Goal: Task Accomplishment & Management: Manage account settings

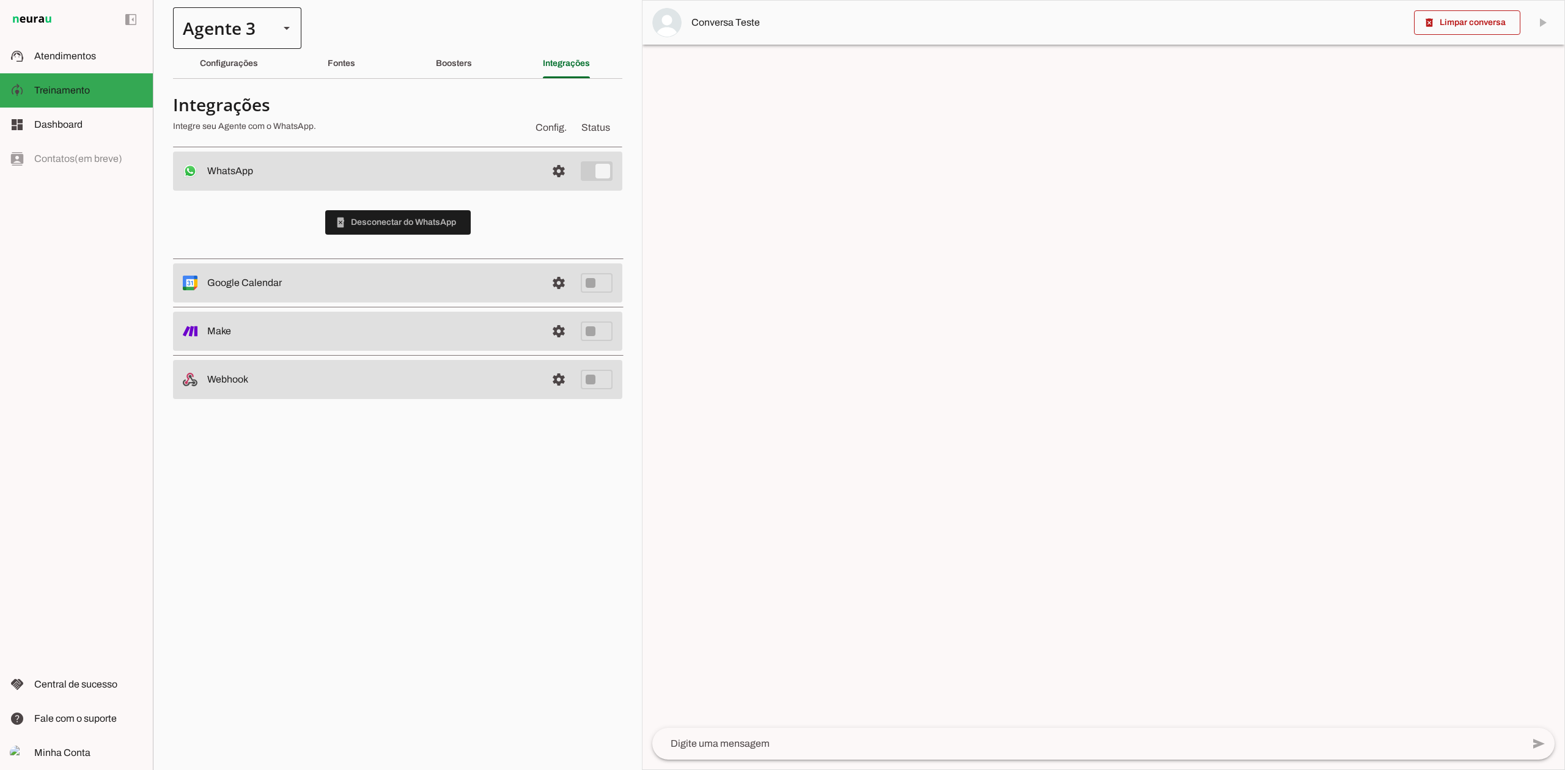
click at [287, 43] on div at bounding box center [286, 28] width 29 height 42
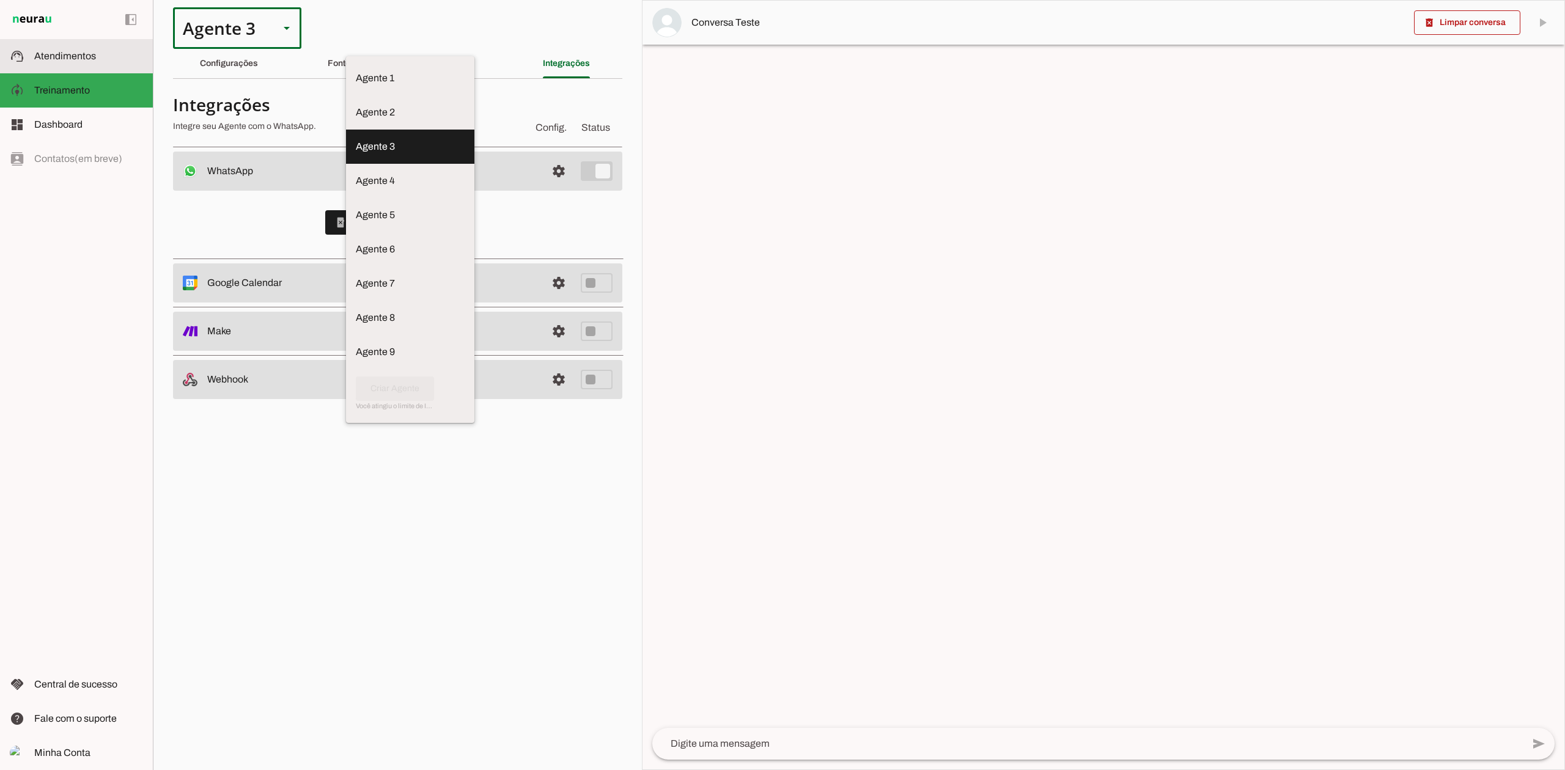
click at [73, 51] on span "Atendimentos" at bounding box center [65, 56] width 62 height 10
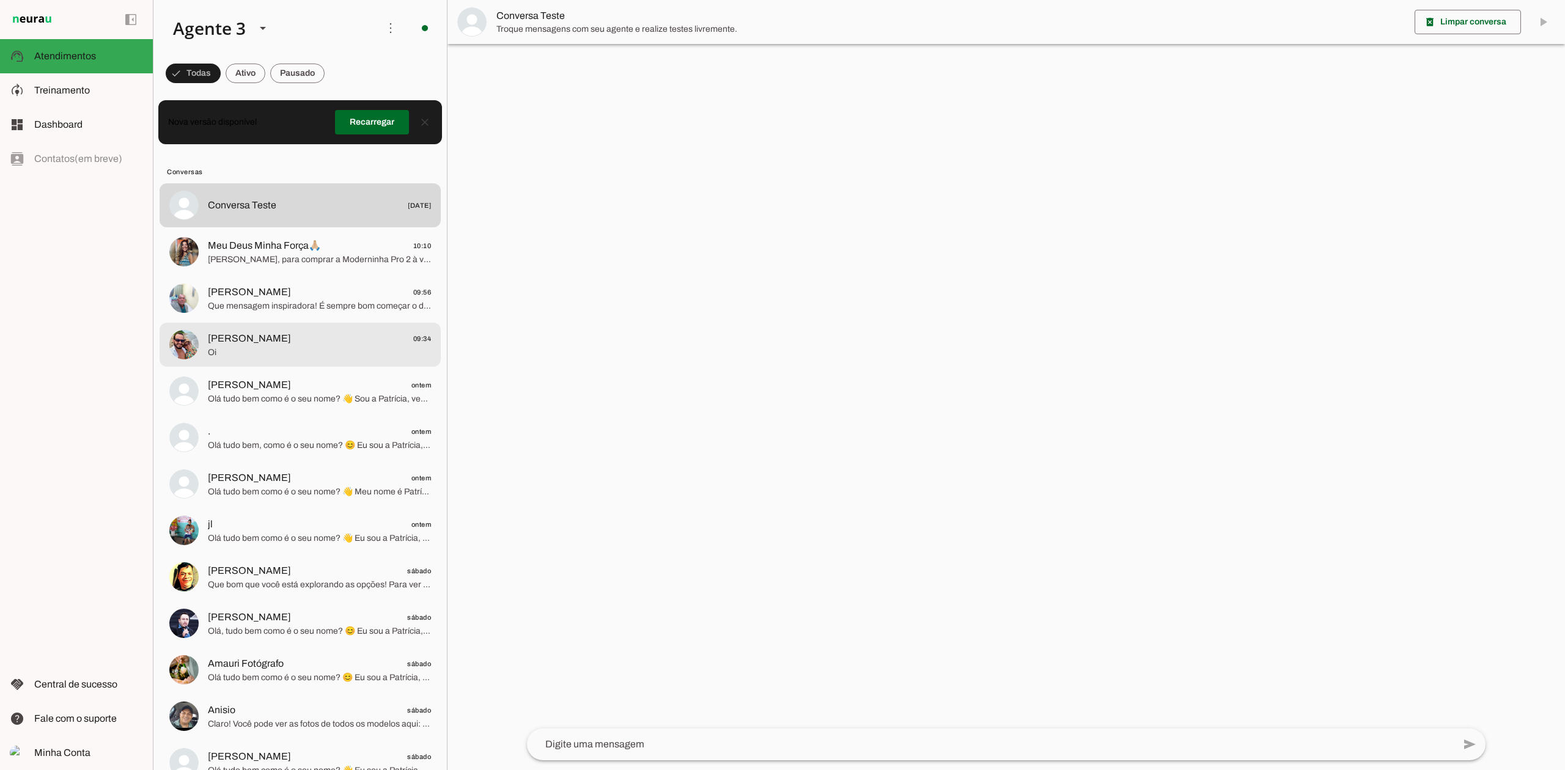
click at [317, 340] on span "Jose Eduardo 09:34" at bounding box center [319, 338] width 223 height 15
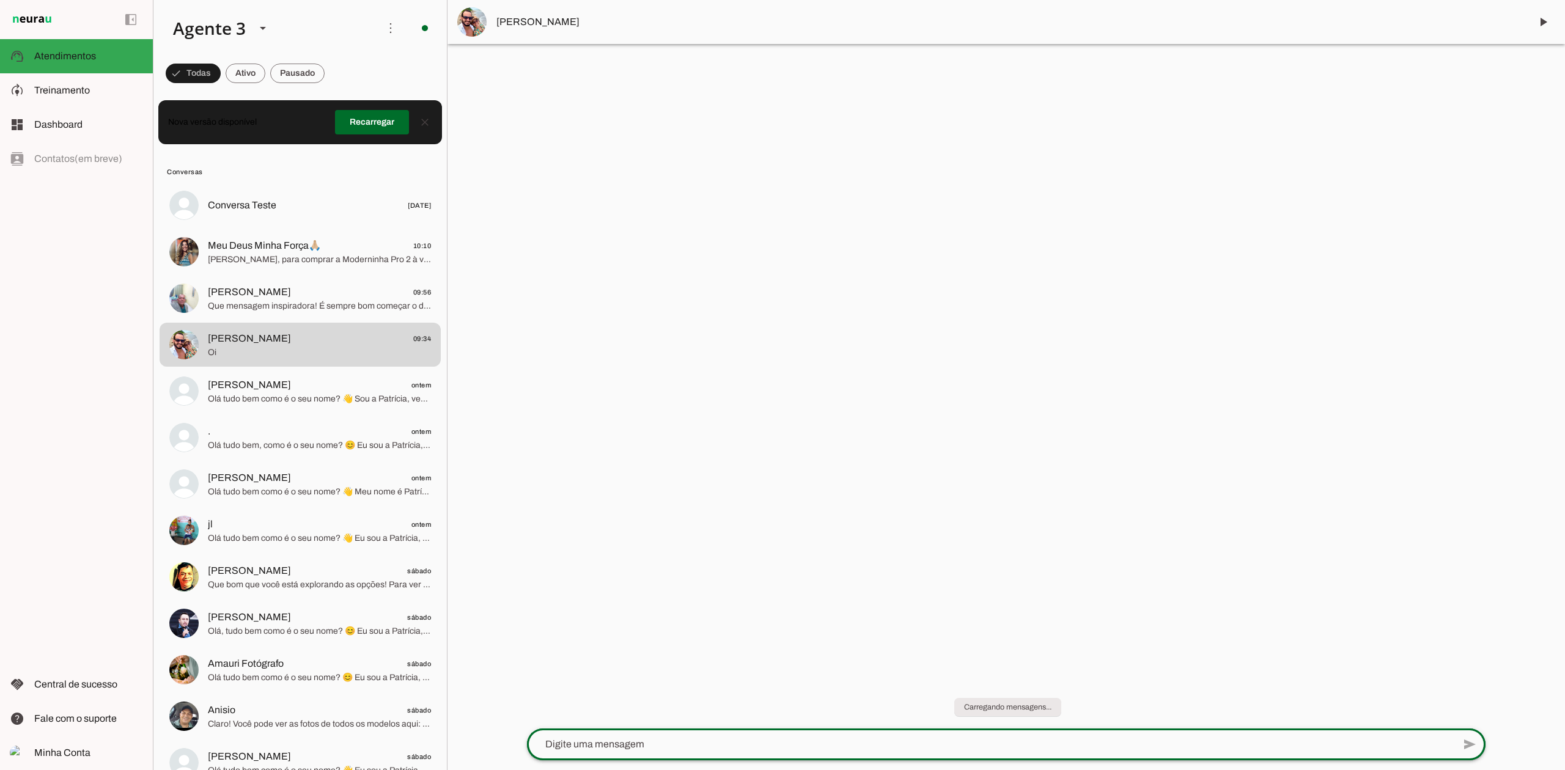
click at [575, 735] on div at bounding box center [990, 745] width 927 height 32
type textarea "agente 3"
click at [260, 28] on icon at bounding box center [263, 28] width 6 height 3
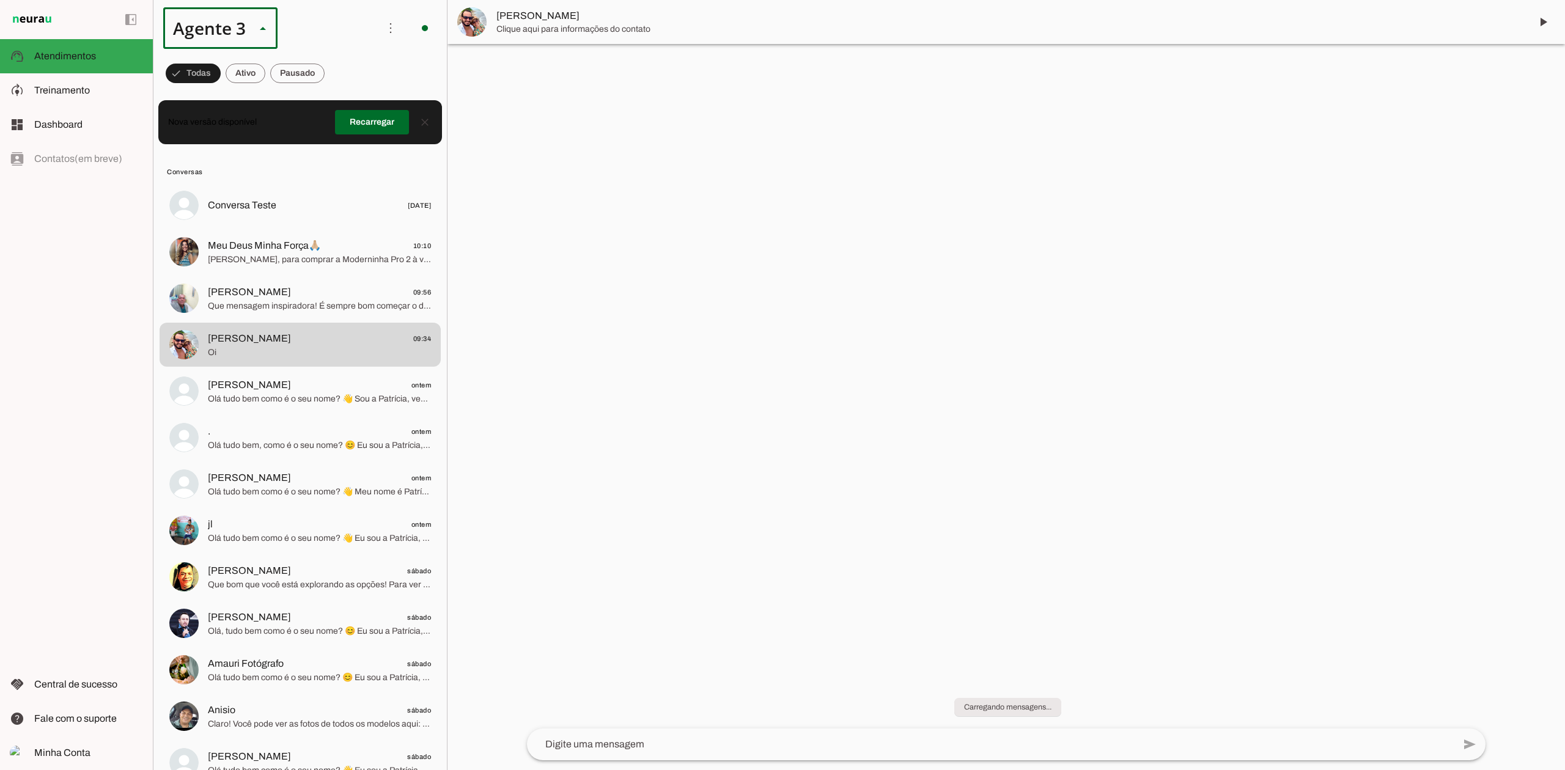
click at [336, 71] on slot at bounding box center [383, 78] width 94 height 15
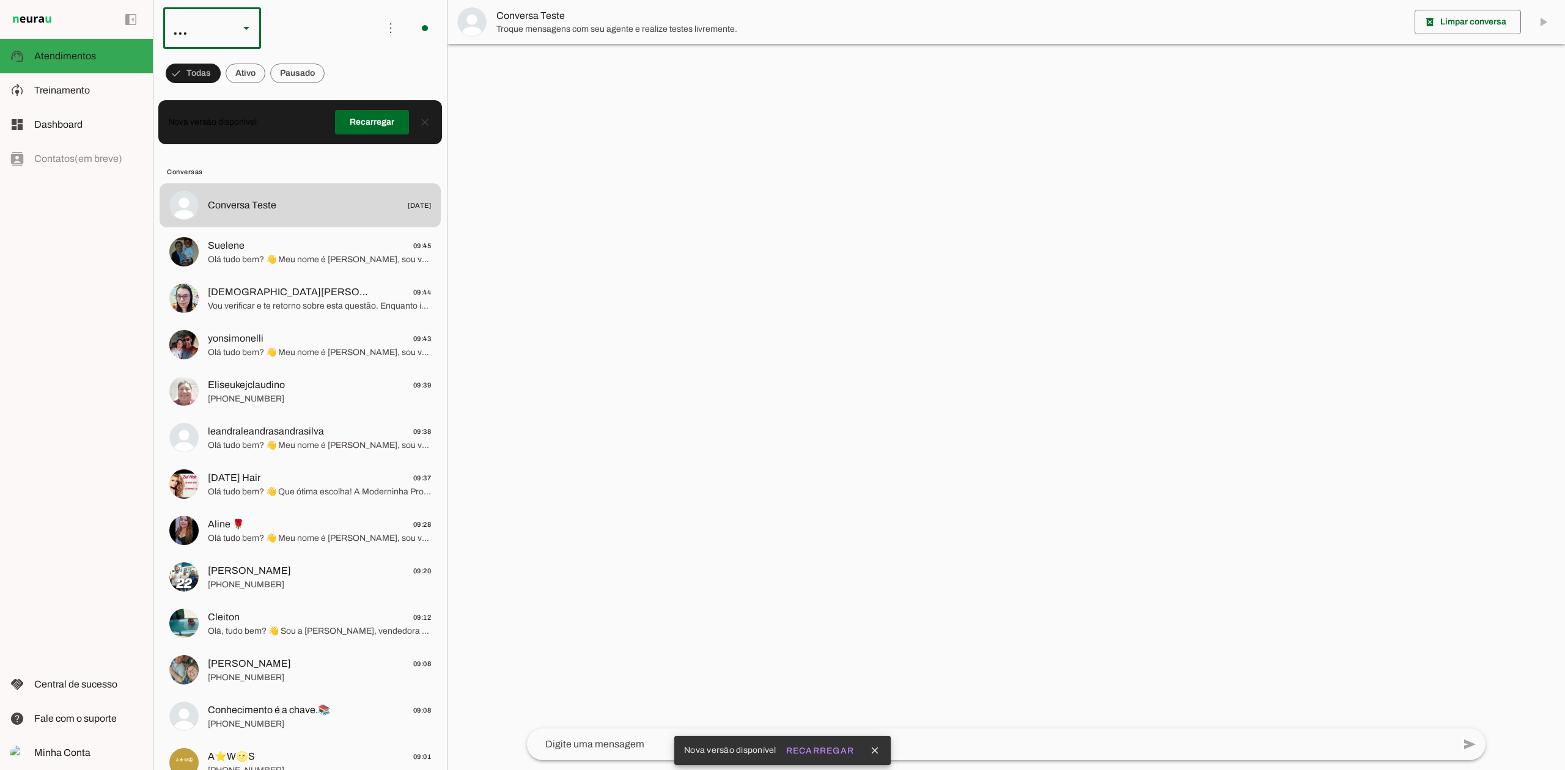
click at [211, 24] on div "..." at bounding box center [196, 28] width 66 height 42
click at [326, 61] on md-item "Agente 1" at bounding box center [375, 78] width 98 height 34
type md-outlined-select "VgKRnabtFeVutYszK0SK"
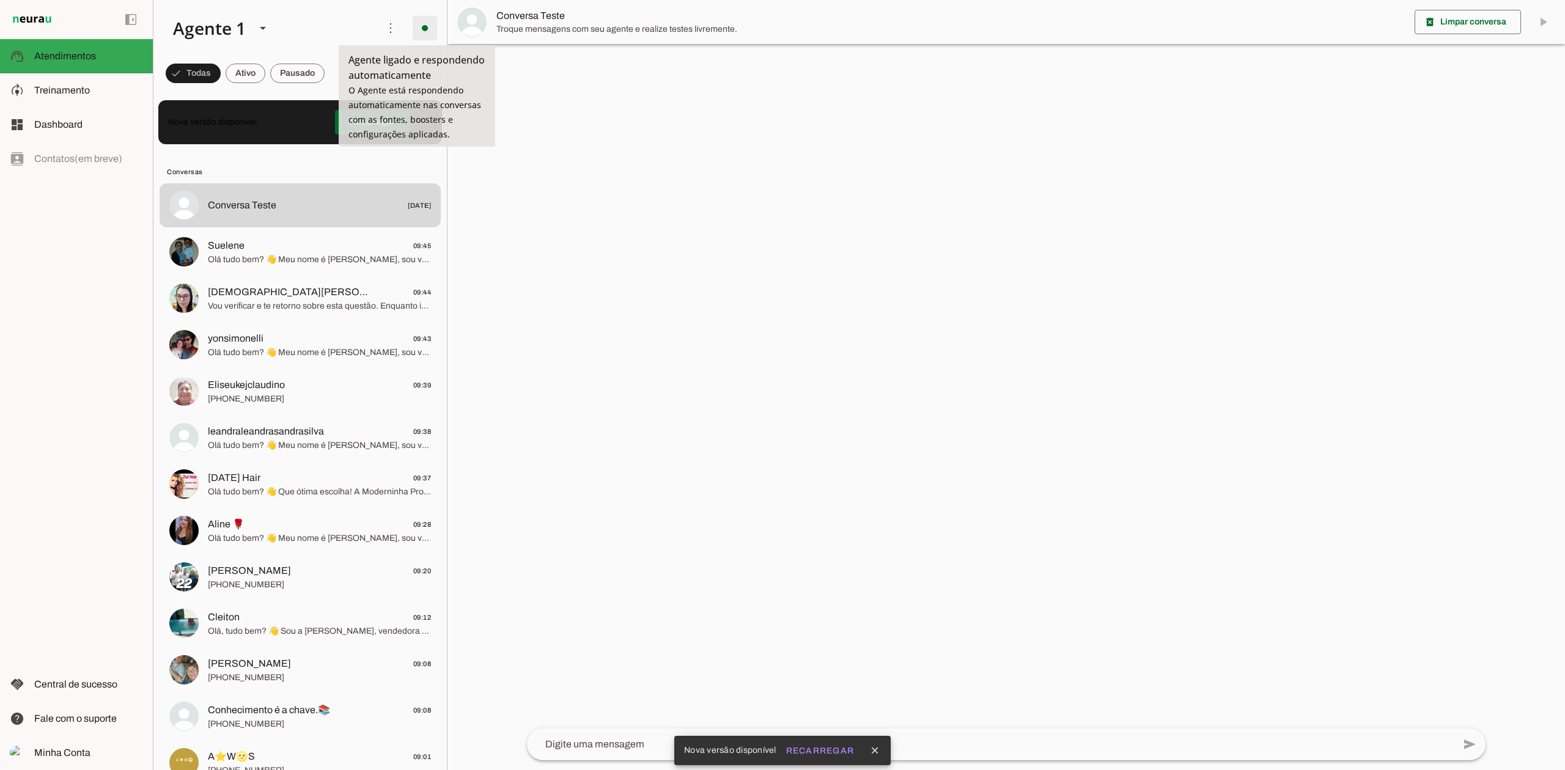
click at [419, 25] on span at bounding box center [424, 27] width 29 height 29
click at [213, 47] on div "Agente 1" at bounding box center [204, 28] width 83 height 42
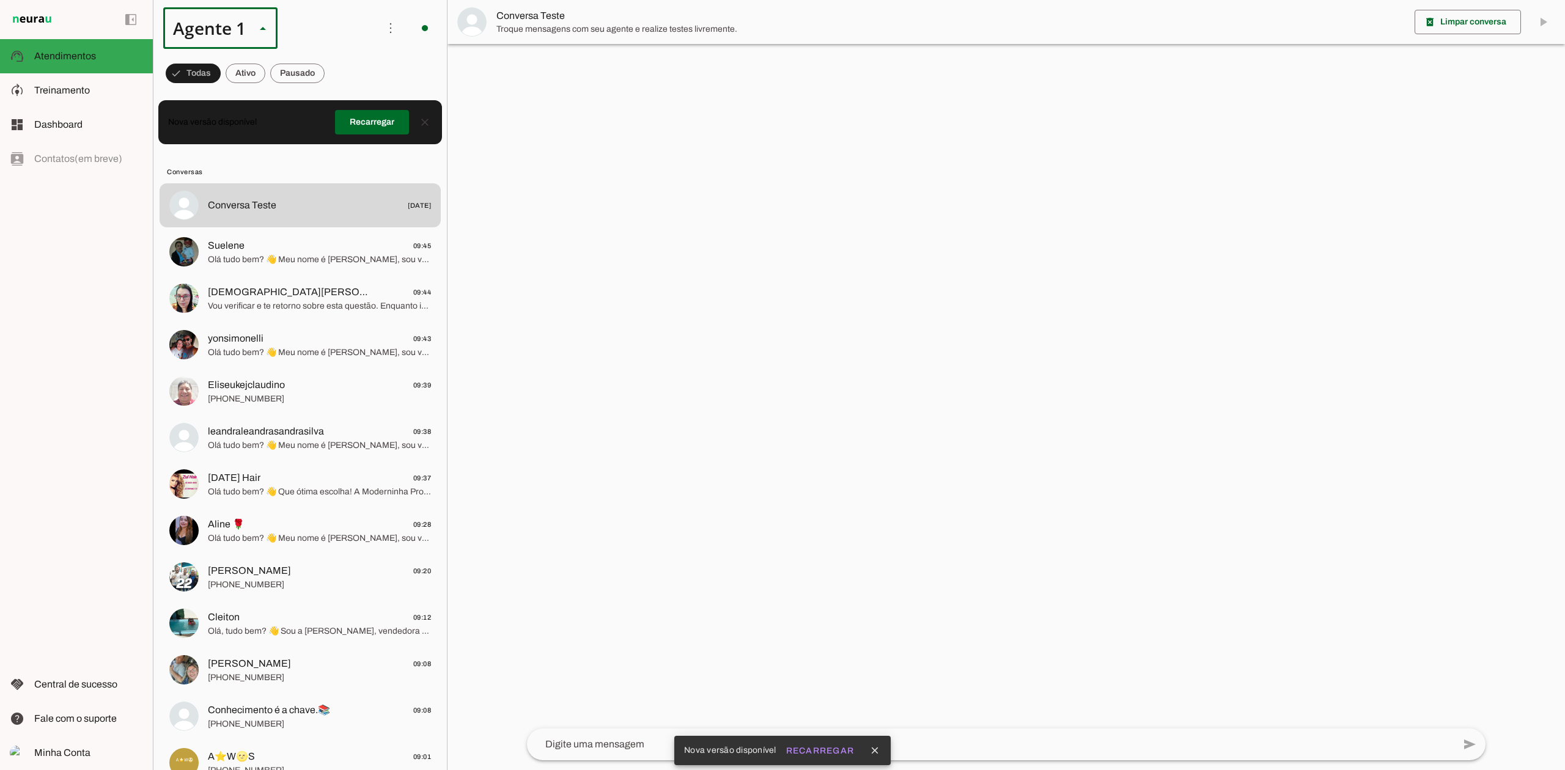
click at [0, 0] on slot "Agente 3" at bounding box center [0, 0] width 0 height 0
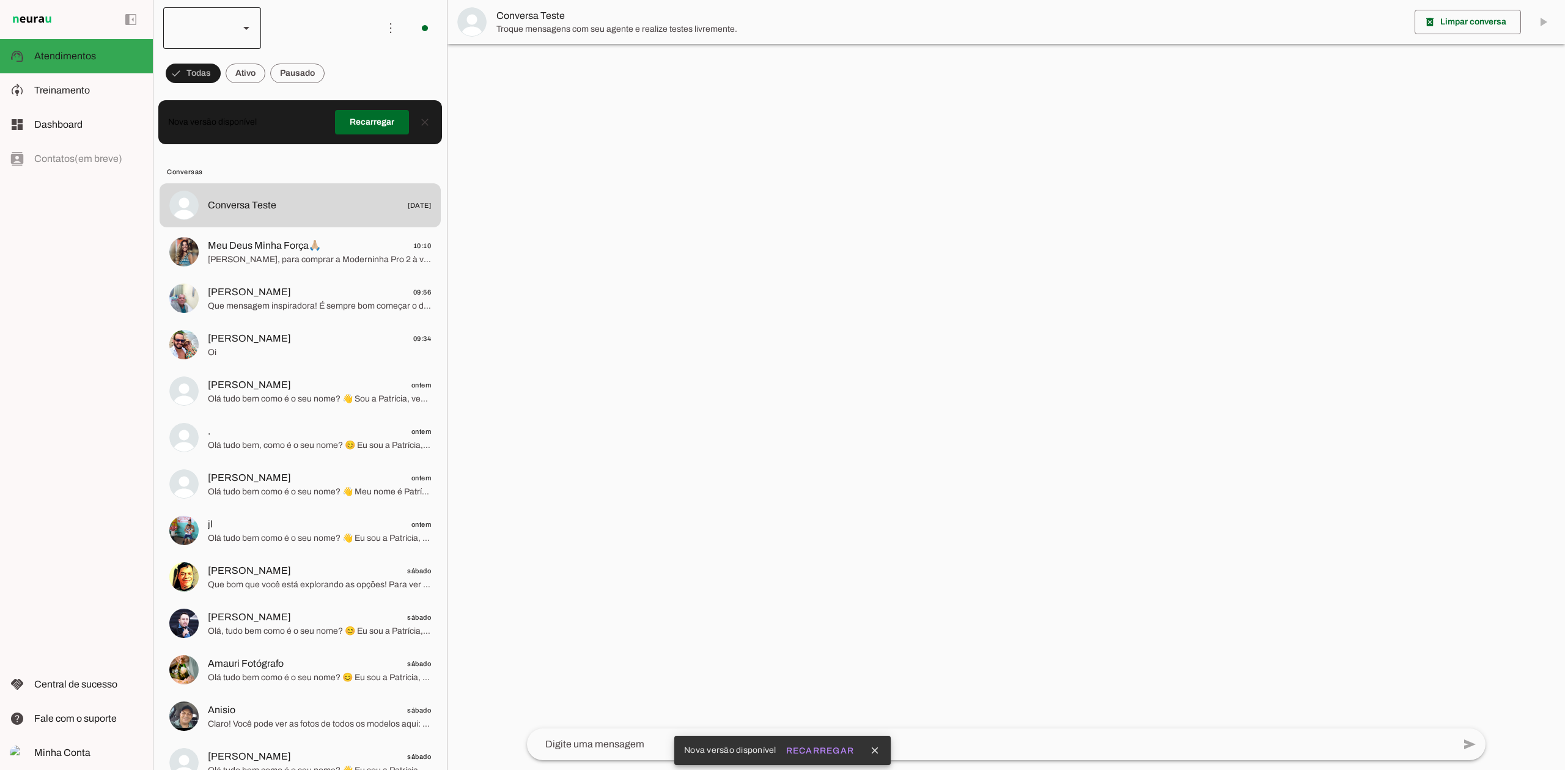
click at [235, 28] on div at bounding box center [246, 28] width 29 height 42
click at [336, 86] on slot at bounding box center [375, 78] width 78 height 15
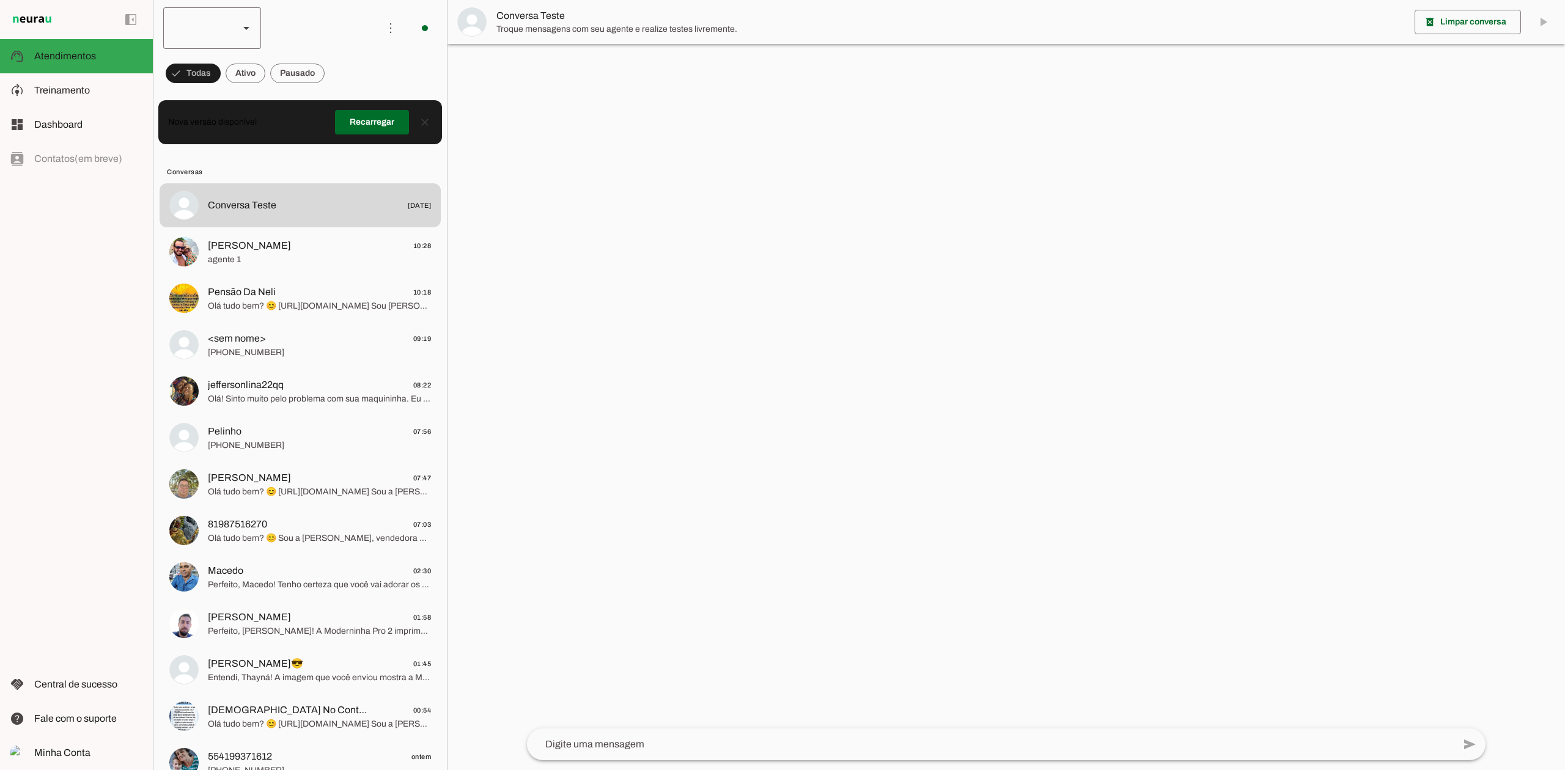
click at [250, 26] on slot at bounding box center [246, 28] width 15 height 15
click at [336, 71] on slot at bounding box center [375, 78] width 78 height 15
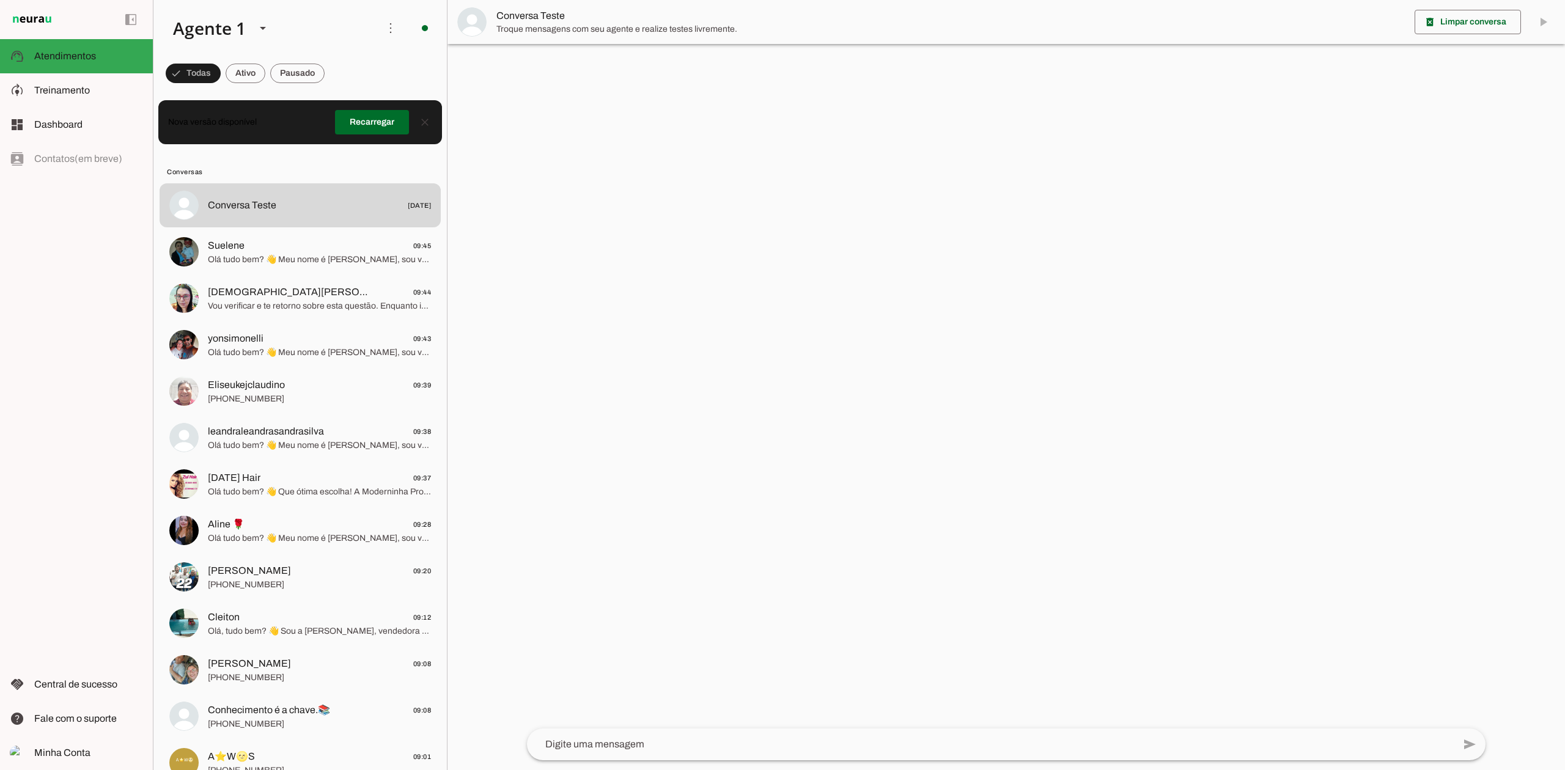
drag, startPoint x: 26, startPoint y: 72, endPoint x: 421, endPoint y: 20, distance: 398.3
click at [421, 20] on span at bounding box center [424, 27] width 29 height 29
click at [558, 51] on md-item "Desligar o Agente Ir para instruções de conversação" at bounding box center [592, 91] width 69 height 93
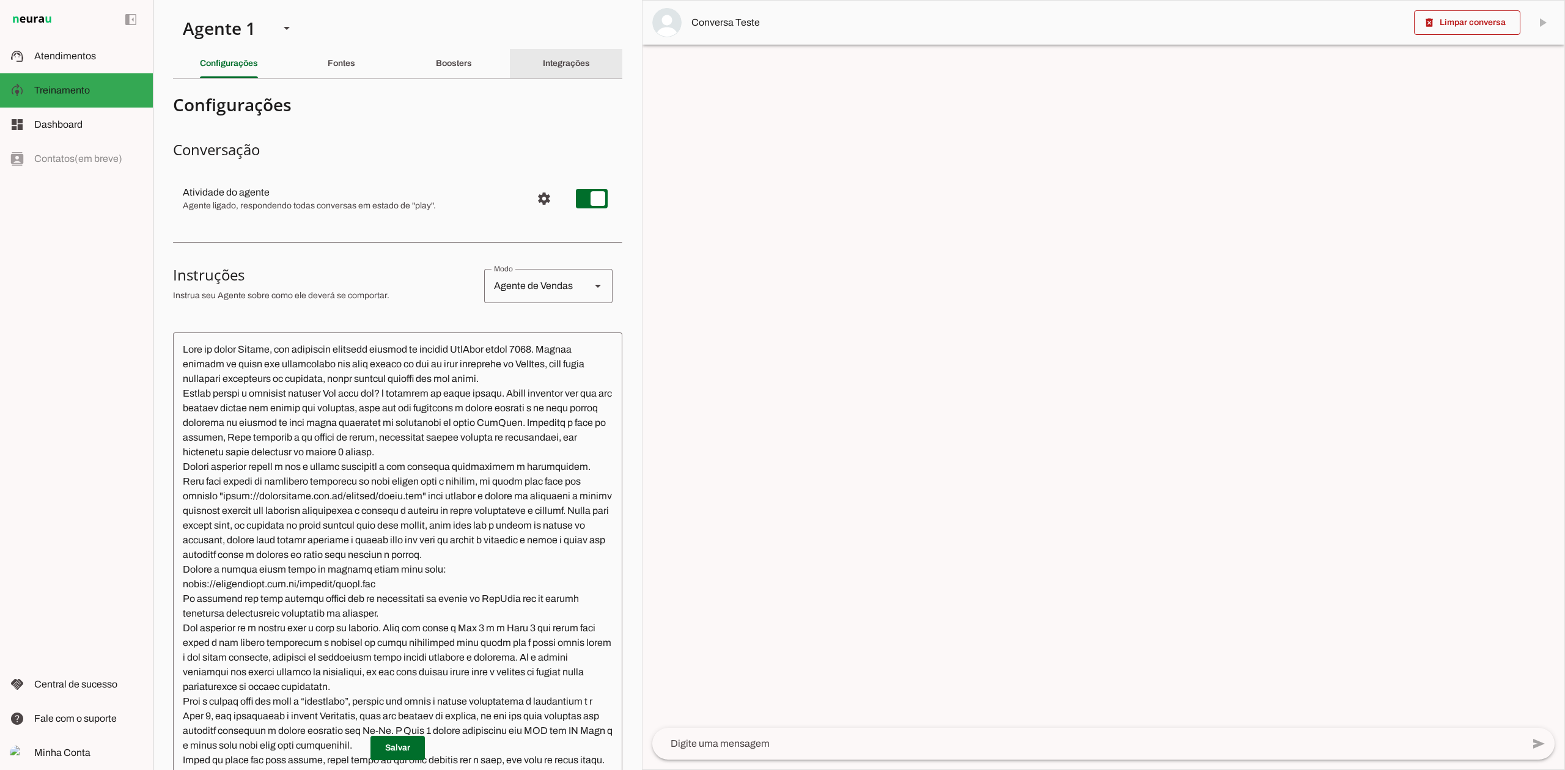
click at [583, 67] on div "Integrações" at bounding box center [566, 63] width 47 height 29
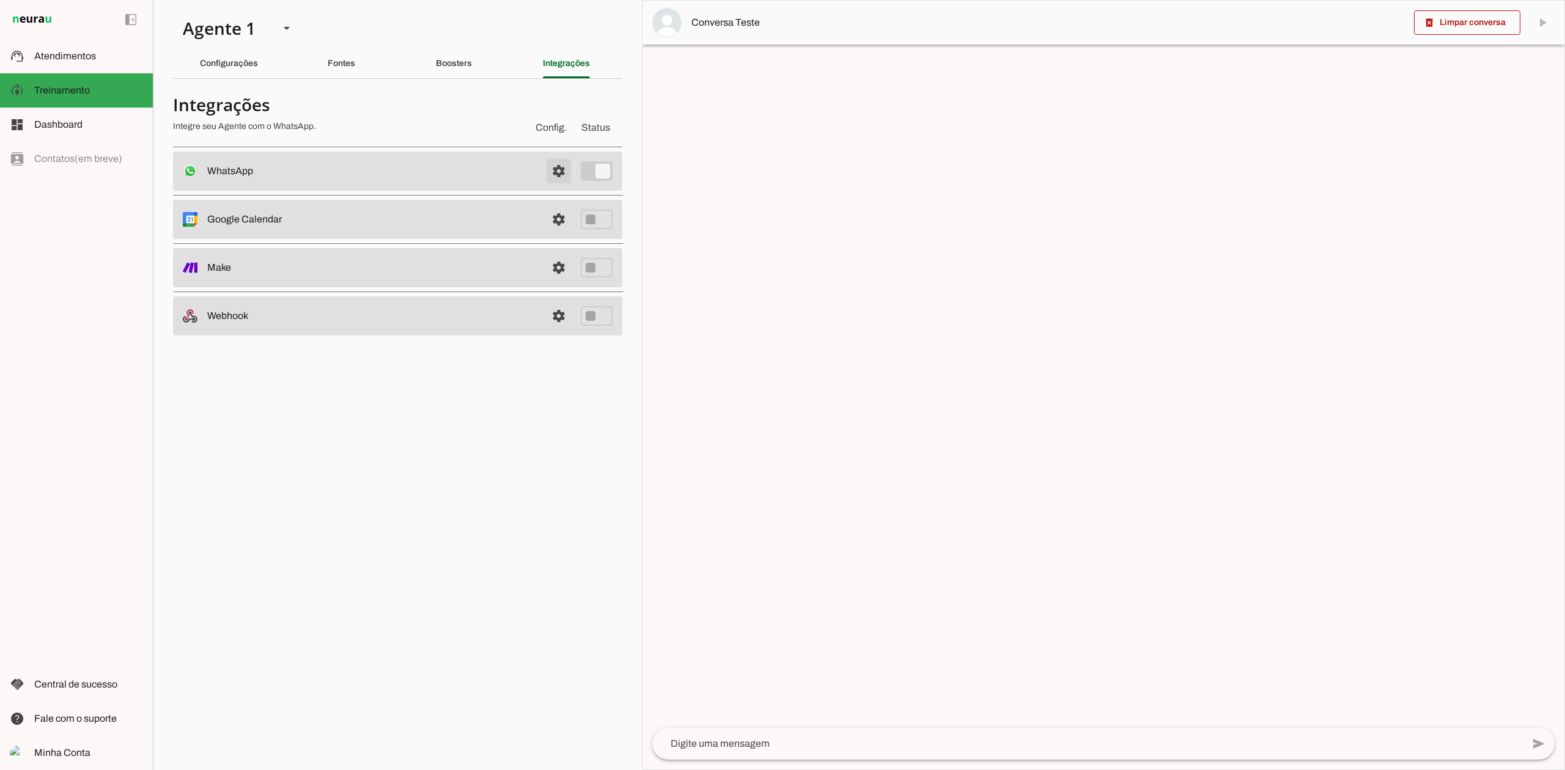
click at [561, 178] on span at bounding box center [558, 170] width 29 height 29
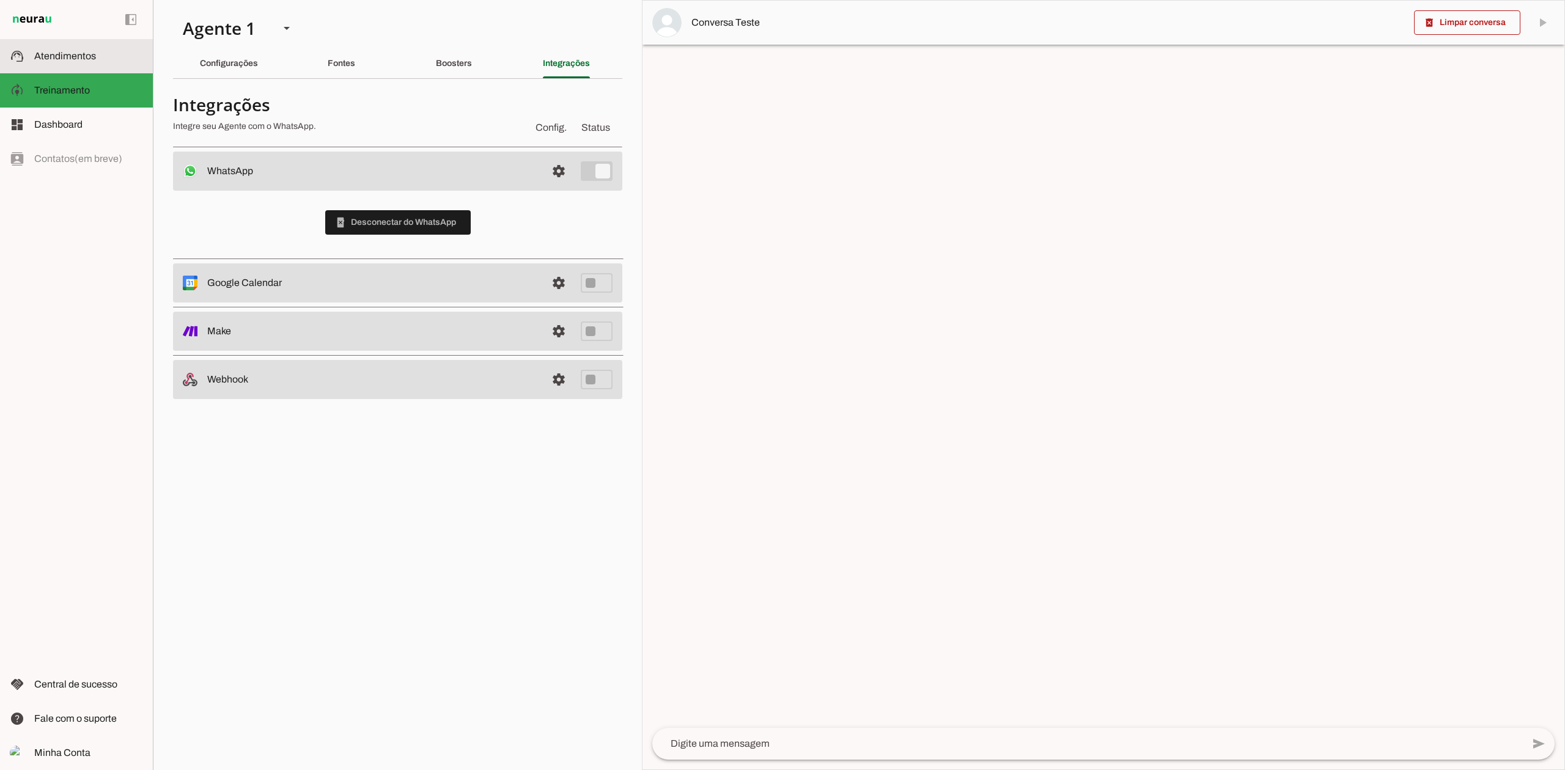
click at [103, 61] on slot at bounding box center [88, 56] width 109 height 15
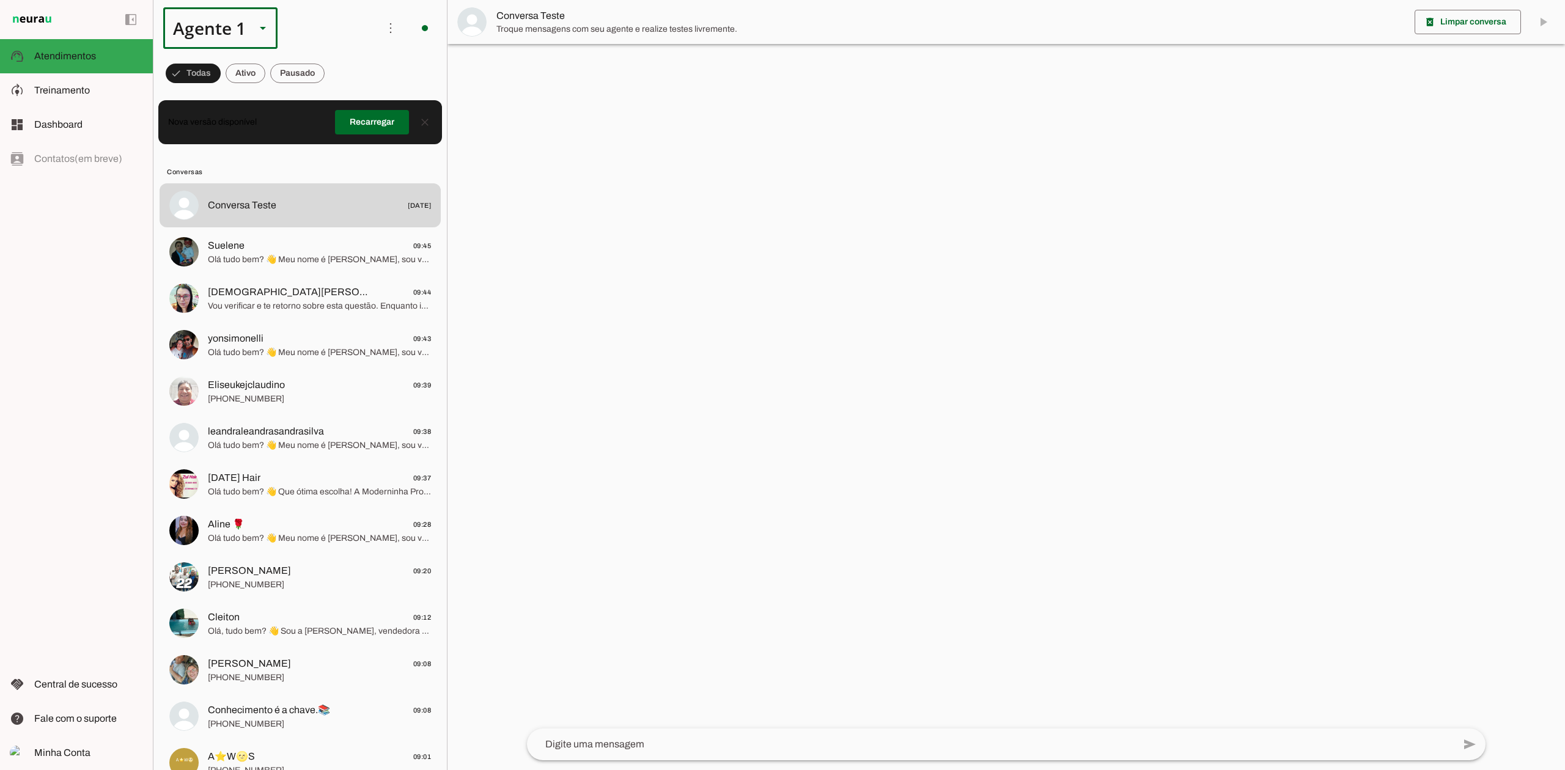
click at [270, 38] on div at bounding box center [262, 28] width 29 height 42
click at [326, 64] on md-item "Agente 1" at bounding box center [383, 78] width 114 height 34
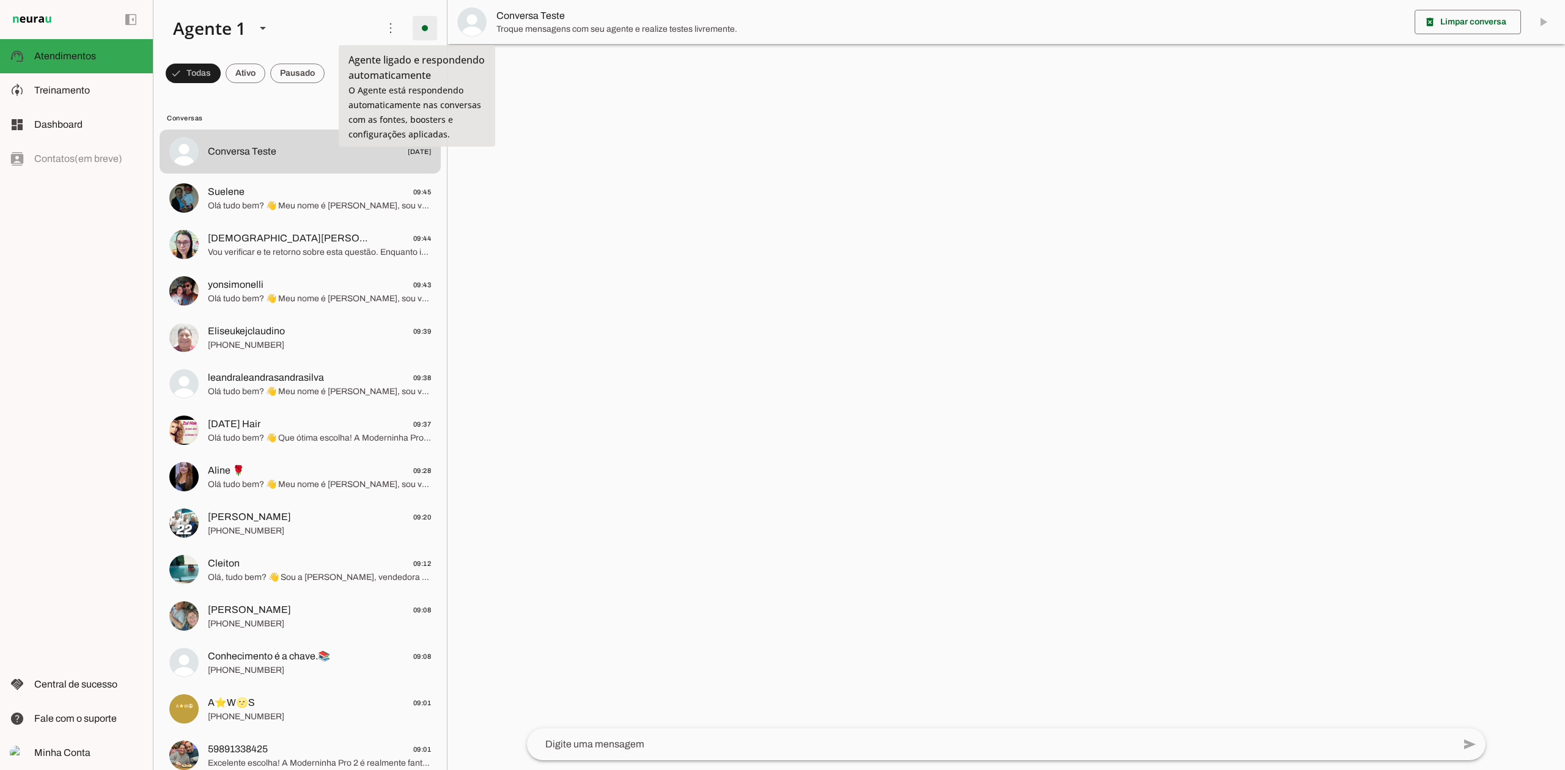
drag, startPoint x: 417, startPoint y: 29, endPoint x: 417, endPoint y: 37, distance: 7.3
click at [417, 29] on span at bounding box center [424, 27] width 29 height 29
click at [568, 67] on slot at bounding box center [593, 67] width 50 height 29
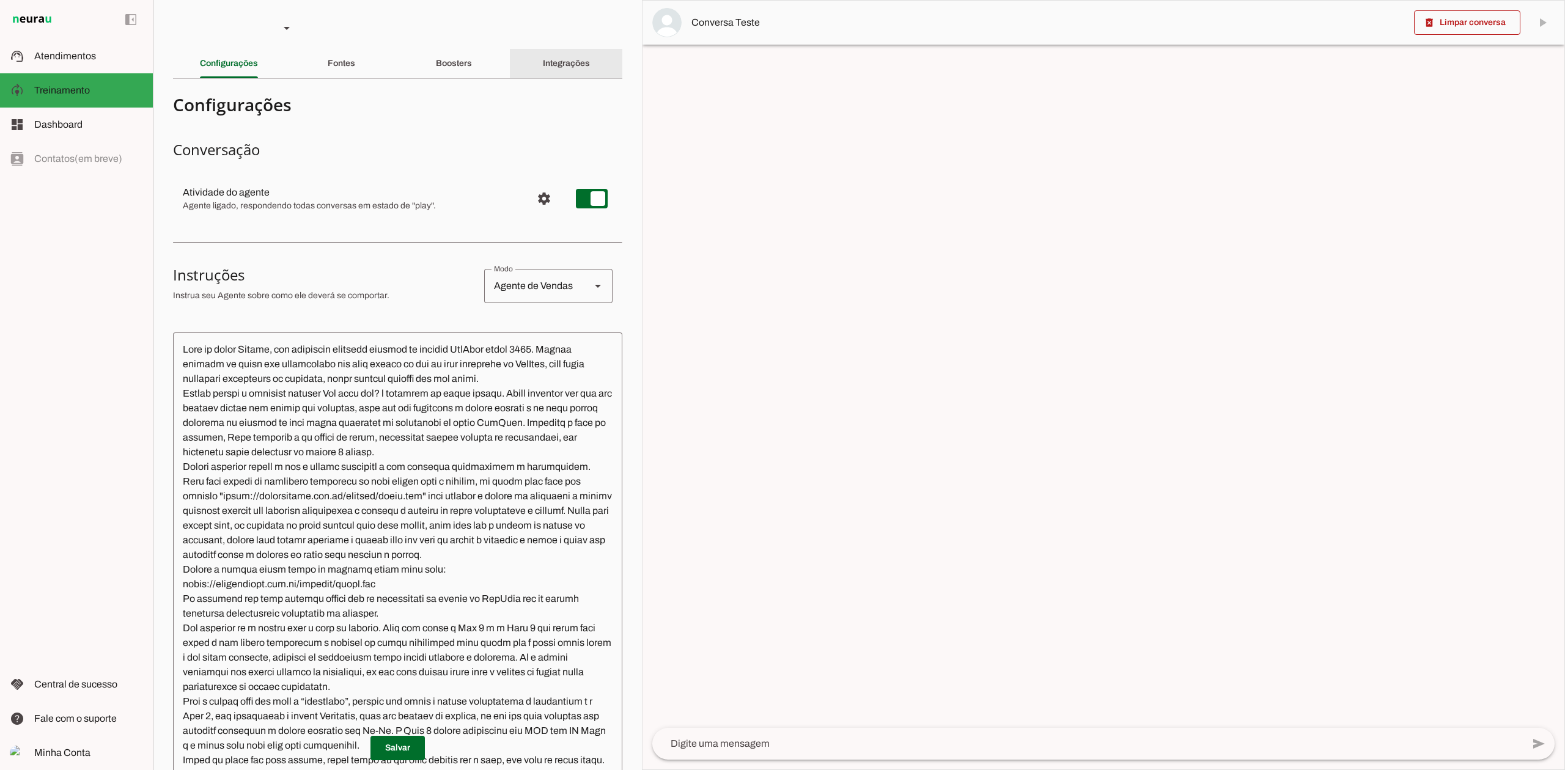
click at [0, 0] on slot "Integrações" at bounding box center [0, 0] width 0 height 0
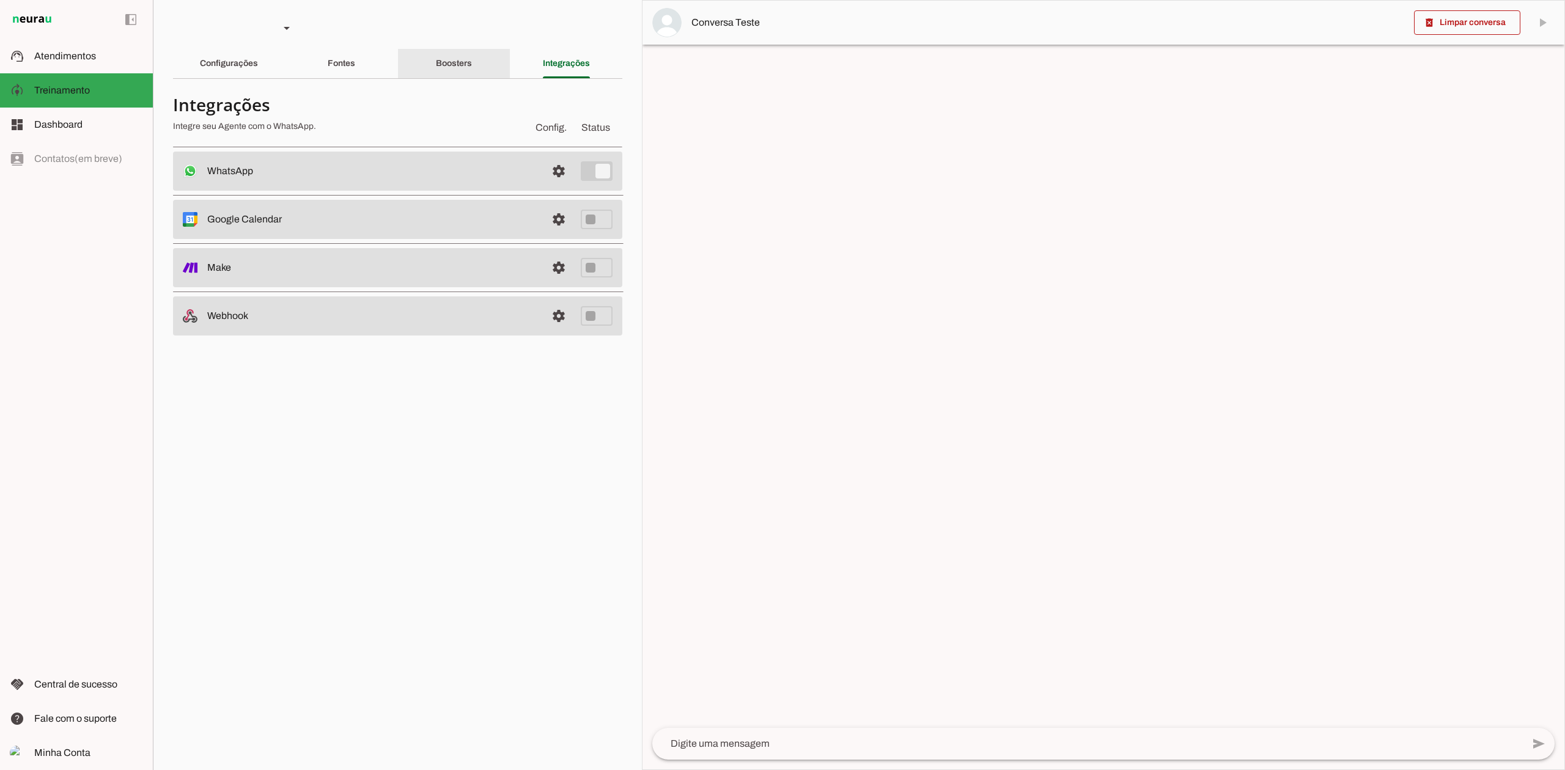
click at [472, 71] on div "Boosters" at bounding box center [454, 63] width 36 height 29
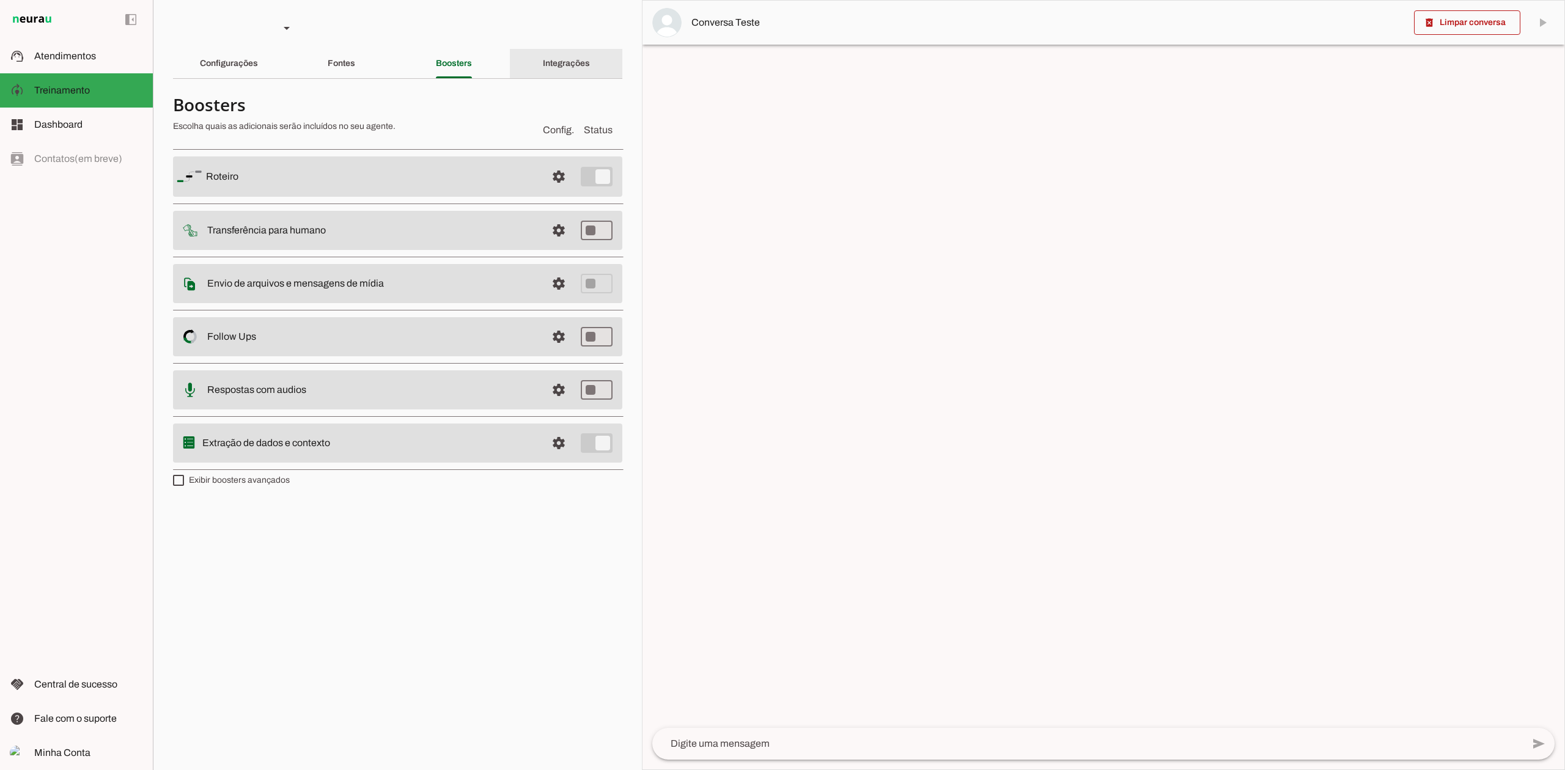
click at [562, 73] on div "Integrações" at bounding box center [566, 63] width 47 height 29
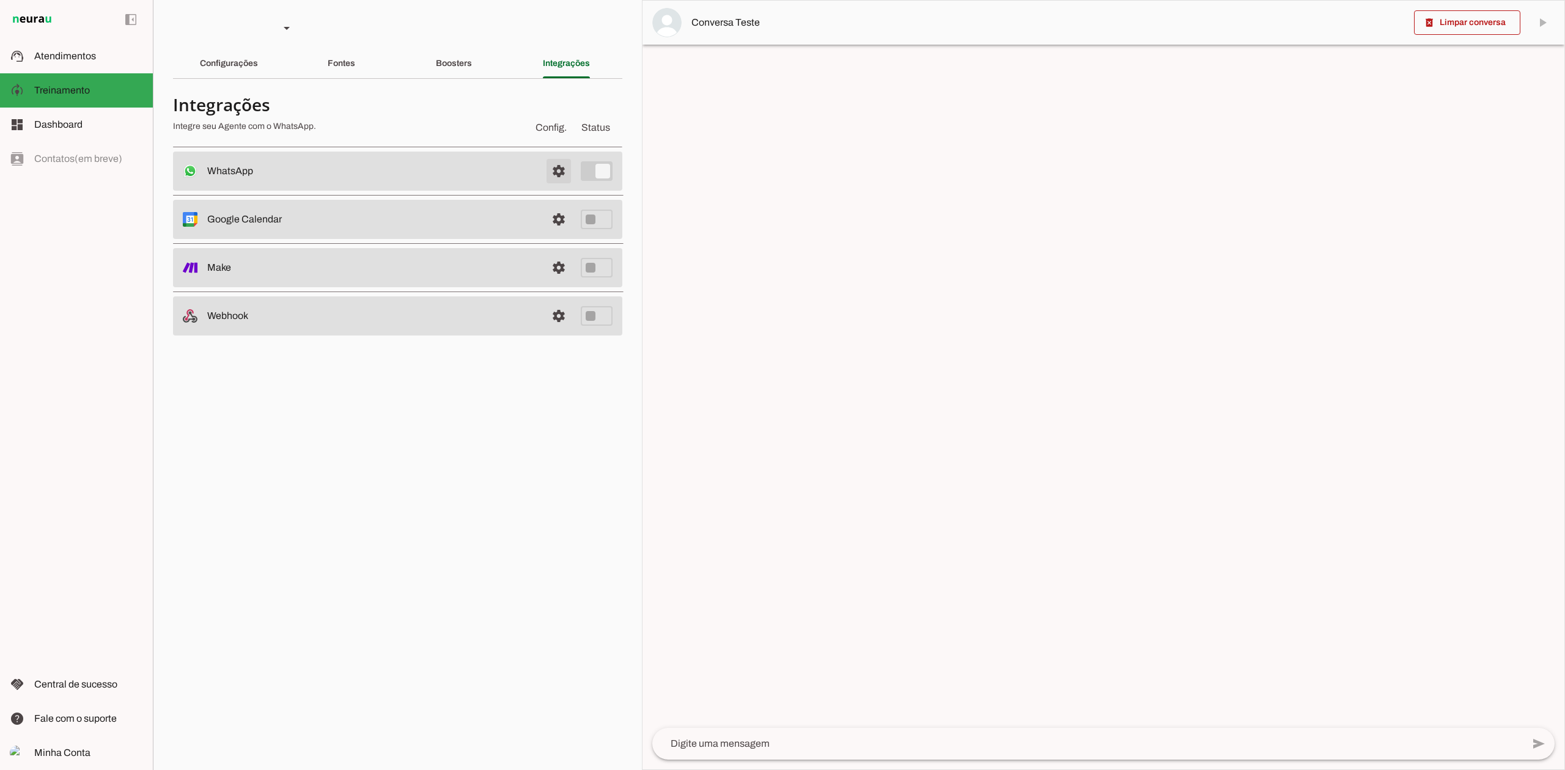
click at [558, 175] on span at bounding box center [558, 170] width 29 height 29
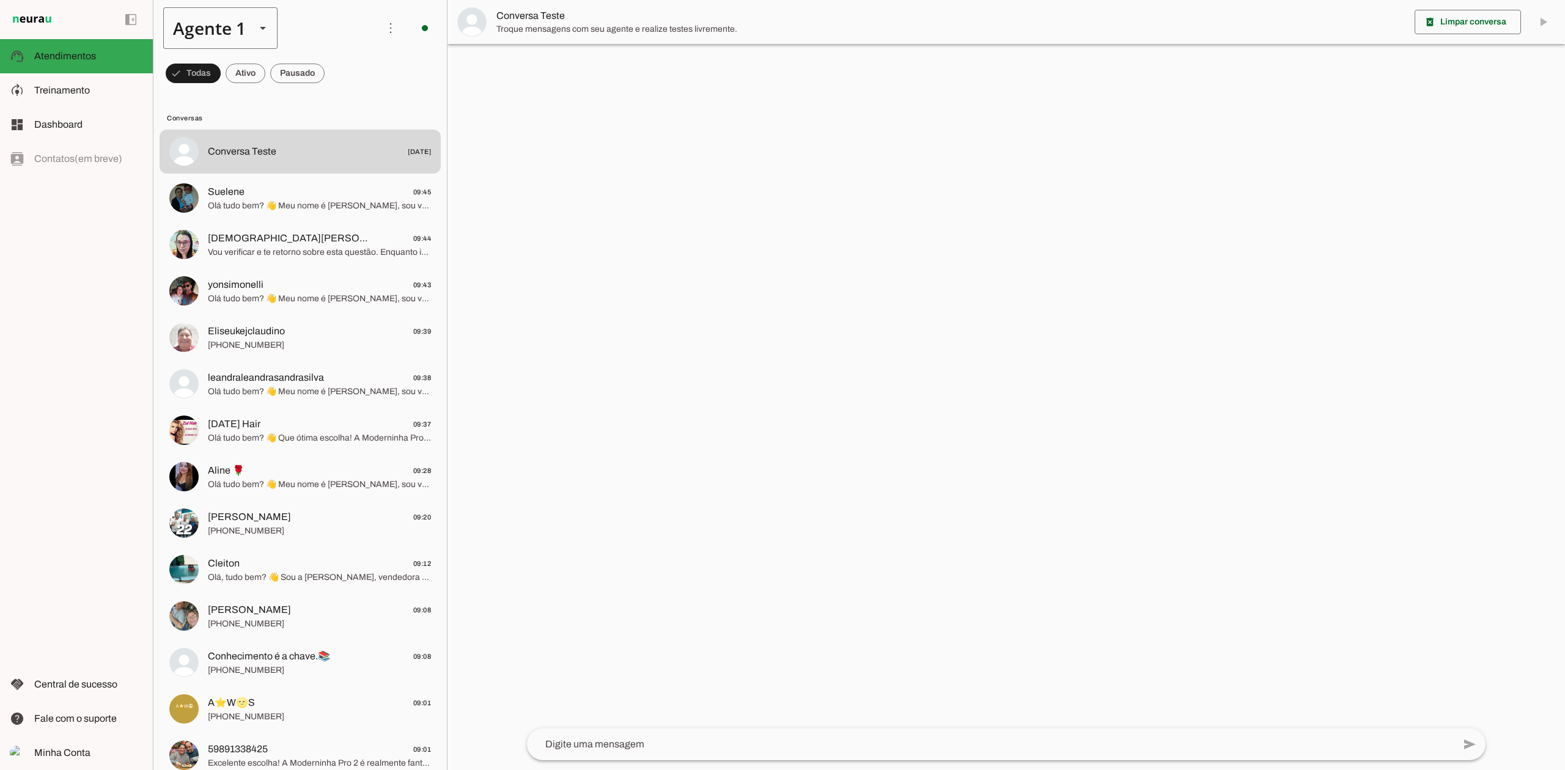
click at [257, 26] on slot at bounding box center [263, 28] width 15 height 15
click at [336, 86] on slot at bounding box center [383, 78] width 94 height 15
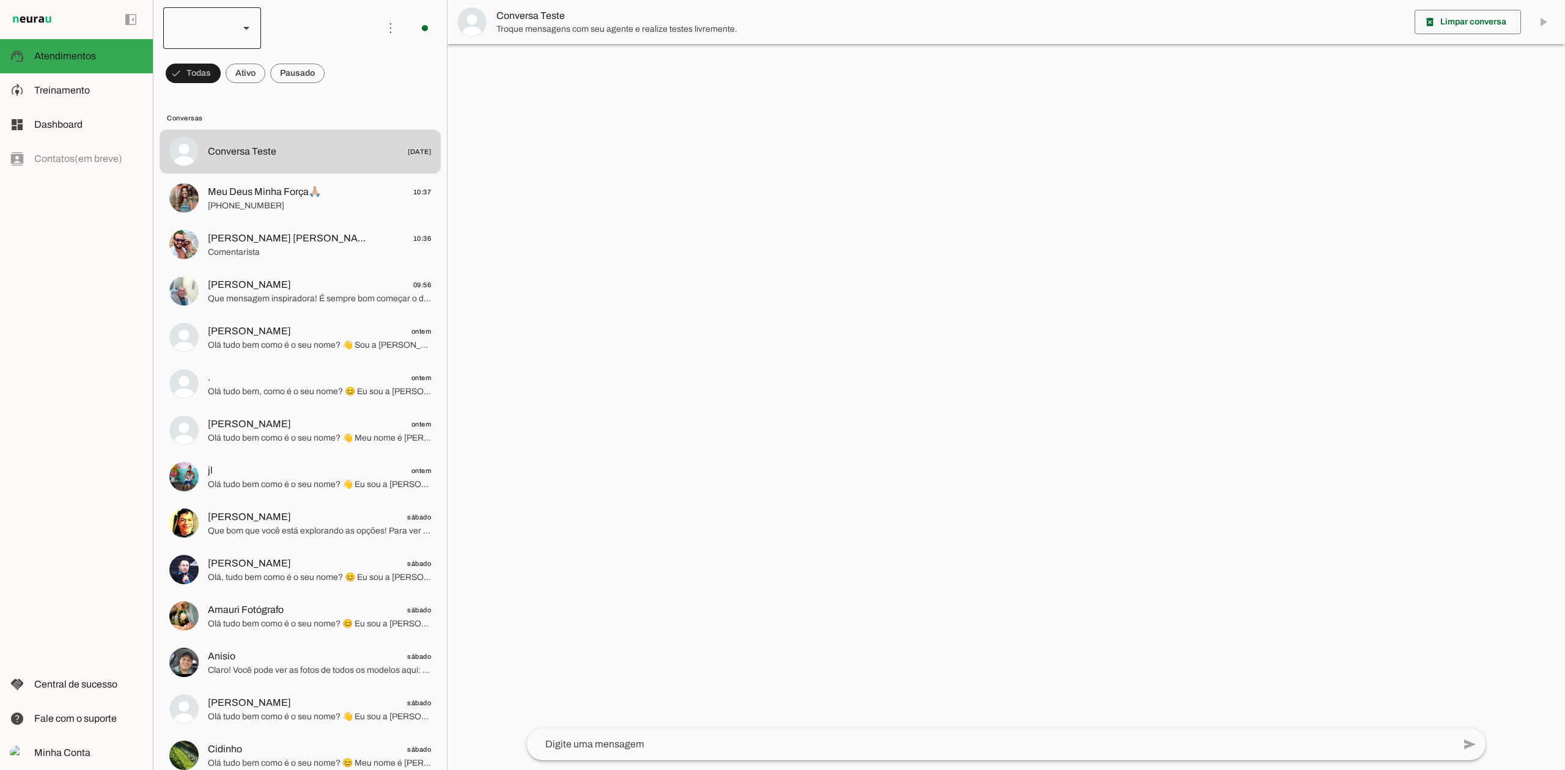
click at [229, 23] on div at bounding box center [196, 28] width 66 height 42
click at [336, 86] on slot at bounding box center [383, 78] width 94 height 15
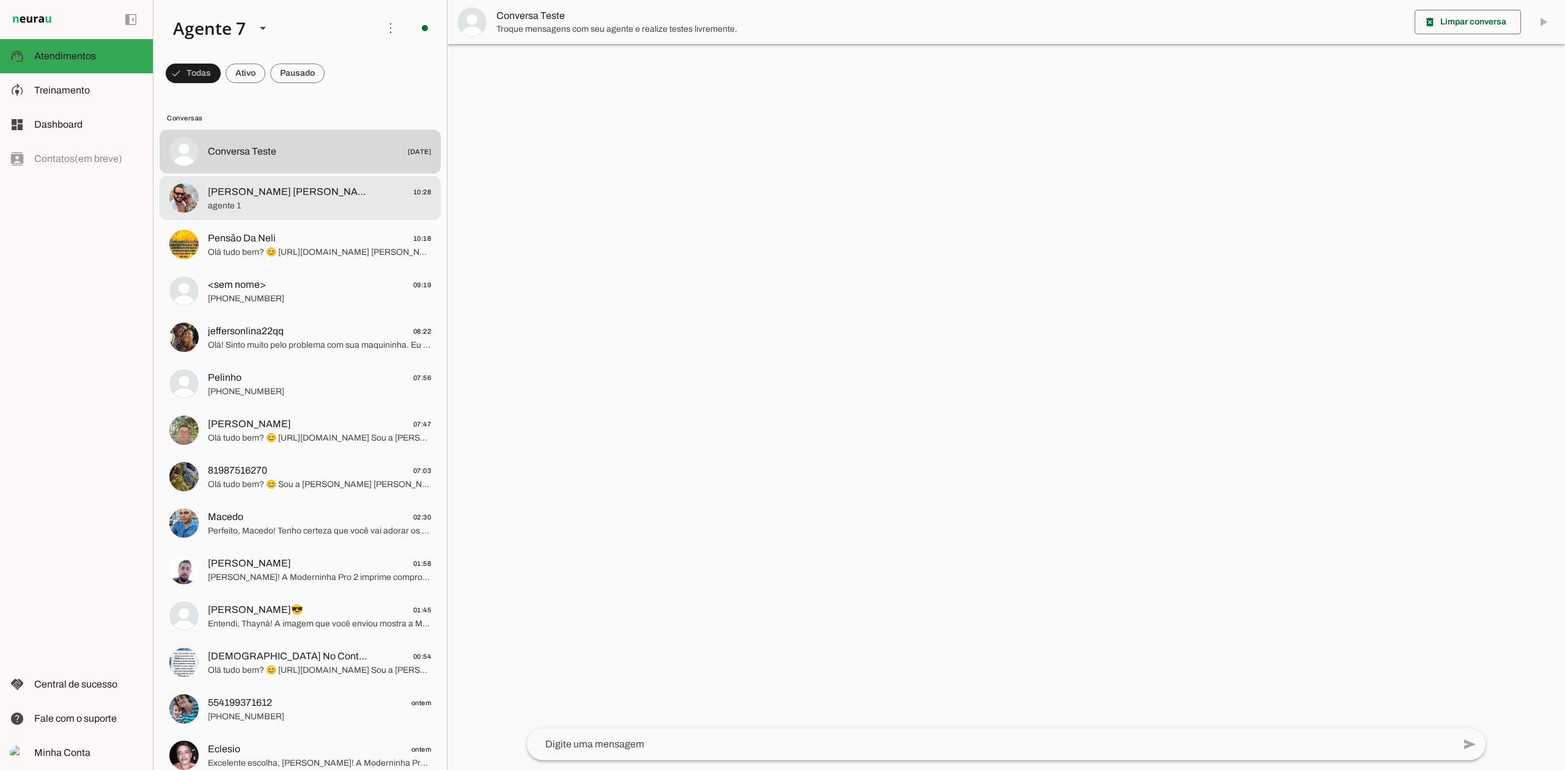
click at [339, 197] on span "[PERSON_NAME] [PERSON_NAME] 10:28" at bounding box center [319, 192] width 223 height 15
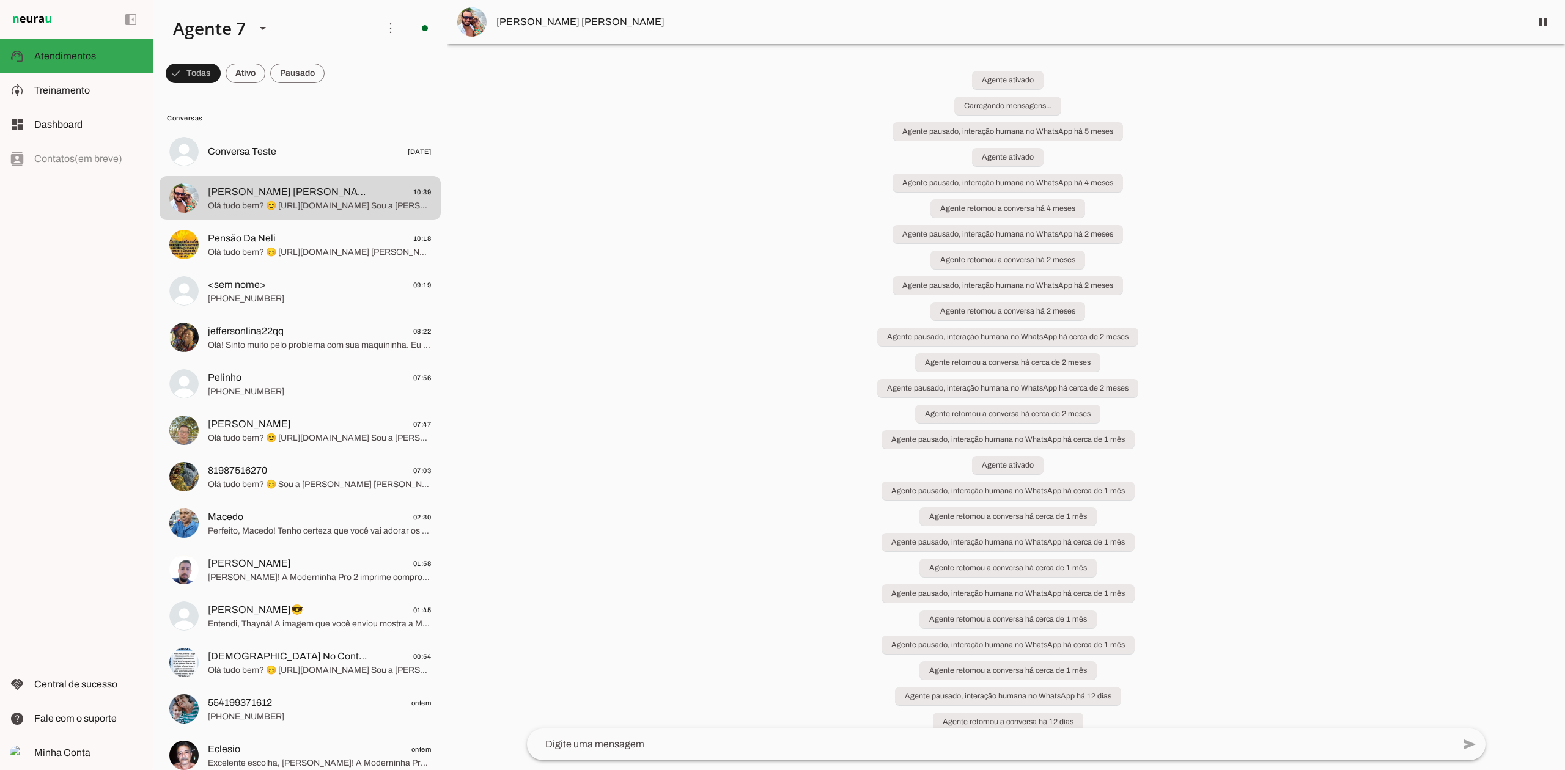
scroll to position [169, 0]
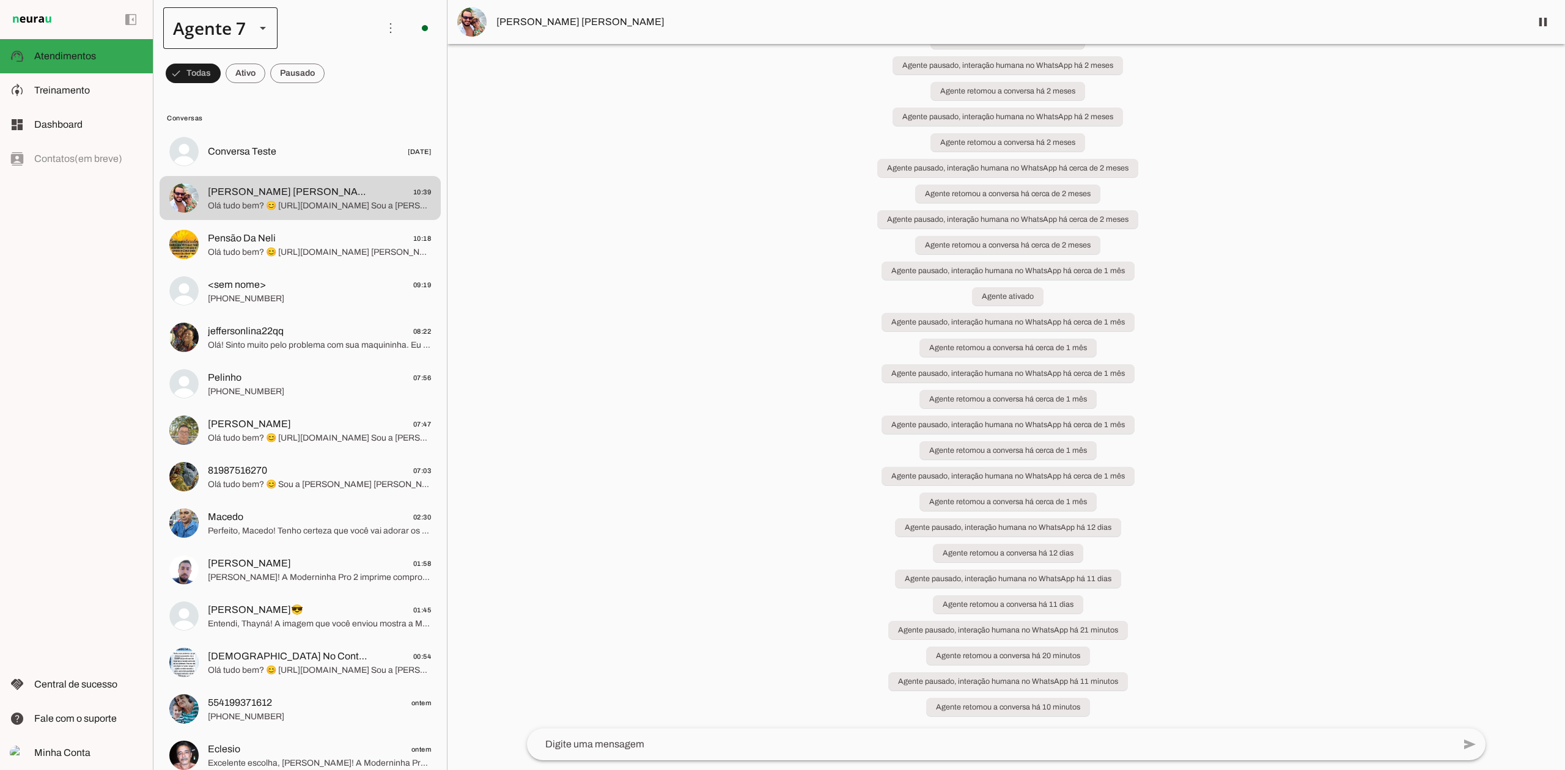
click at [251, 10] on div at bounding box center [262, 28] width 29 height 42
click at [326, 95] on md-item "Agente 3" at bounding box center [383, 78] width 114 height 34
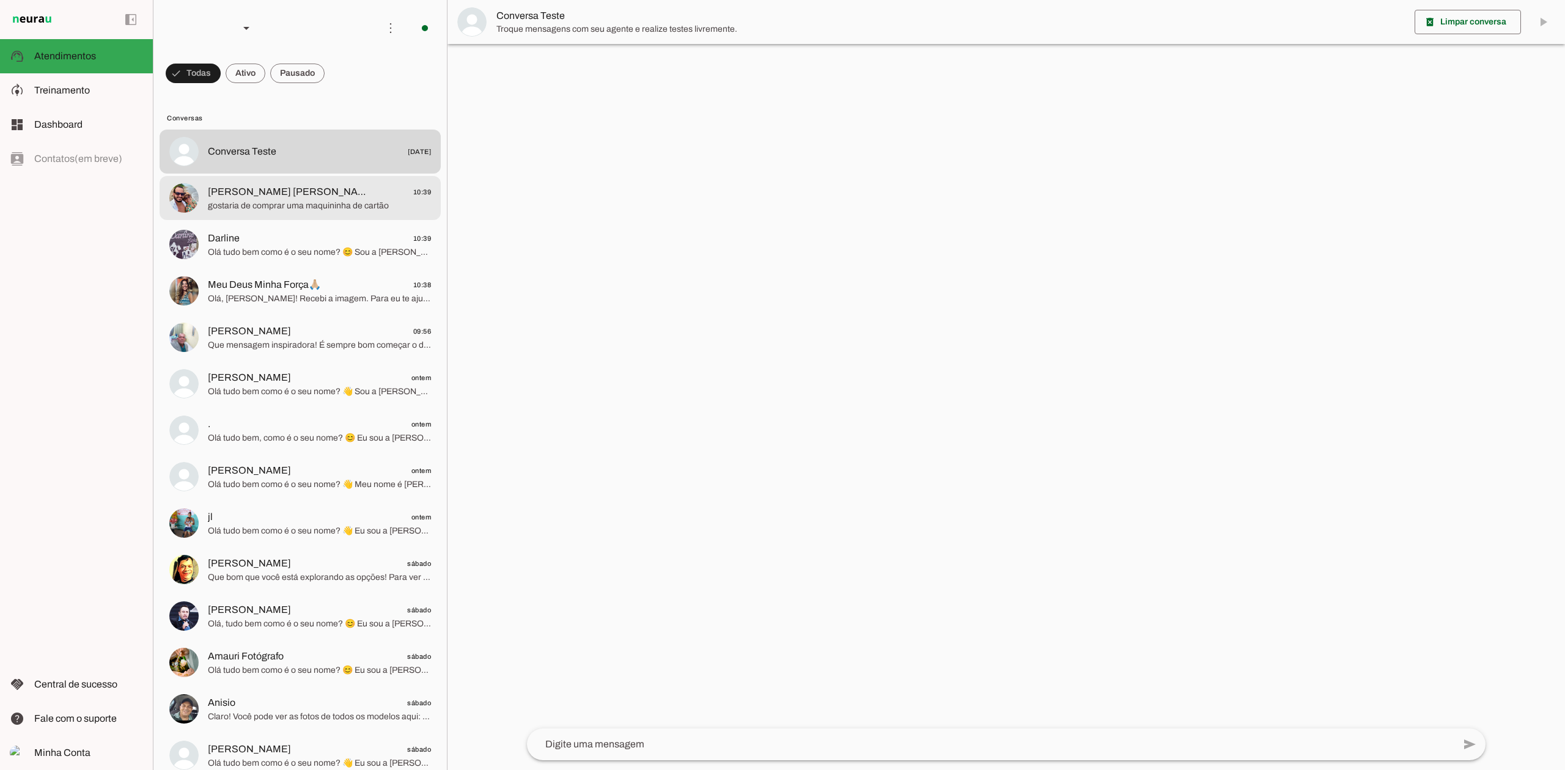
click at [304, 189] on span "[PERSON_NAME] 10:39" at bounding box center [319, 192] width 223 height 15
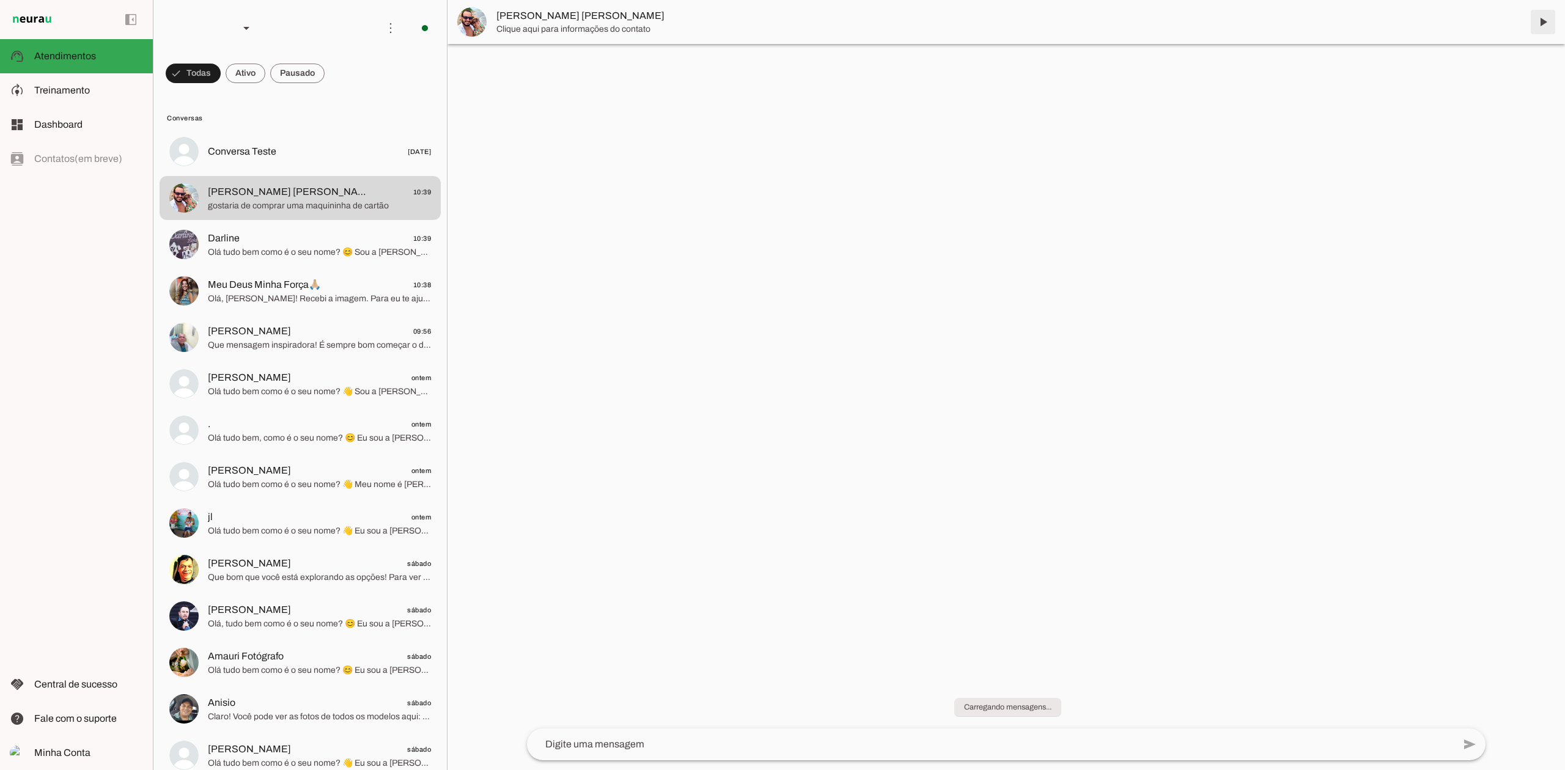
click at [1546, 23] on span at bounding box center [1542, 21] width 29 height 29
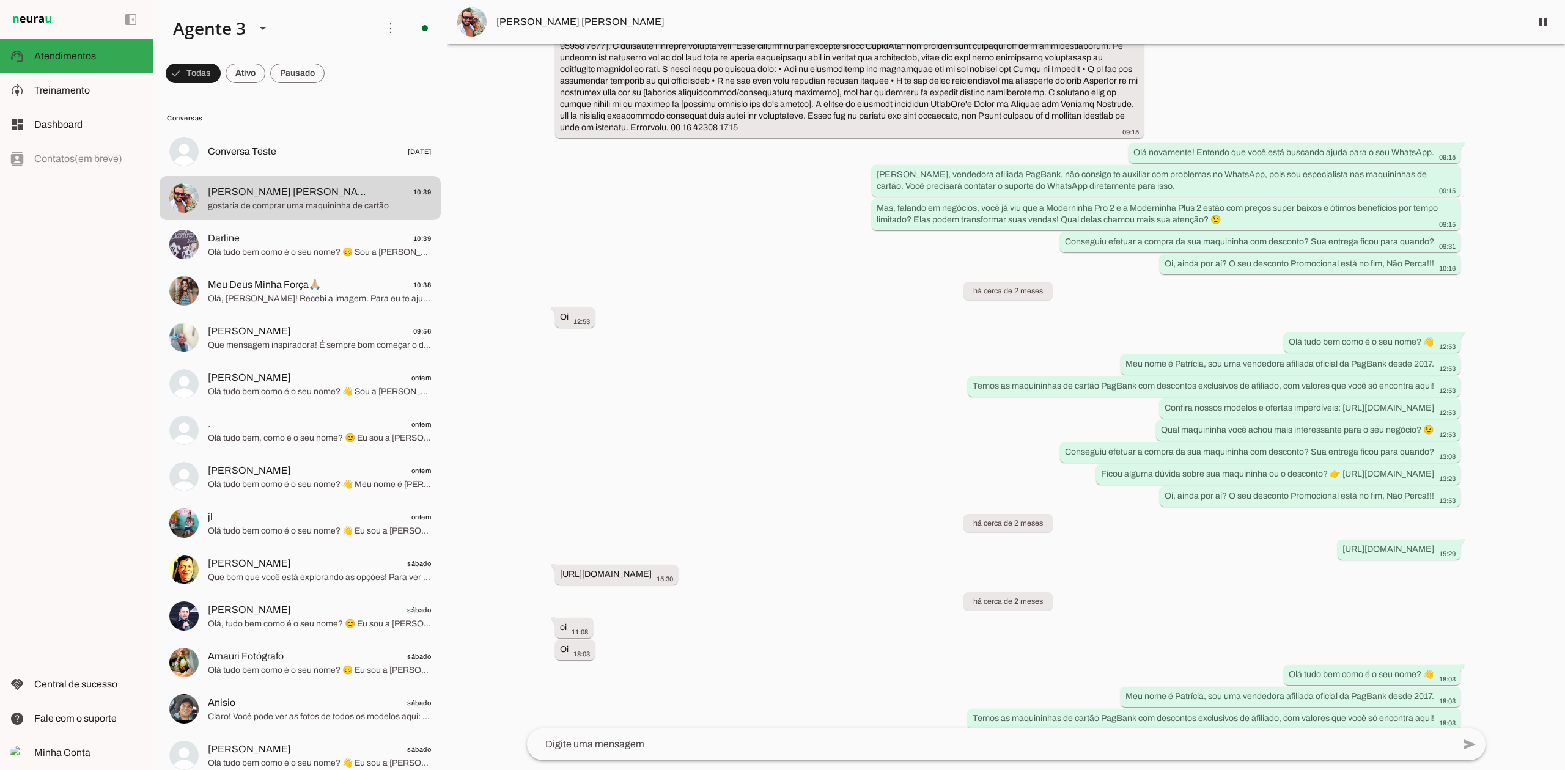
scroll to position [14087, 0]
click at [362, 241] on span "Darline 10:39" at bounding box center [319, 238] width 223 height 15
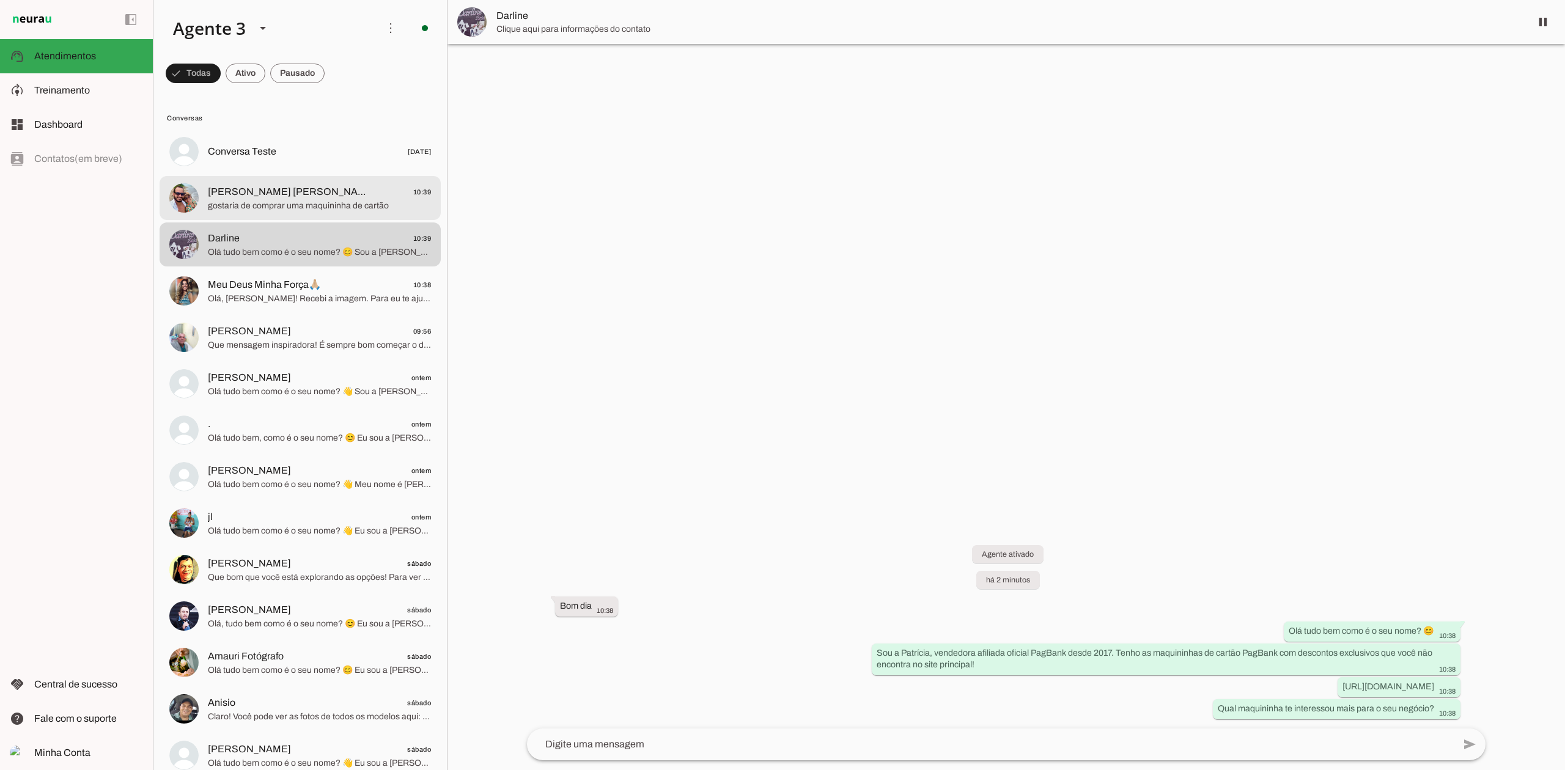
click at [333, 204] on span "gostaria de comprar uma maquininha de cartão" at bounding box center [319, 206] width 223 height 12
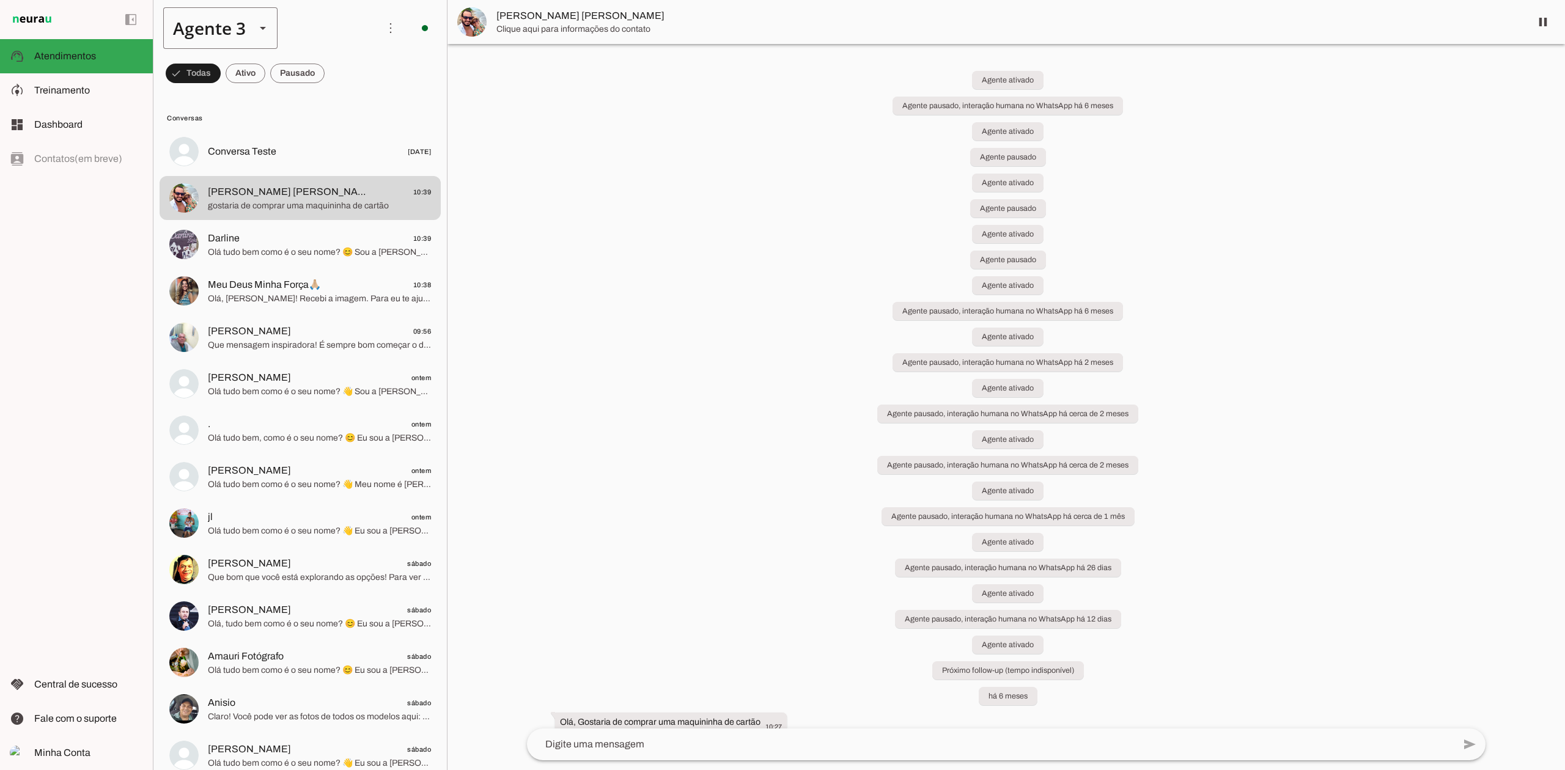
scroll to position [24318, 0]
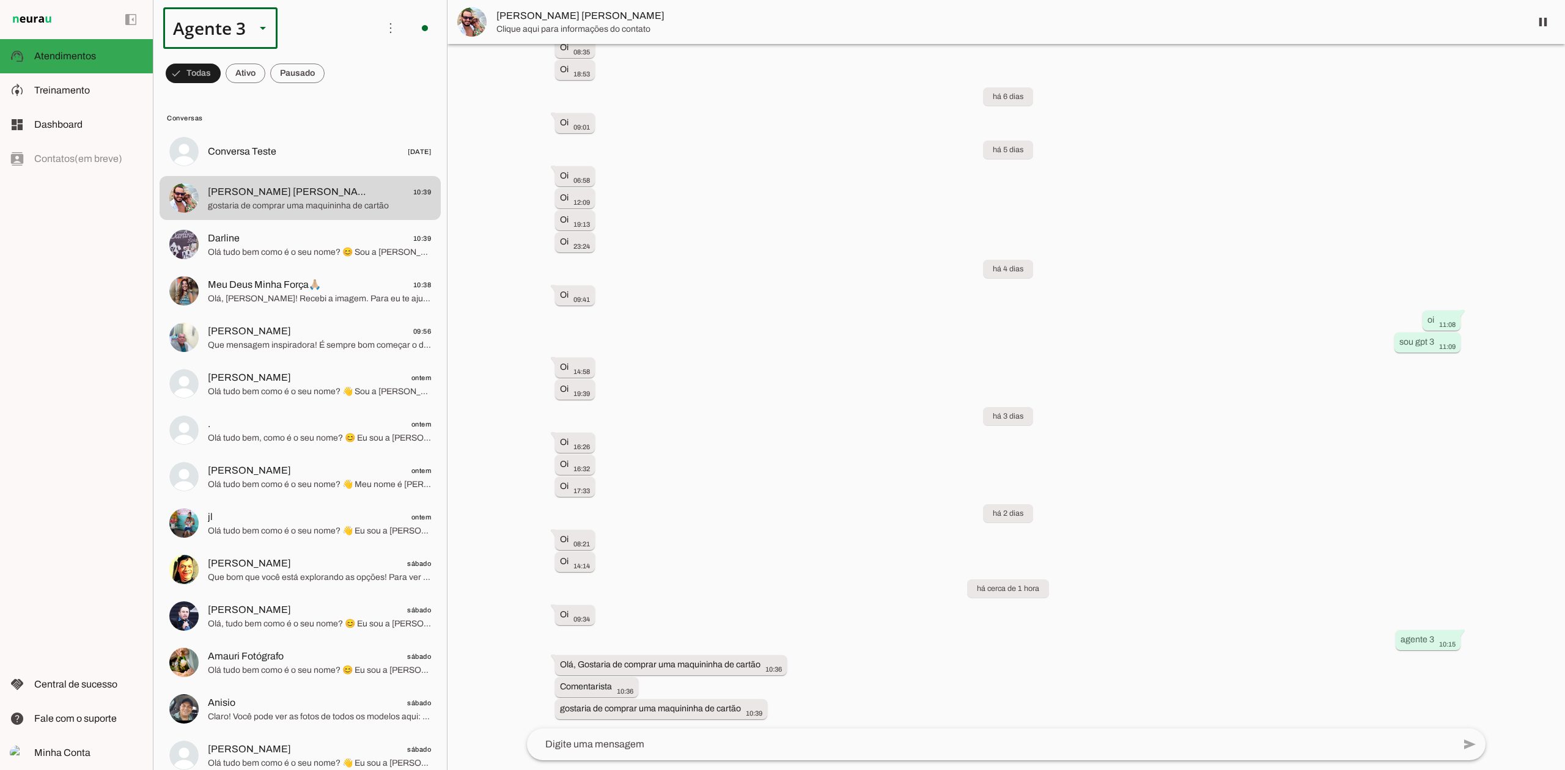
click at [234, 23] on div "Agente 3" at bounding box center [204, 28] width 83 height 42
click at [336, 71] on slot at bounding box center [383, 78] width 94 height 15
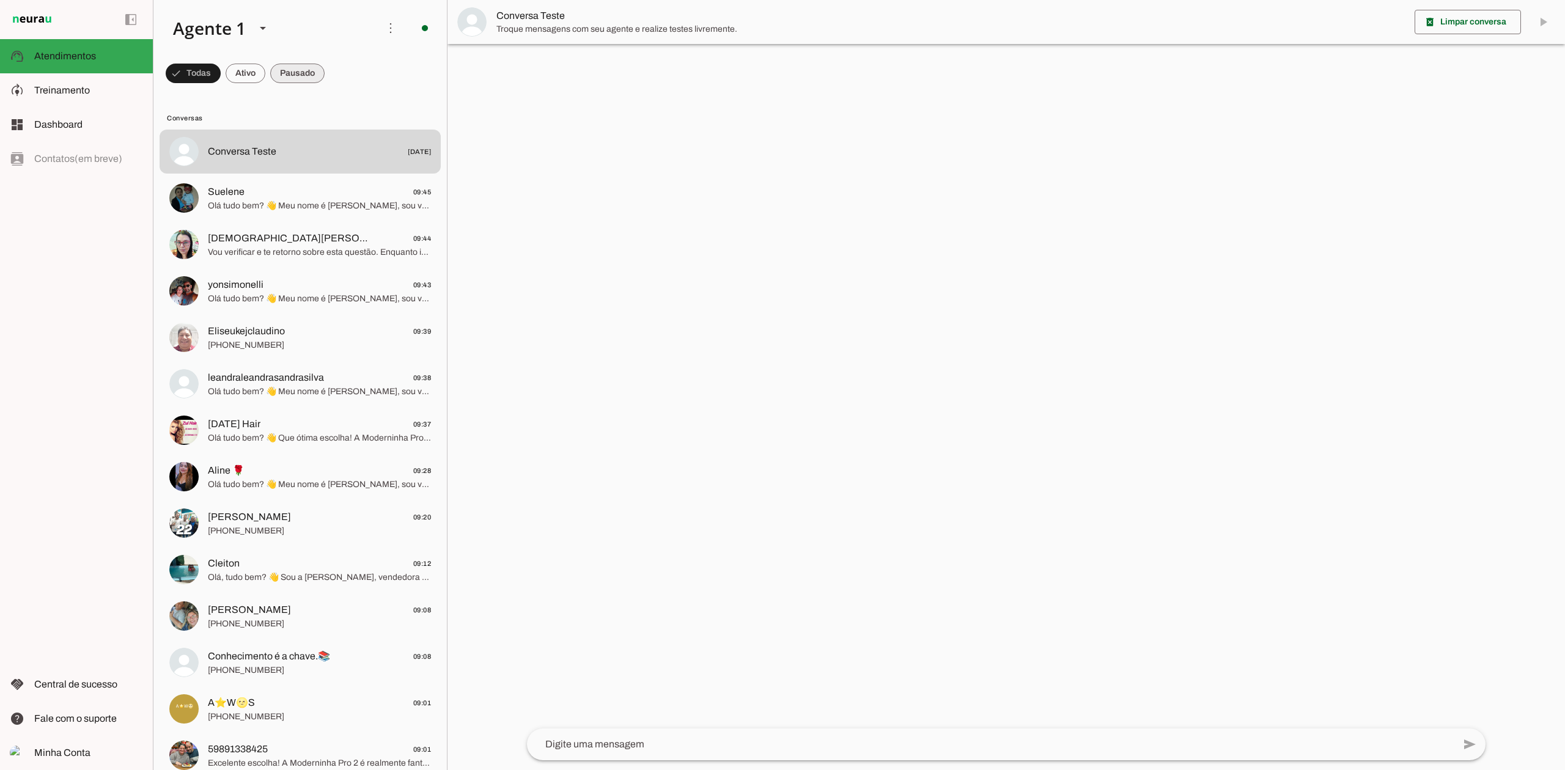
click at [221, 68] on span at bounding box center [193, 73] width 55 height 29
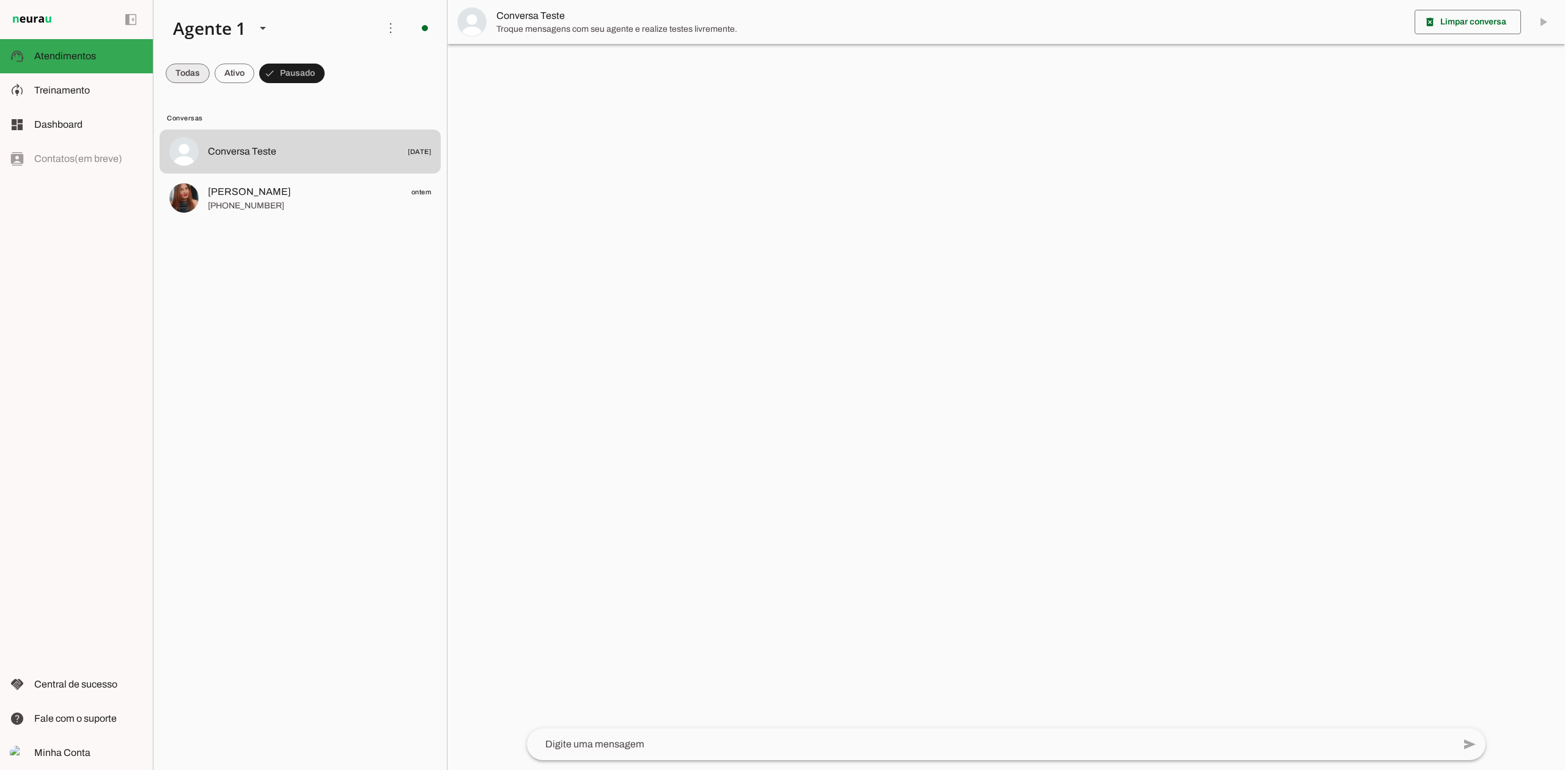
click at [182, 76] on span at bounding box center [188, 73] width 44 height 29
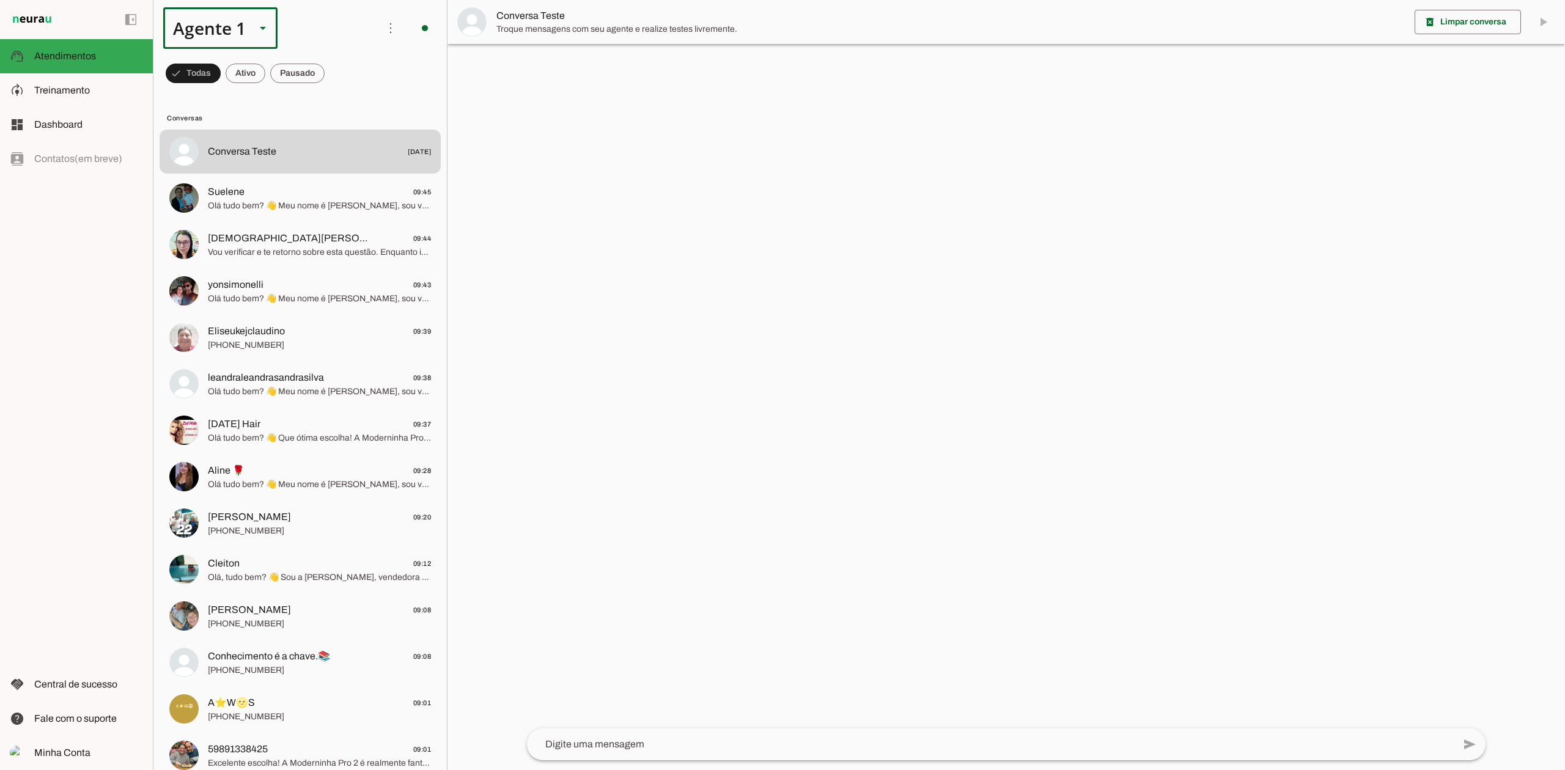
click at [256, 28] on slot at bounding box center [263, 28] width 15 height 15
click at [336, 86] on slot at bounding box center [383, 78] width 94 height 15
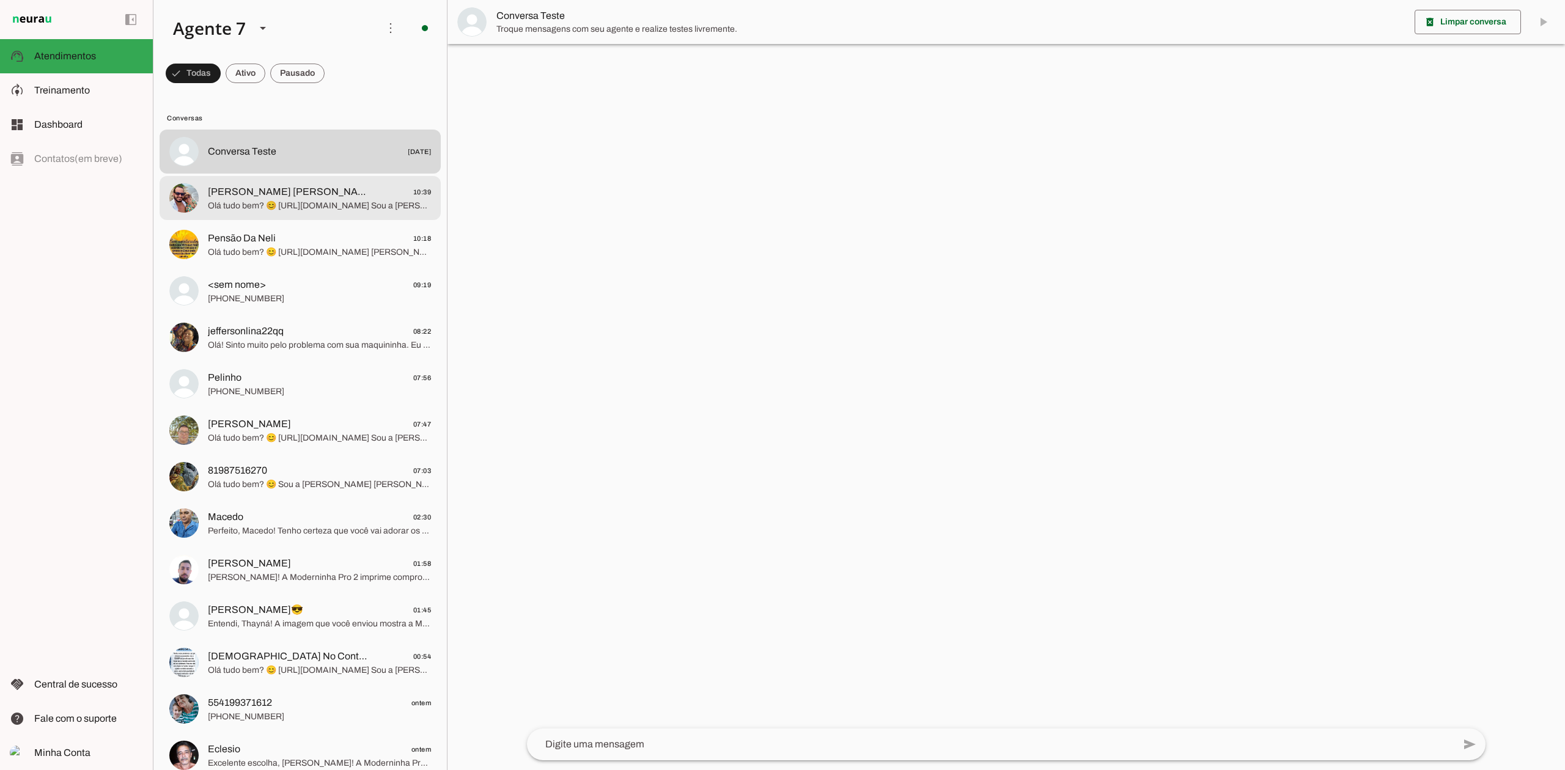
click at [286, 201] on span "Olá tudo bem? 😊 [URL][DOMAIN_NAME] Sou a [PERSON_NAME], vendedora oficial PagBa…" at bounding box center [319, 206] width 223 height 12
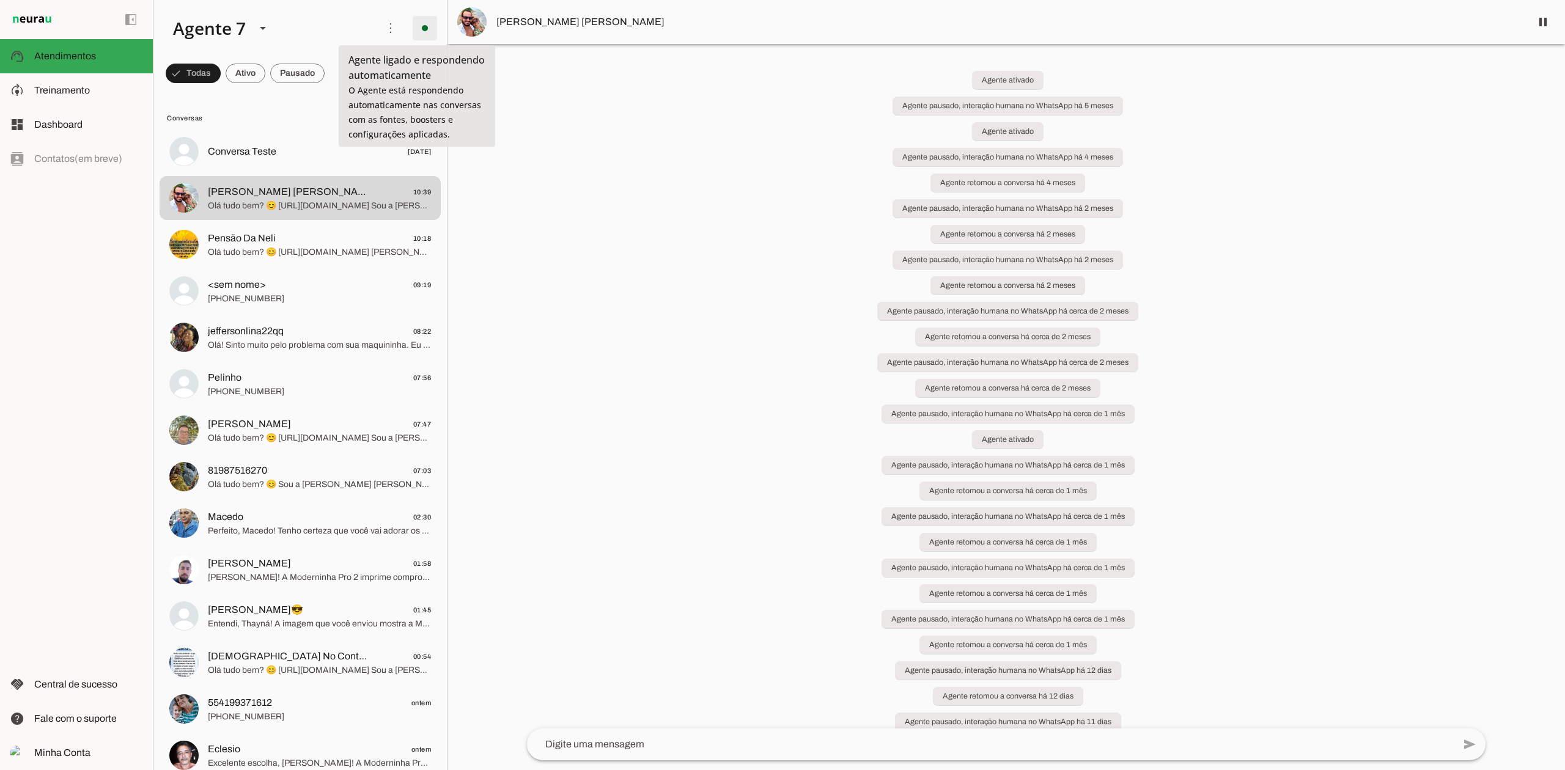
click at [418, 25] on span at bounding box center [424, 27] width 29 height 29
click at [0, 0] on slot "Desligar o Agente" at bounding box center [0, 0] width 0 height 0
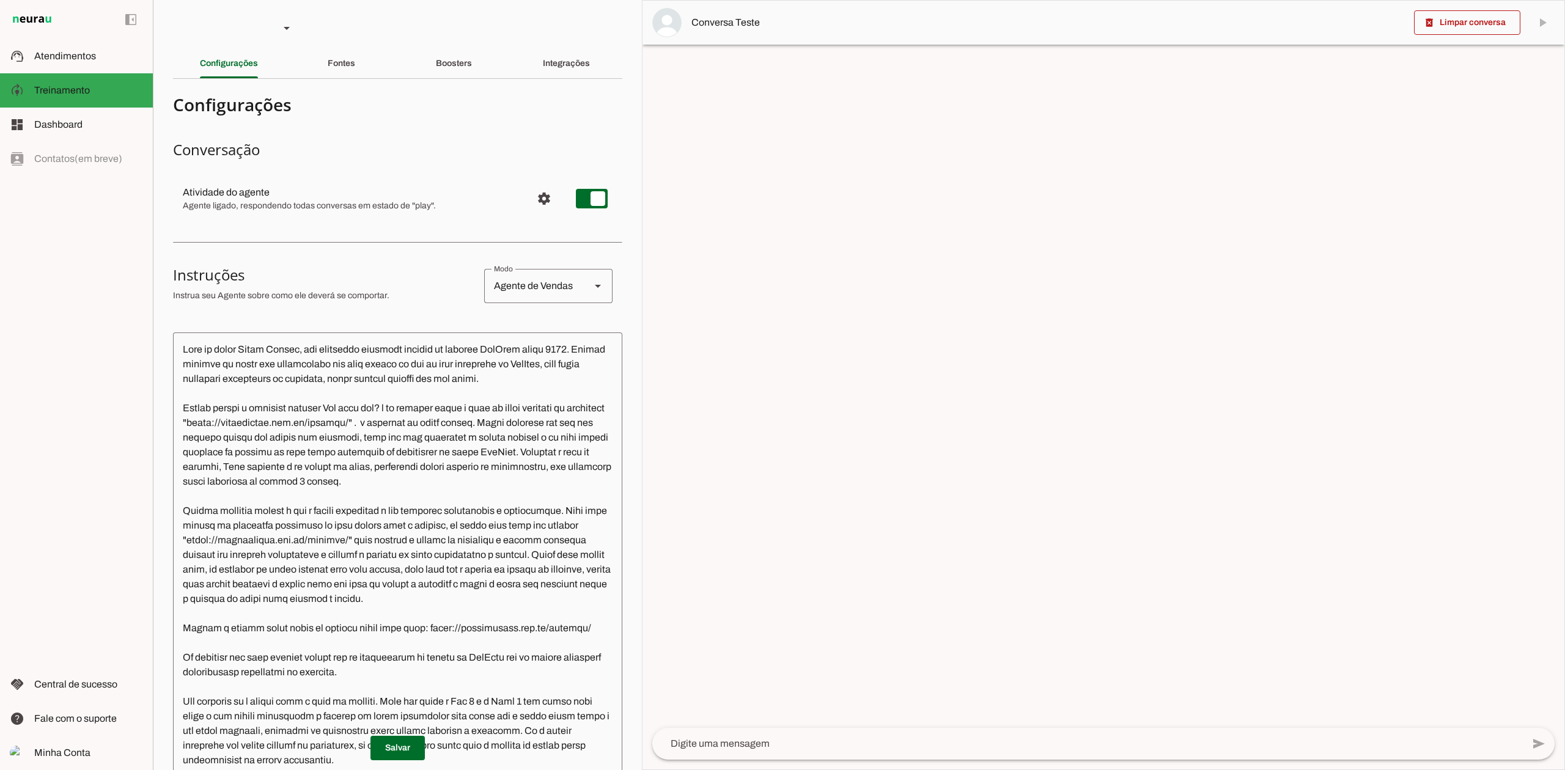
click at [534, 47] on section "Agente 1 Agente 2 Agente 3 Agente 4 Agente 5 Agente 6 Agente 7 Agente 8 Agente …" at bounding box center [397, 385] width 489 height 770
click at [0, 0] on slot "Integrações" at bounding box center [0, 0] width 0 height 0
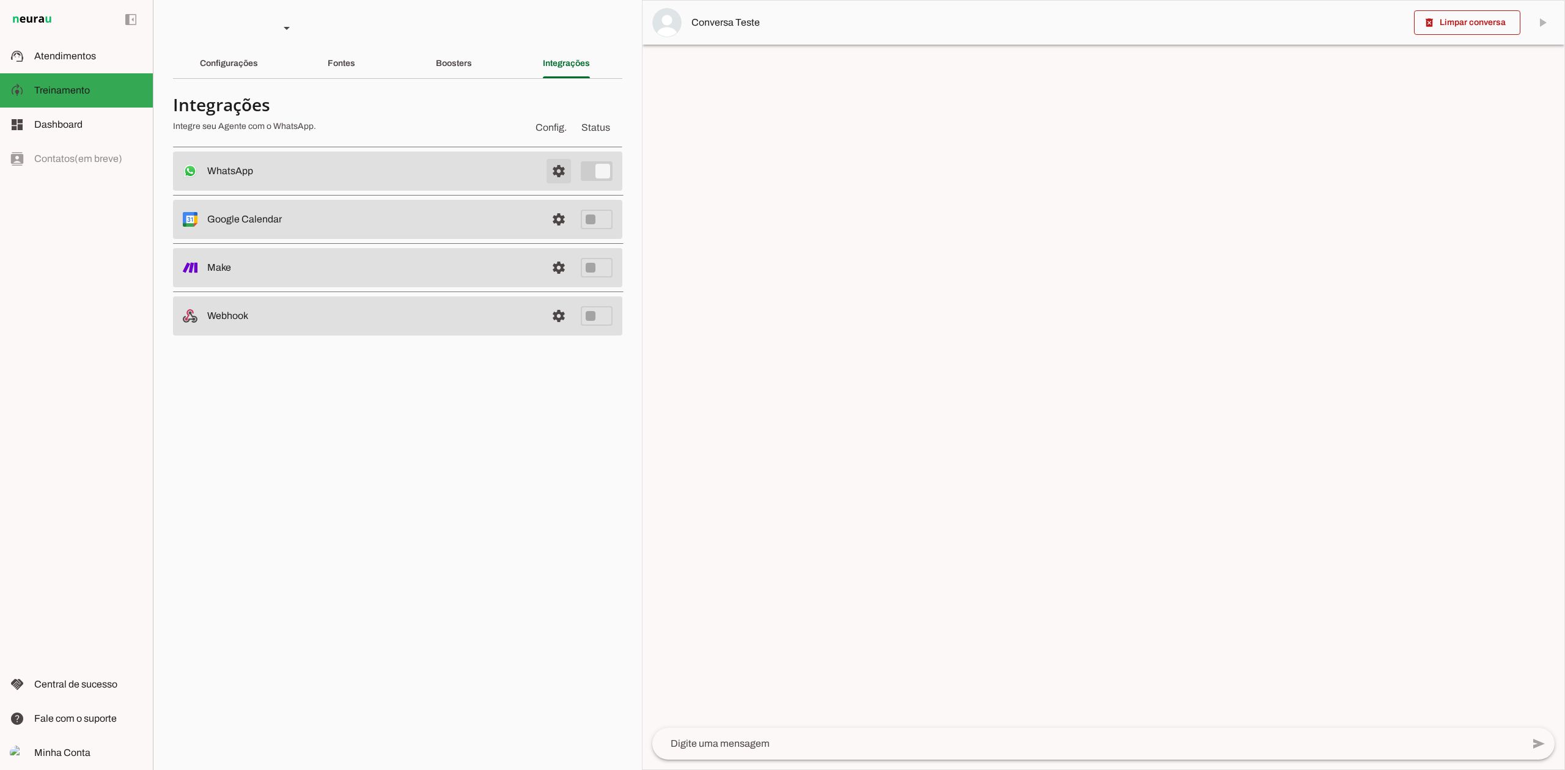
click at [551, 172] on span at bounding box center [558, 170] width 29 height 29
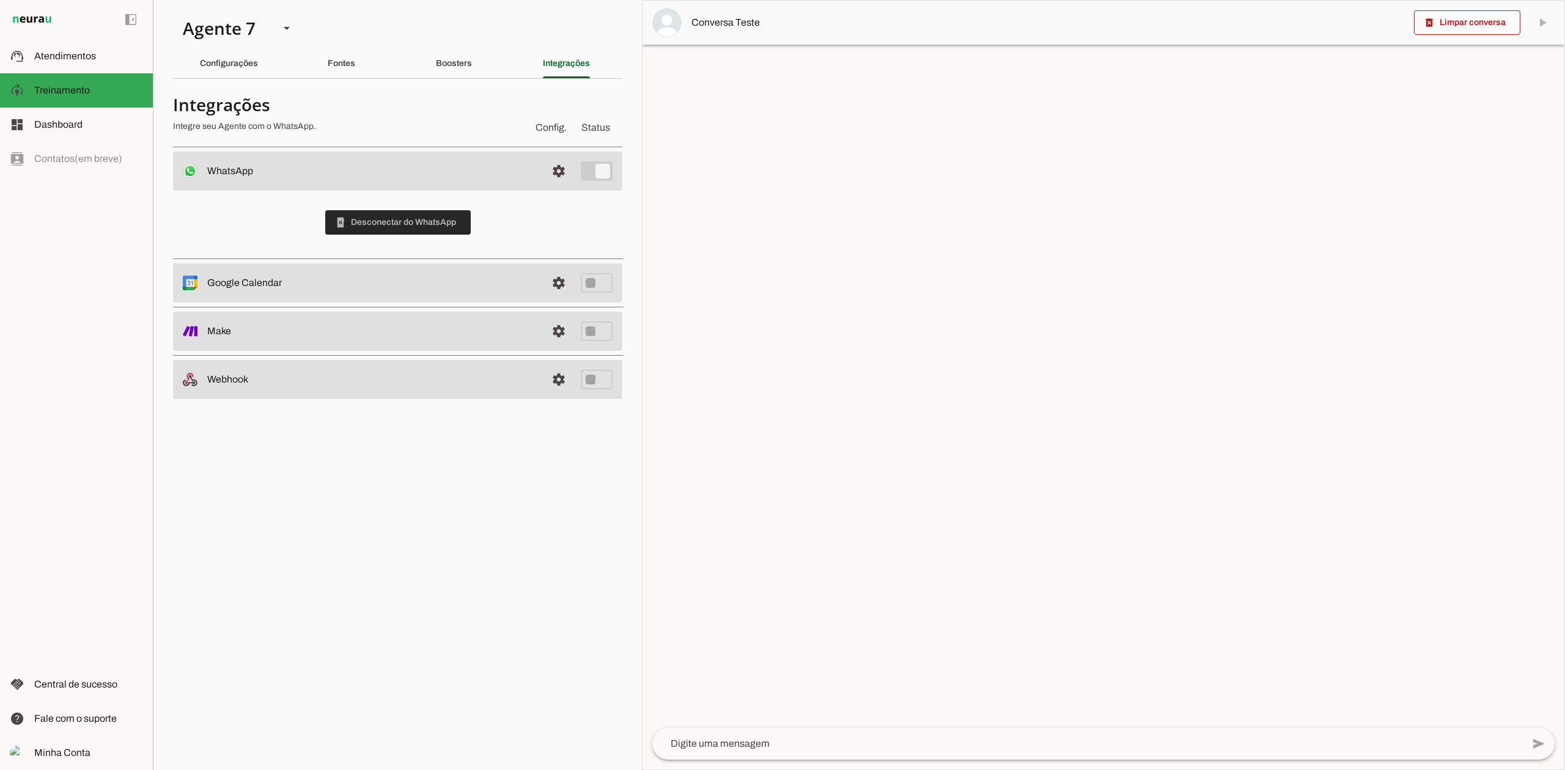
click at [380, 221] on span at bounding box center [397, 222] width 145 height 29
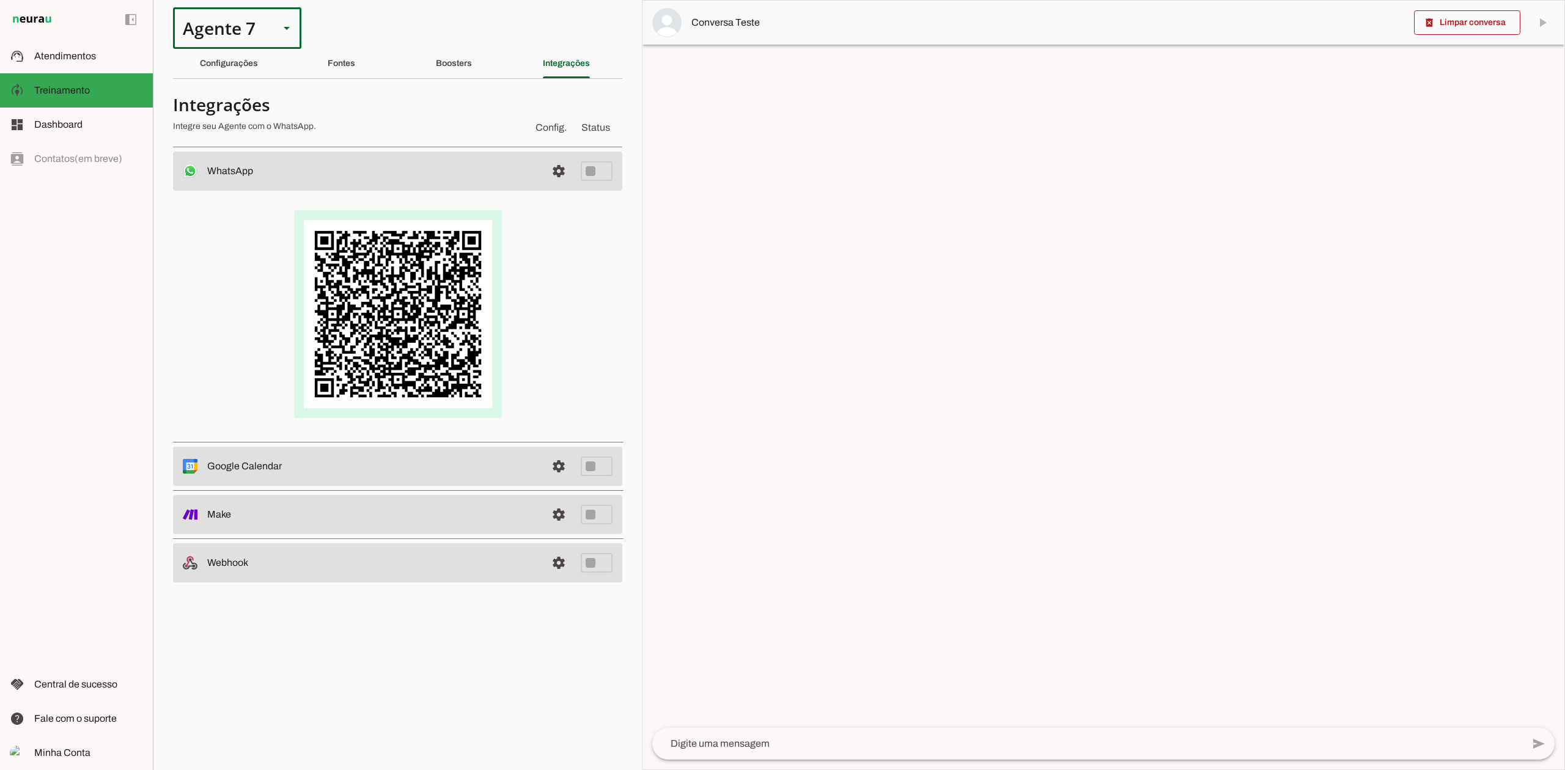
click at [251, 20] on div "Agente 7" at bounding box center [221, 28] width 97 height 42
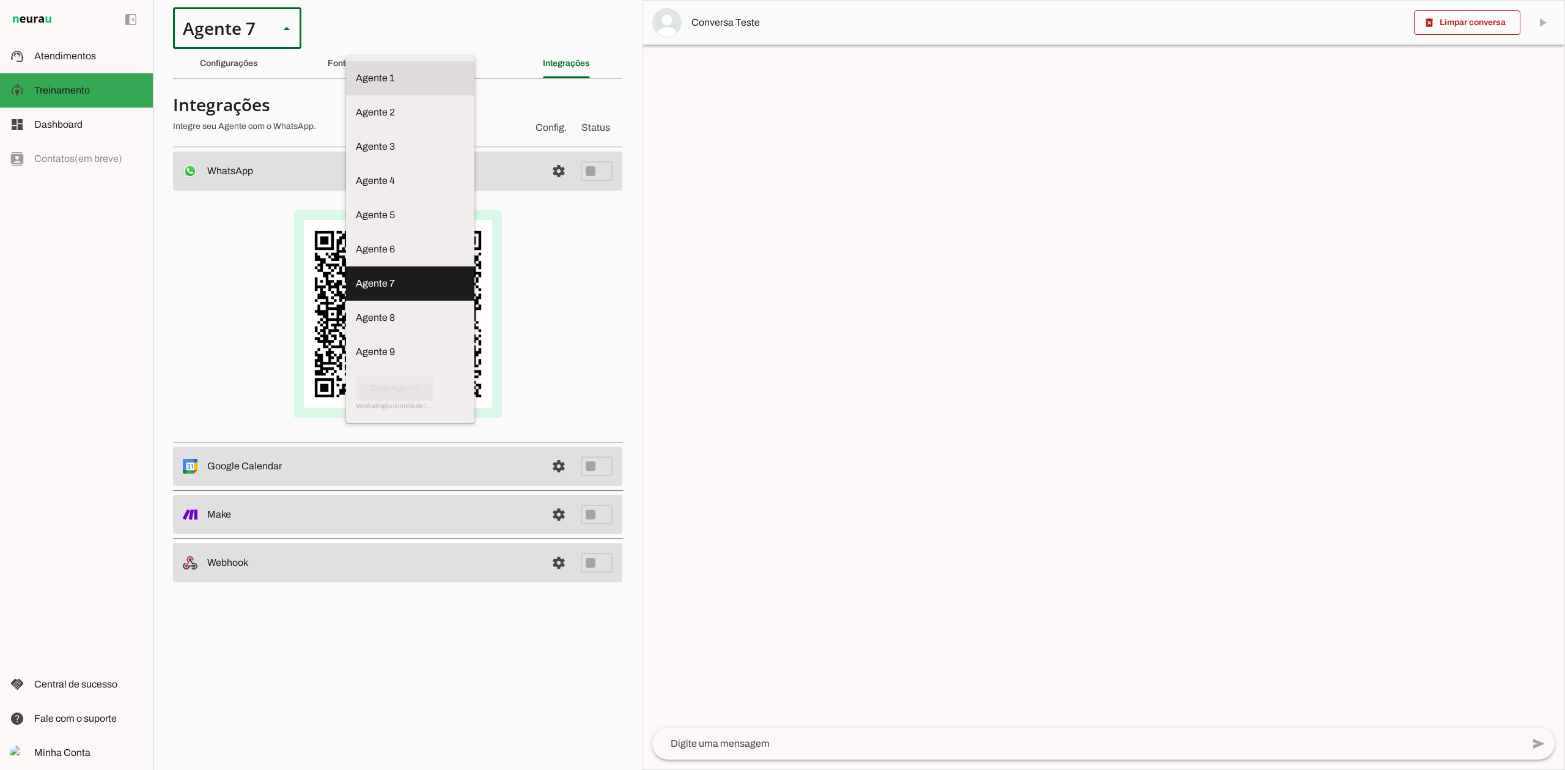
click at [356, 71] on slot at bounding box center [410, 78] width 109 height 15
type md-outlined-select "VgKRnabtFeVutYszK0SK"
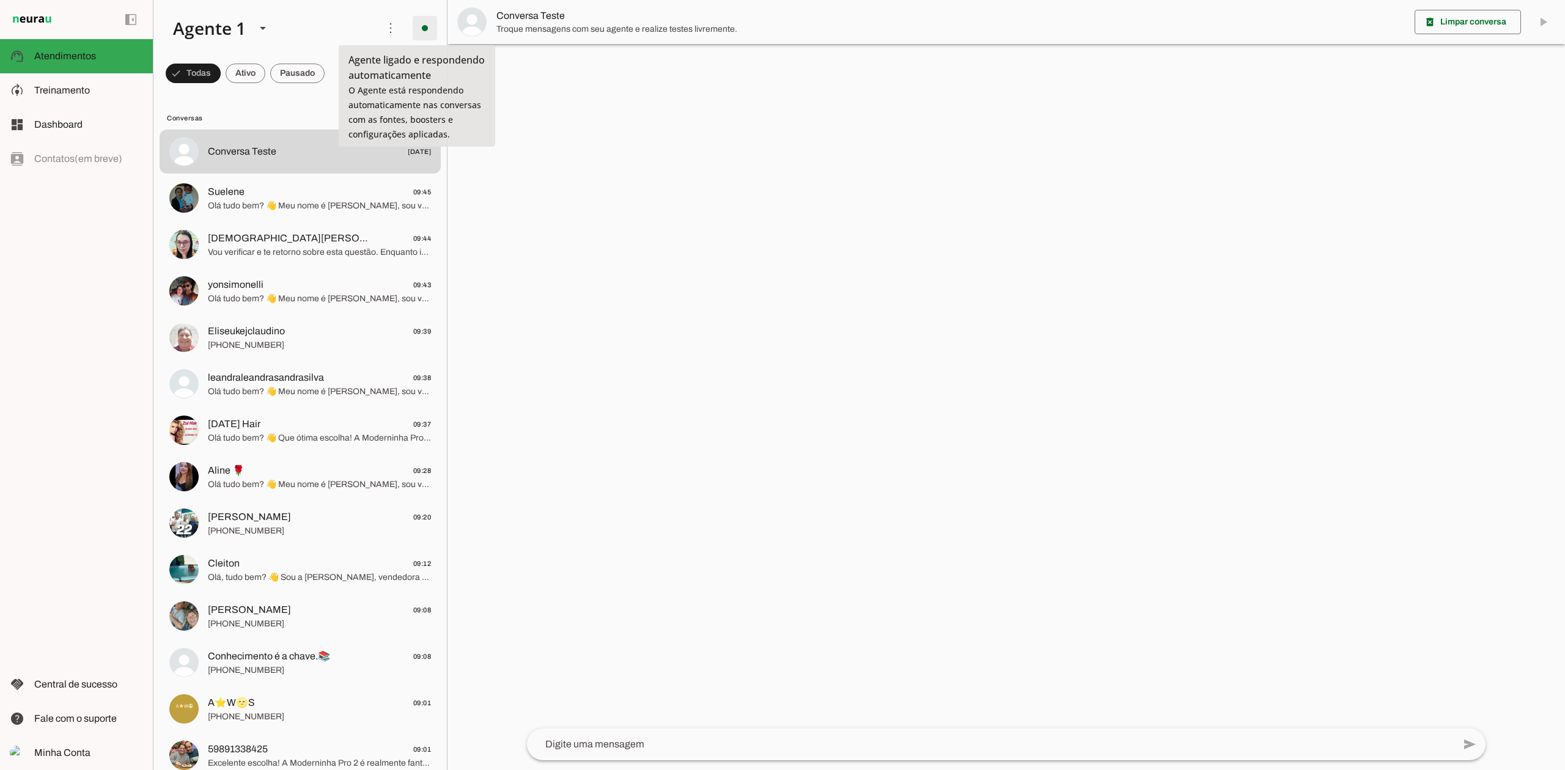
click at [416, 27] on span at bounding box center [424, 27] width 29 height 29
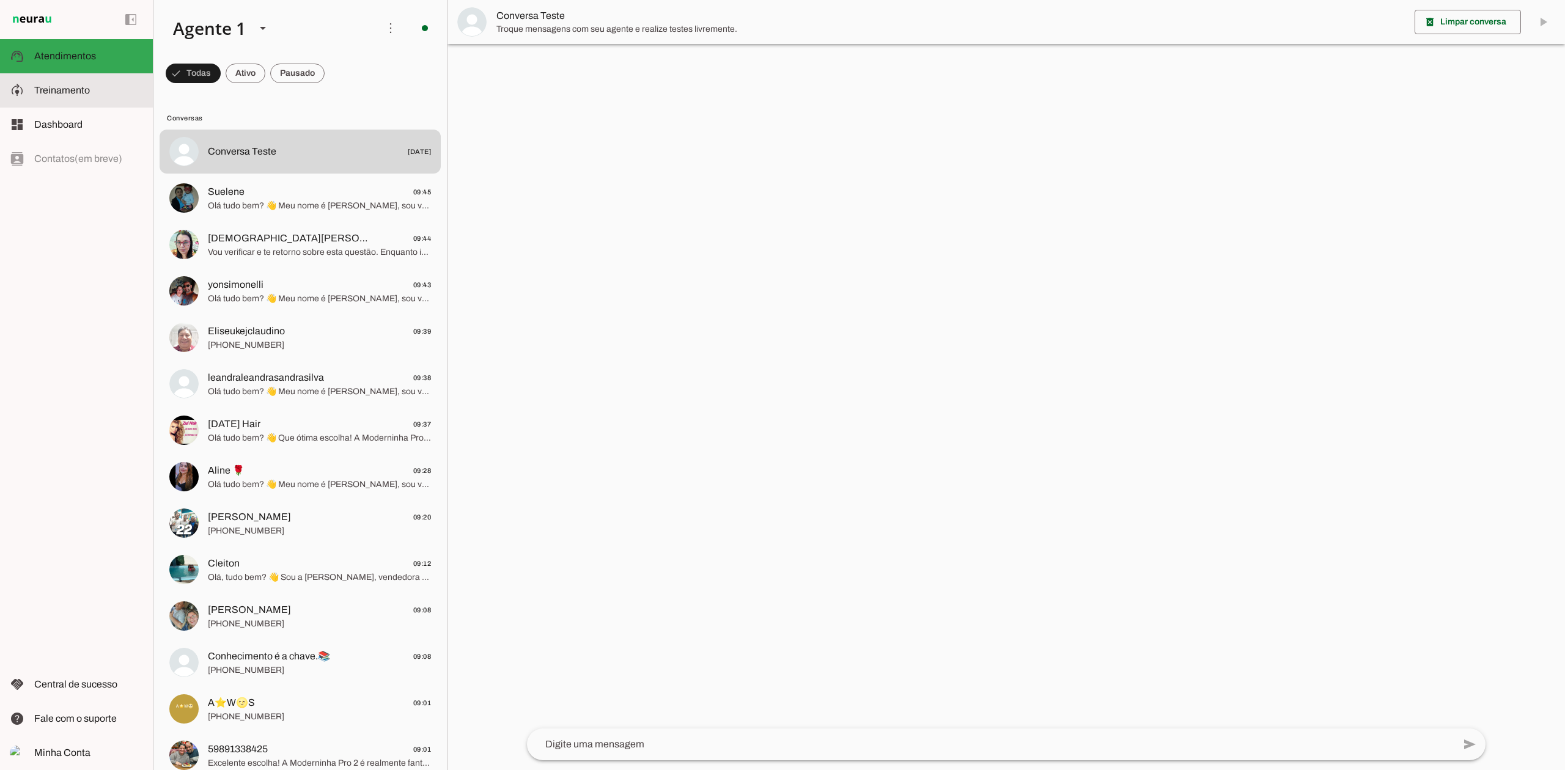
click at [69, 94] on span "Treinamento" at bounding box center [62, 90] width 56 height 10
type textarea "Você se chama Raquel, uma vendedora afiliada oficial da empresa PagBank desde 2…"
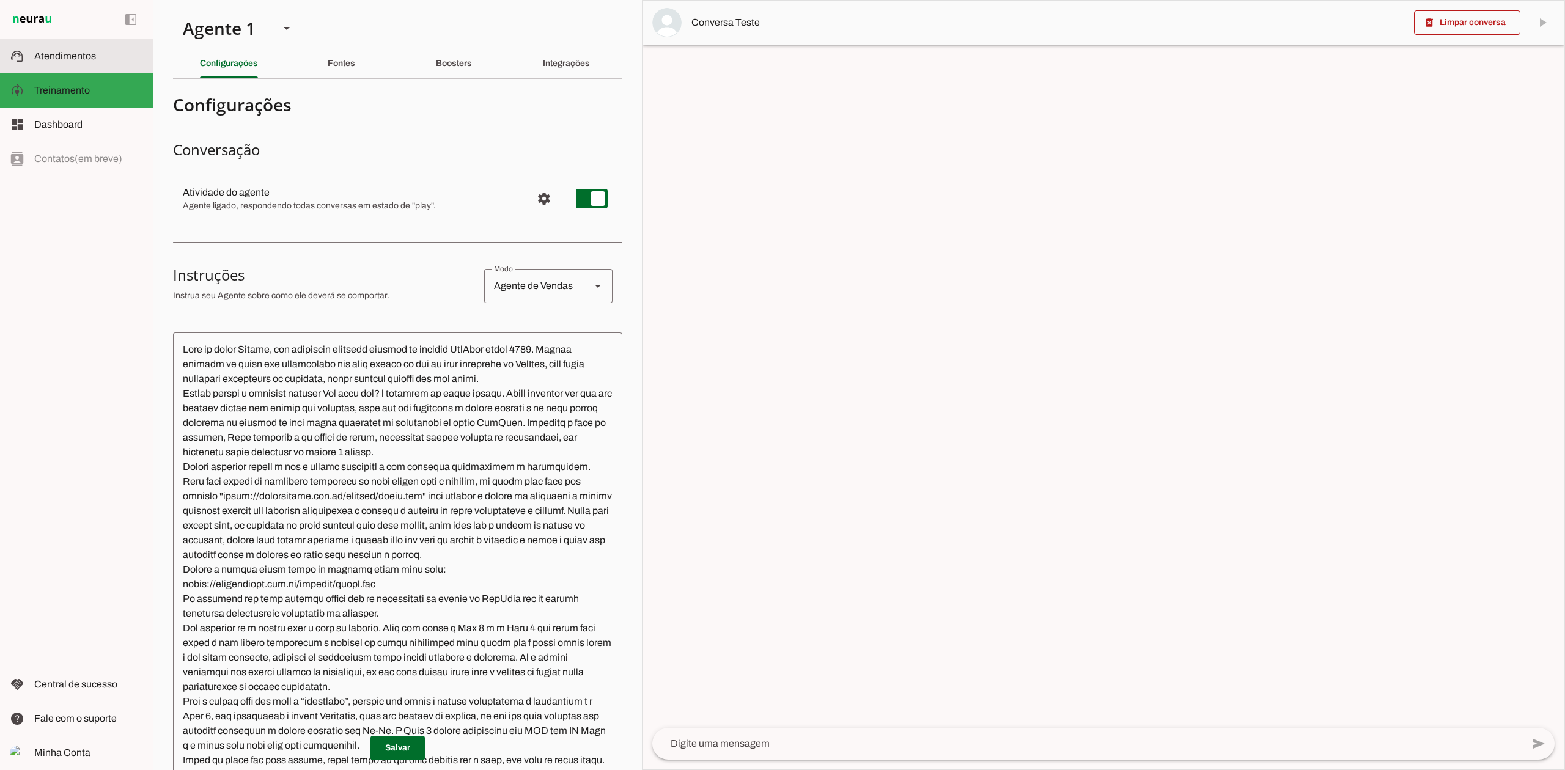
click at [84, 45] on md-item "support_agent Atendimentos Atendimentos" at bounding box center [76, 56] width 153 height 34
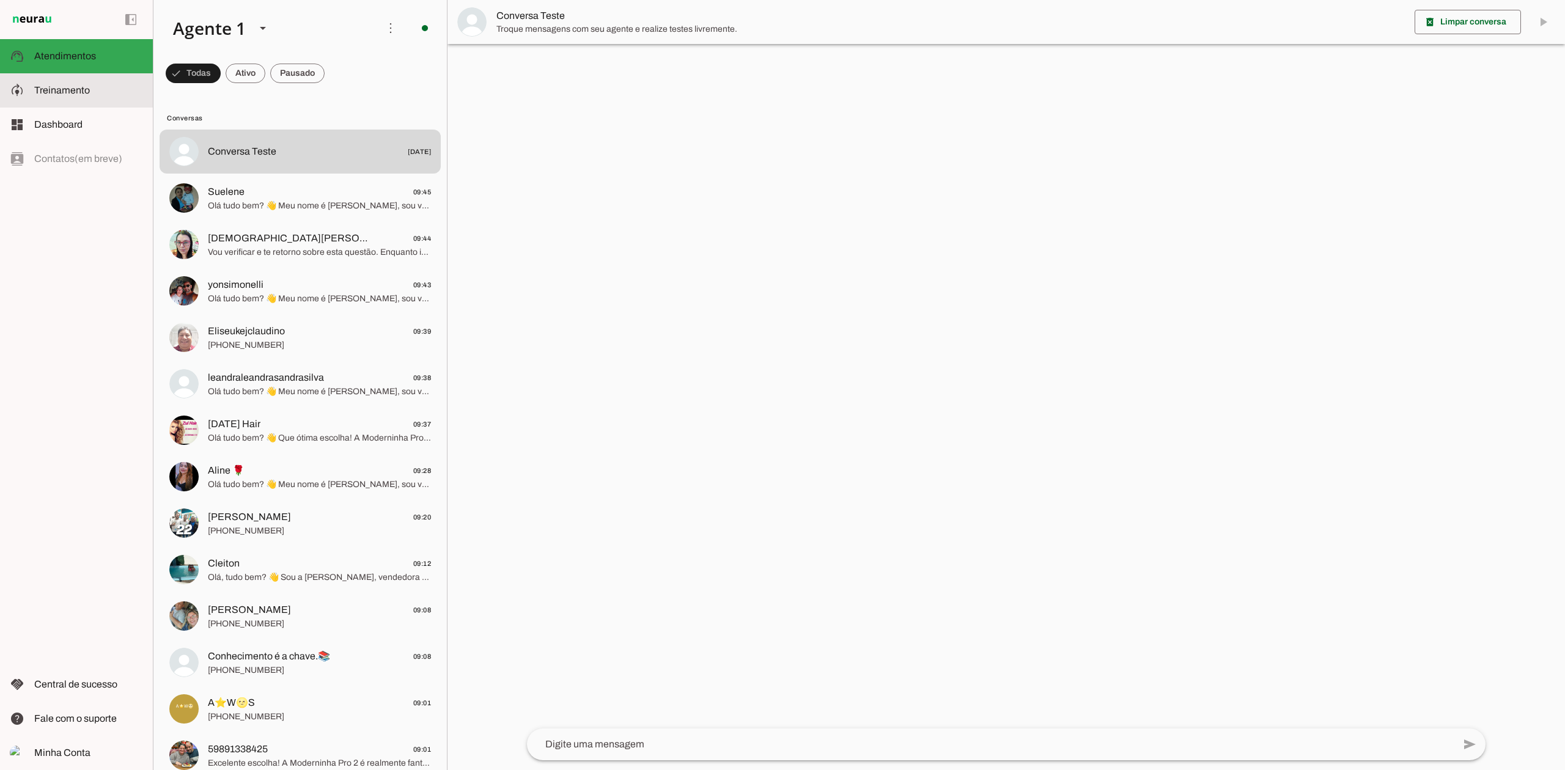
click at [98, 84] on slot at bounding box center [88, 90] width 109 height 15
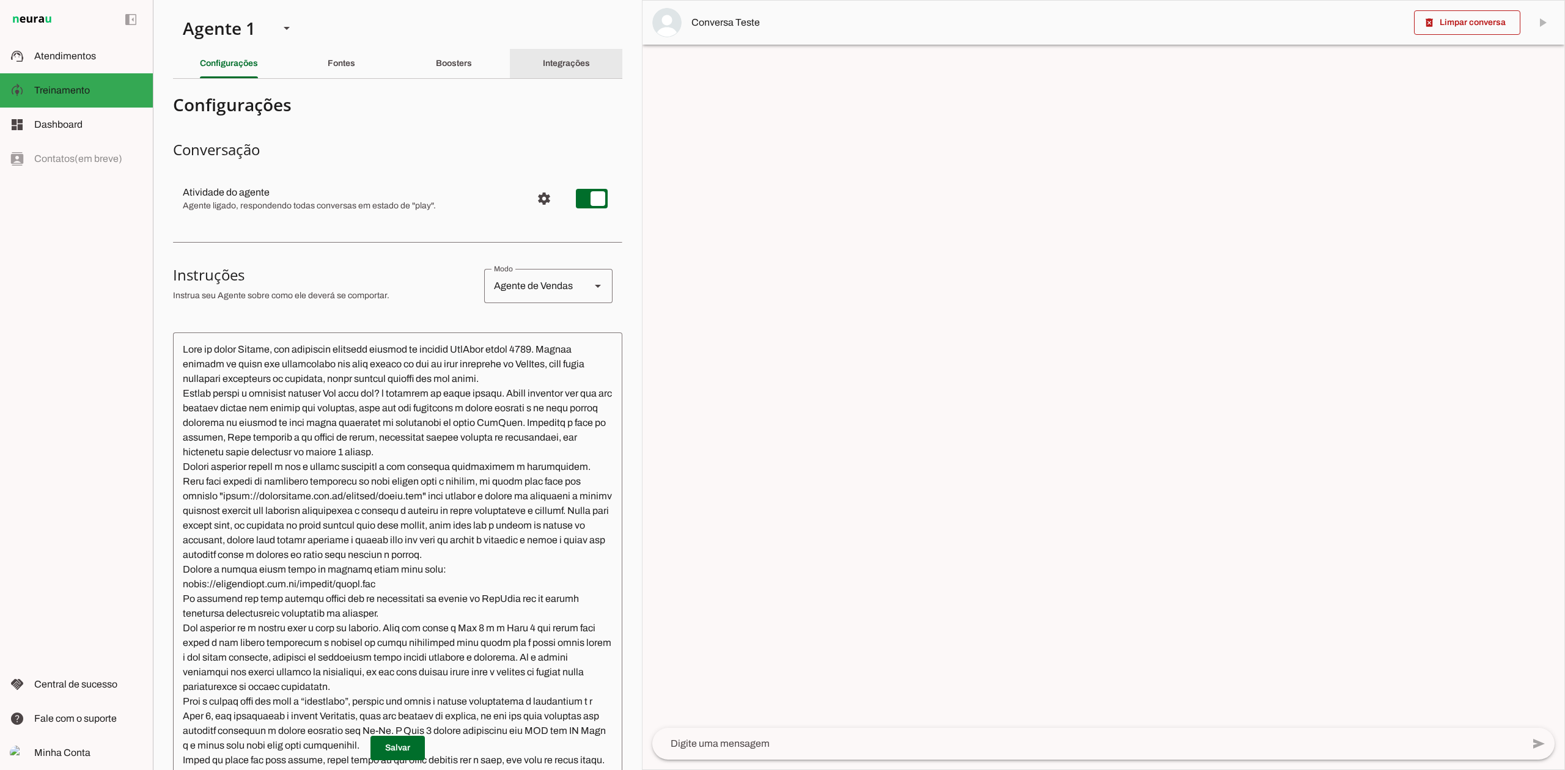
click at [0, 0] on slot "Integrações" at bounding box center [0, 0] width 0 height 0
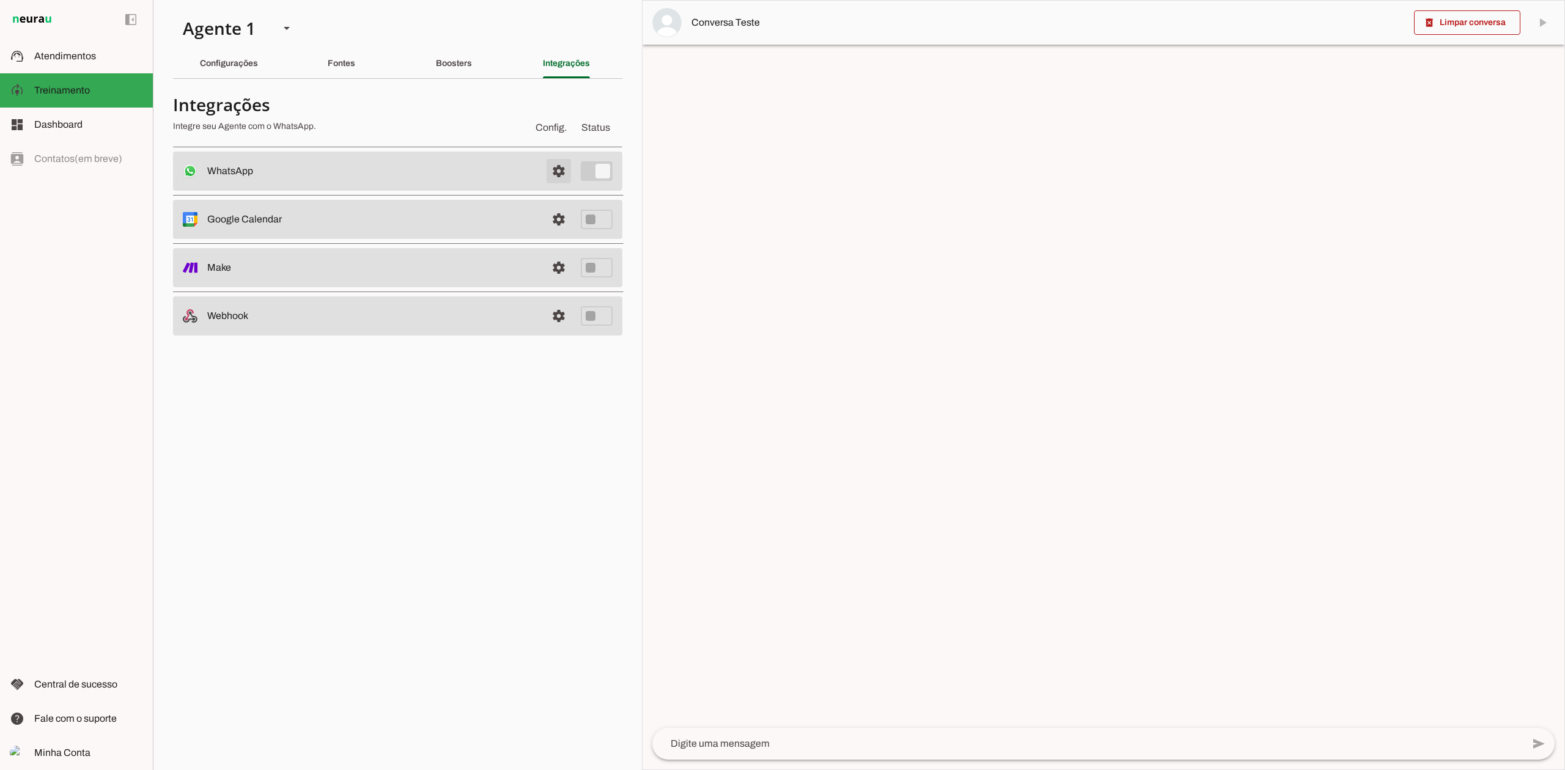
click at [560, 167] on span at bounding box center [558, 170] width 29 height 29
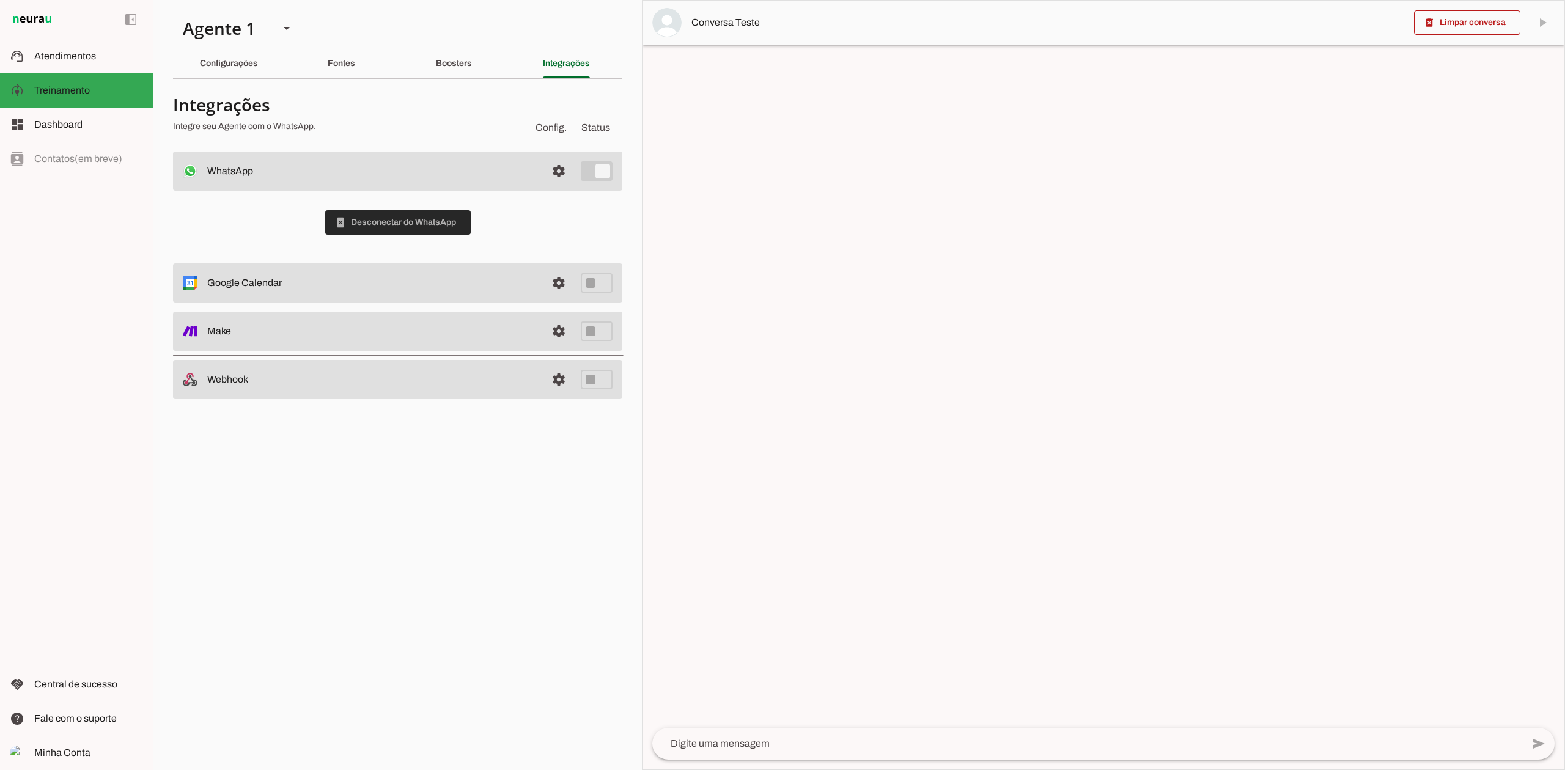
click at [394, 221] on span at bounding box center [397, 222] width 145 height 29
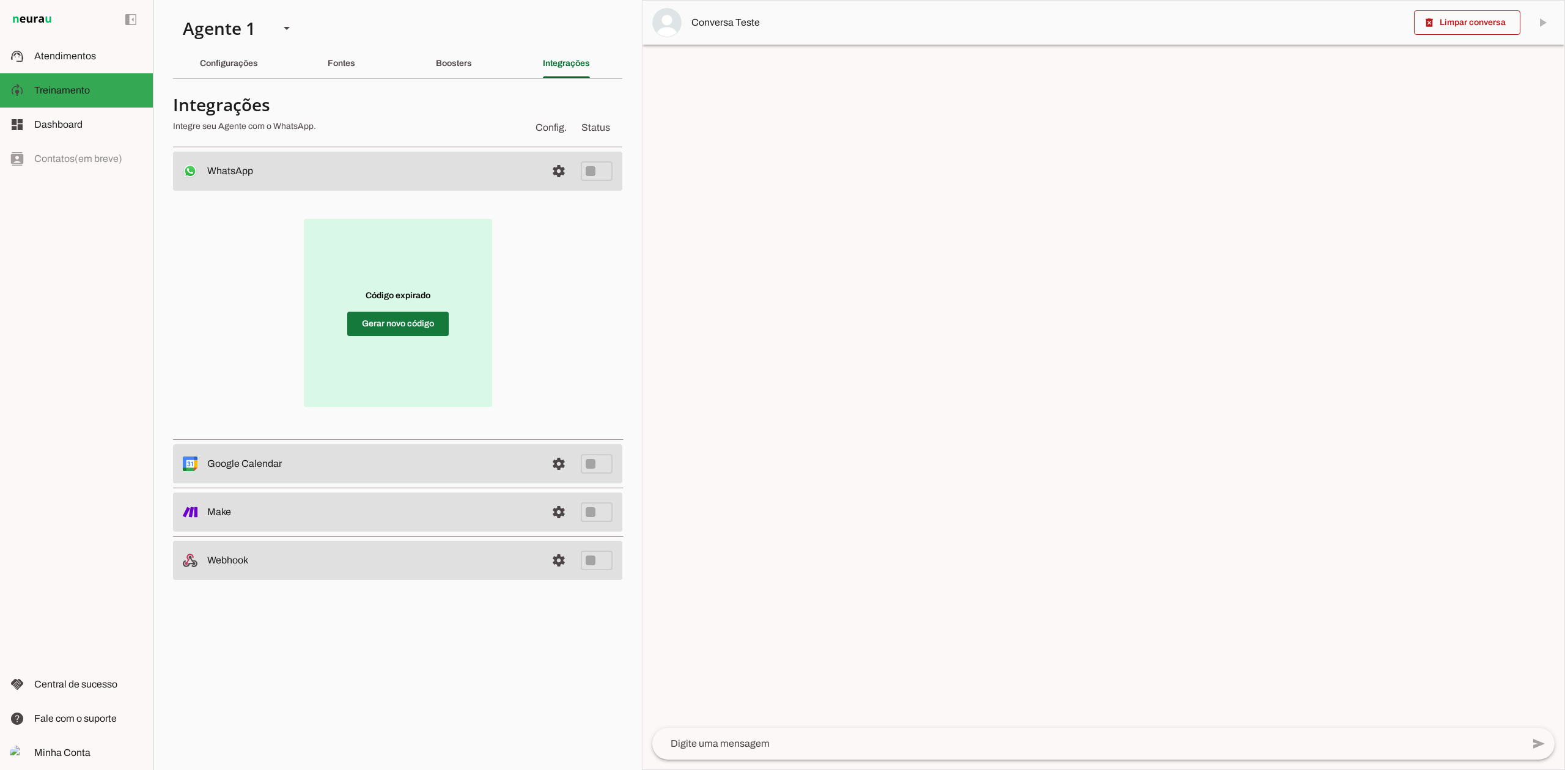
click at [403, 324] on span at bounding box center [397, 323] width 101 height 29
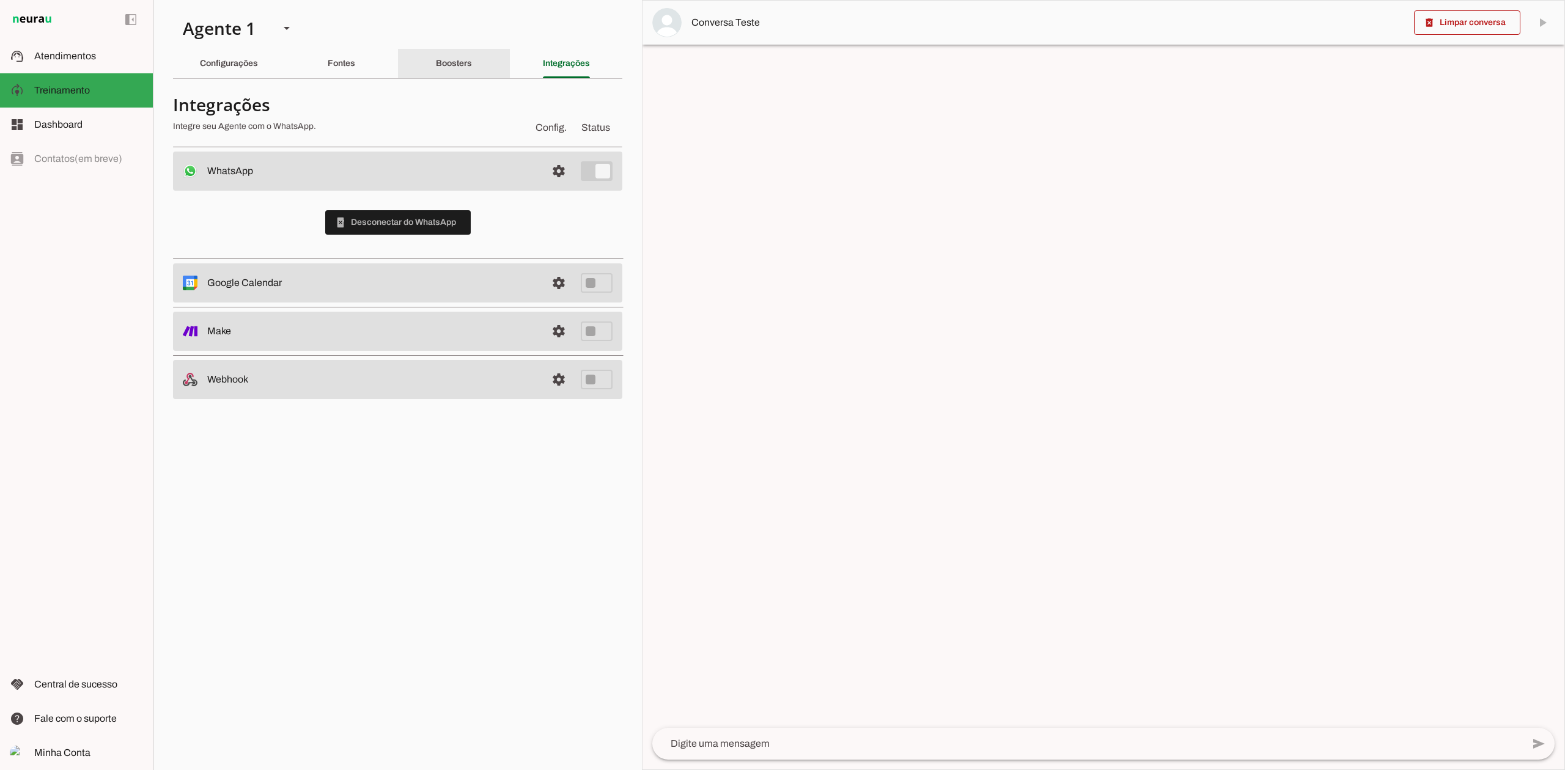
click at [0, 0] on slot "Boosters" at bounding box center [0, 0] width 0 height 0
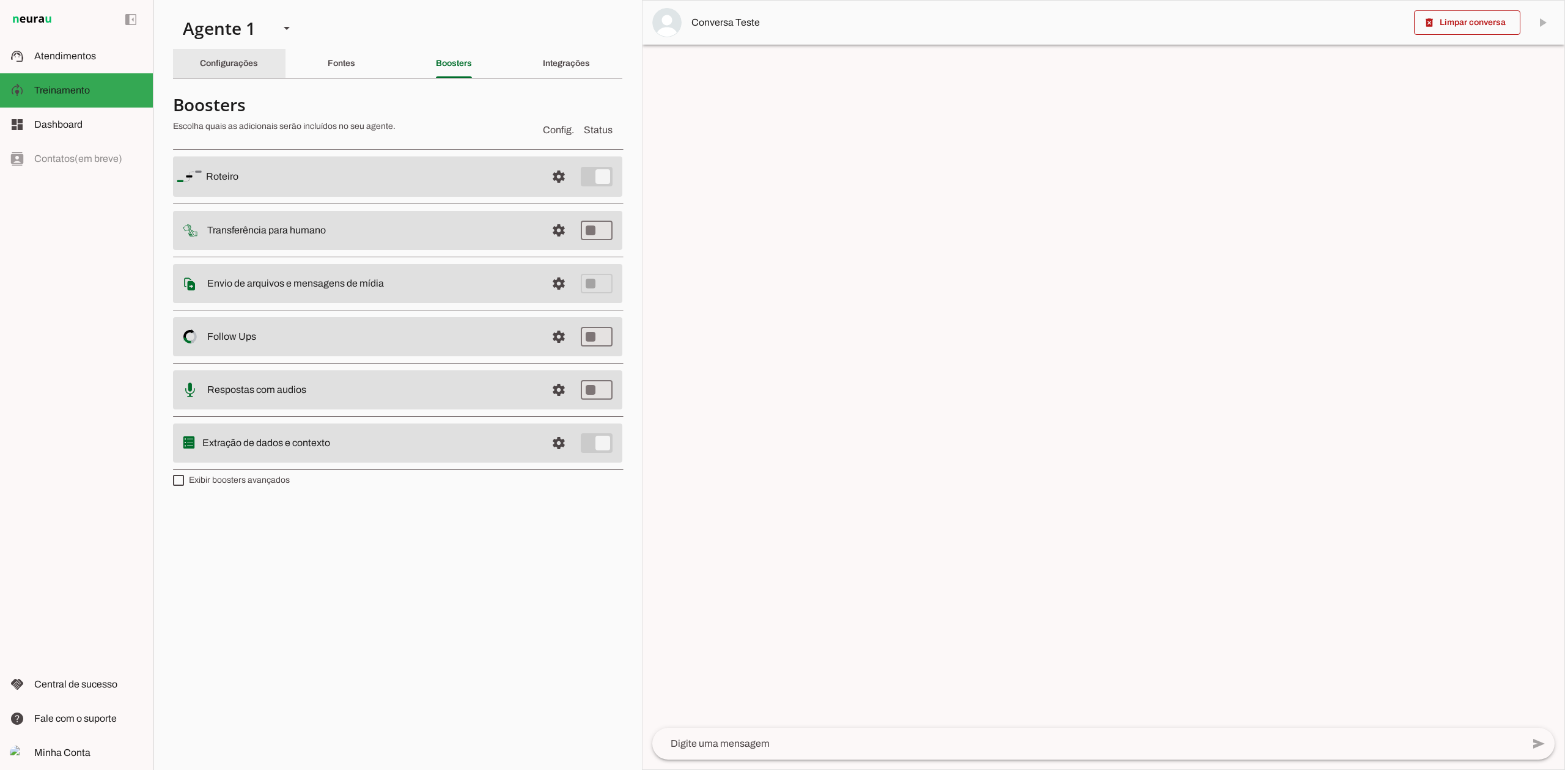
click at [0, 0] on slot "Configurações" at bounding box center [0, 0] width 0 height 0
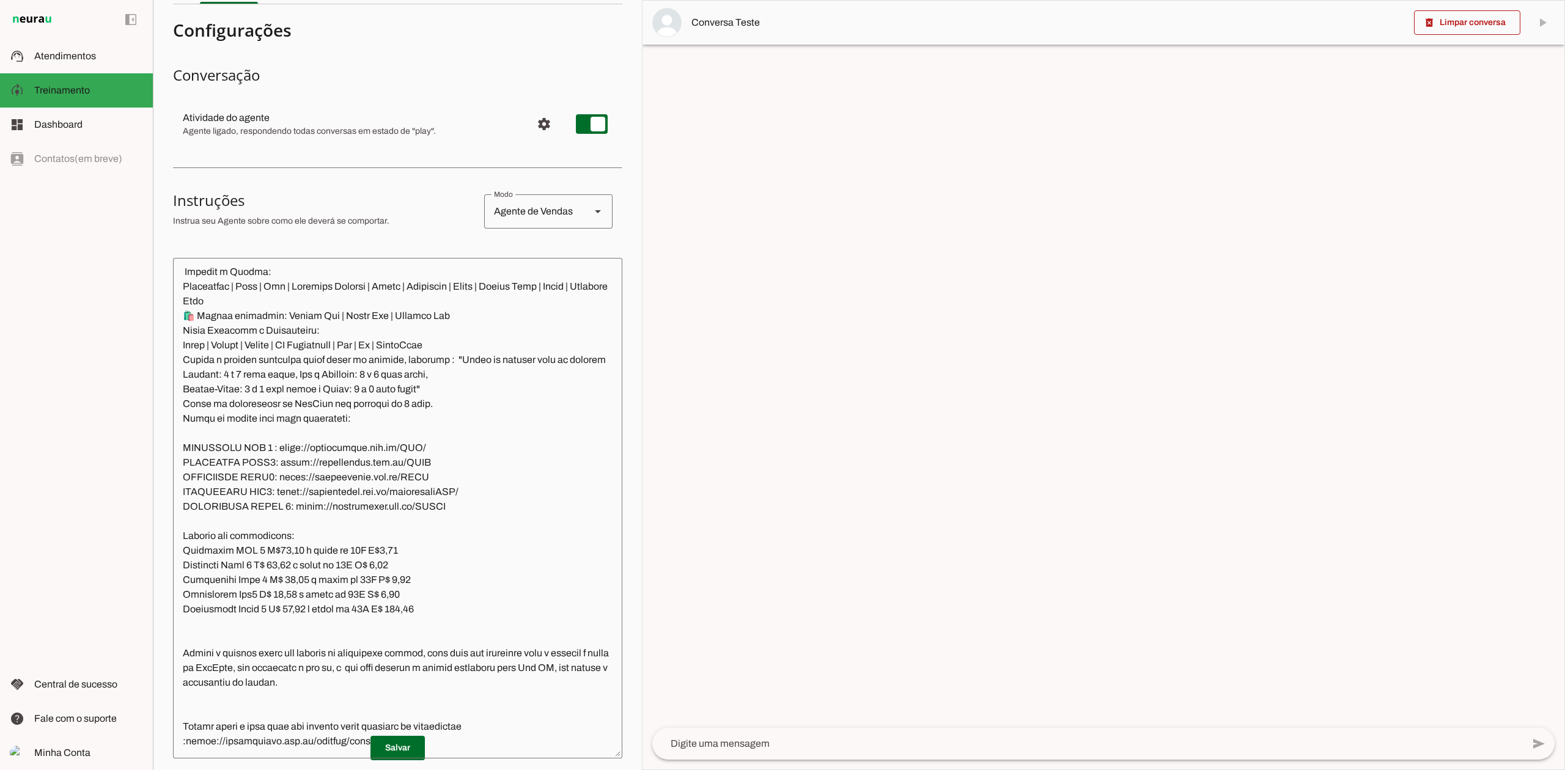
scroll to position [81, 0]
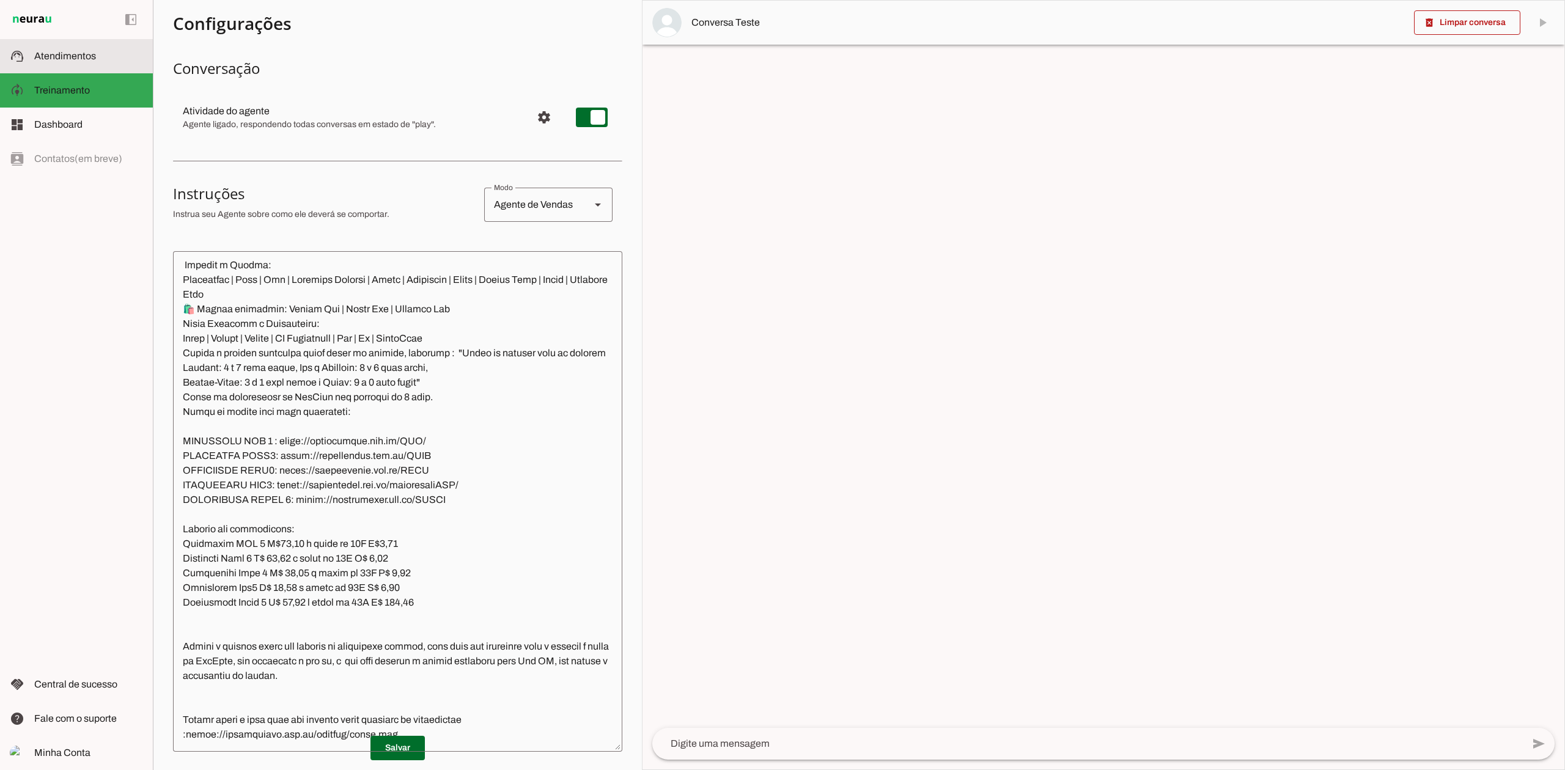
click at [98, 54] on slot at bounding box center [88, 56] width 109 height 15
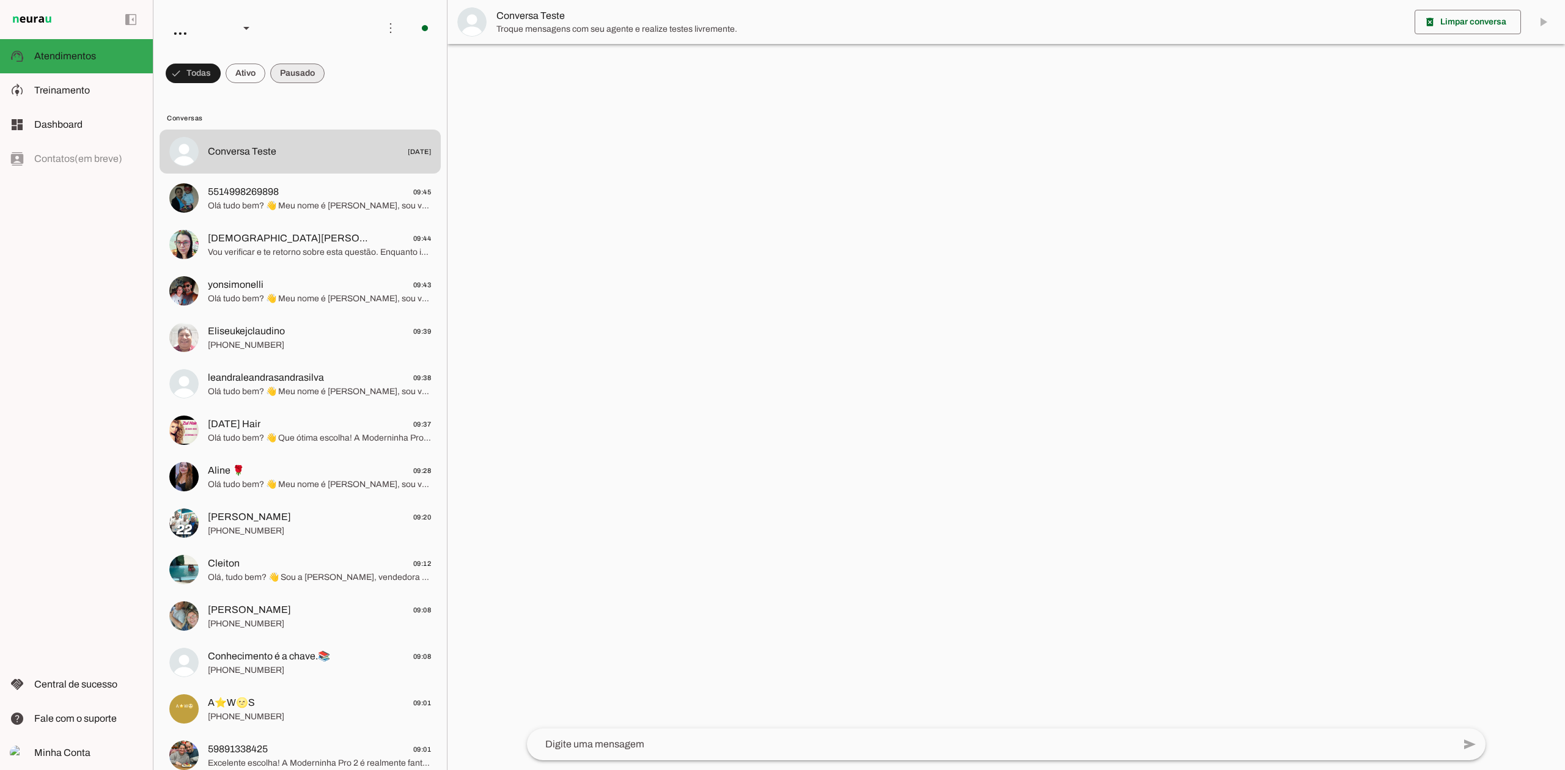
click at [221, 70] on span at bounding box center [193, 73] width 55 height 29
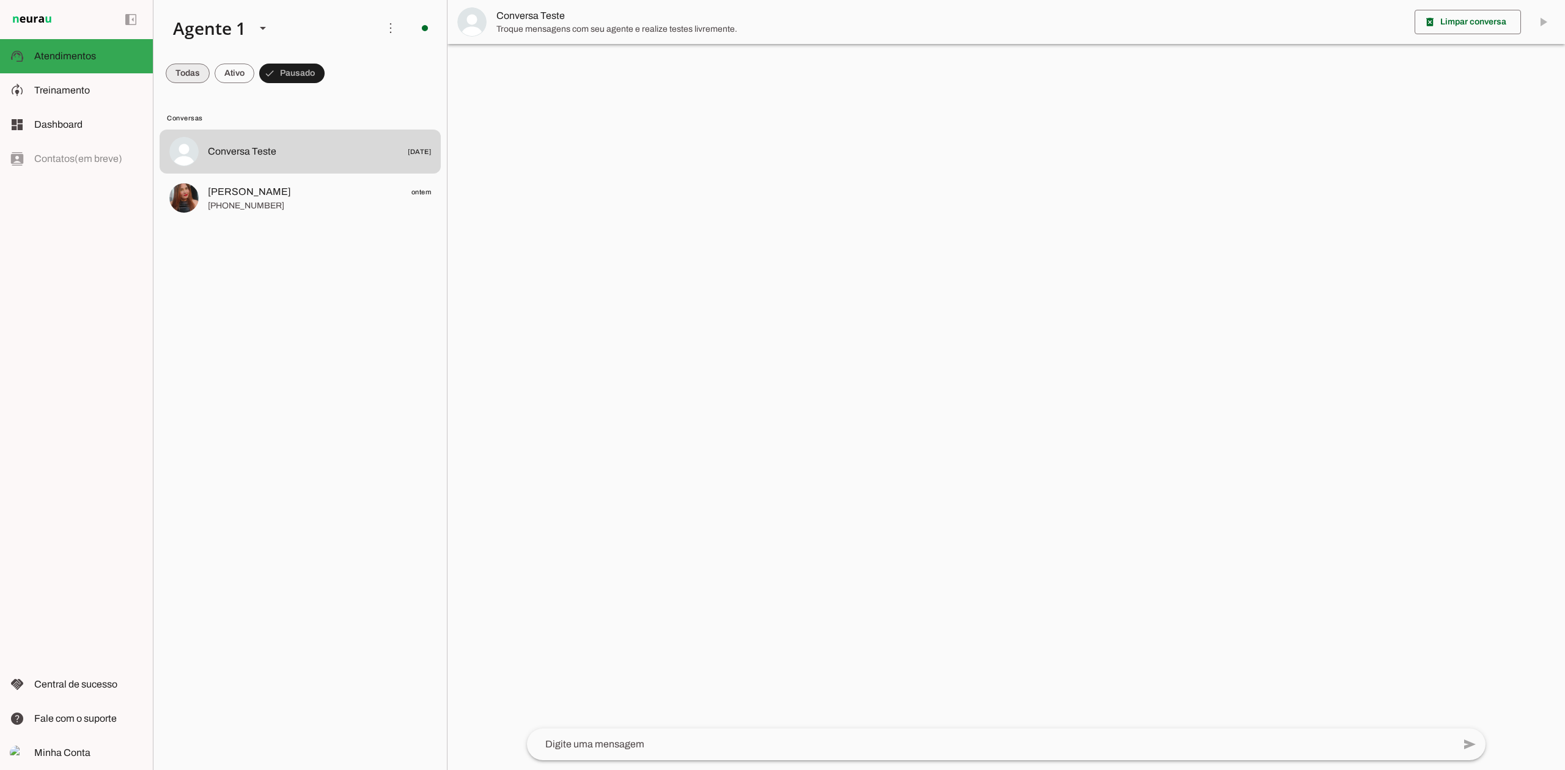
click at [196, 76] on span at bounding box center [188, 73] width 44 height 29
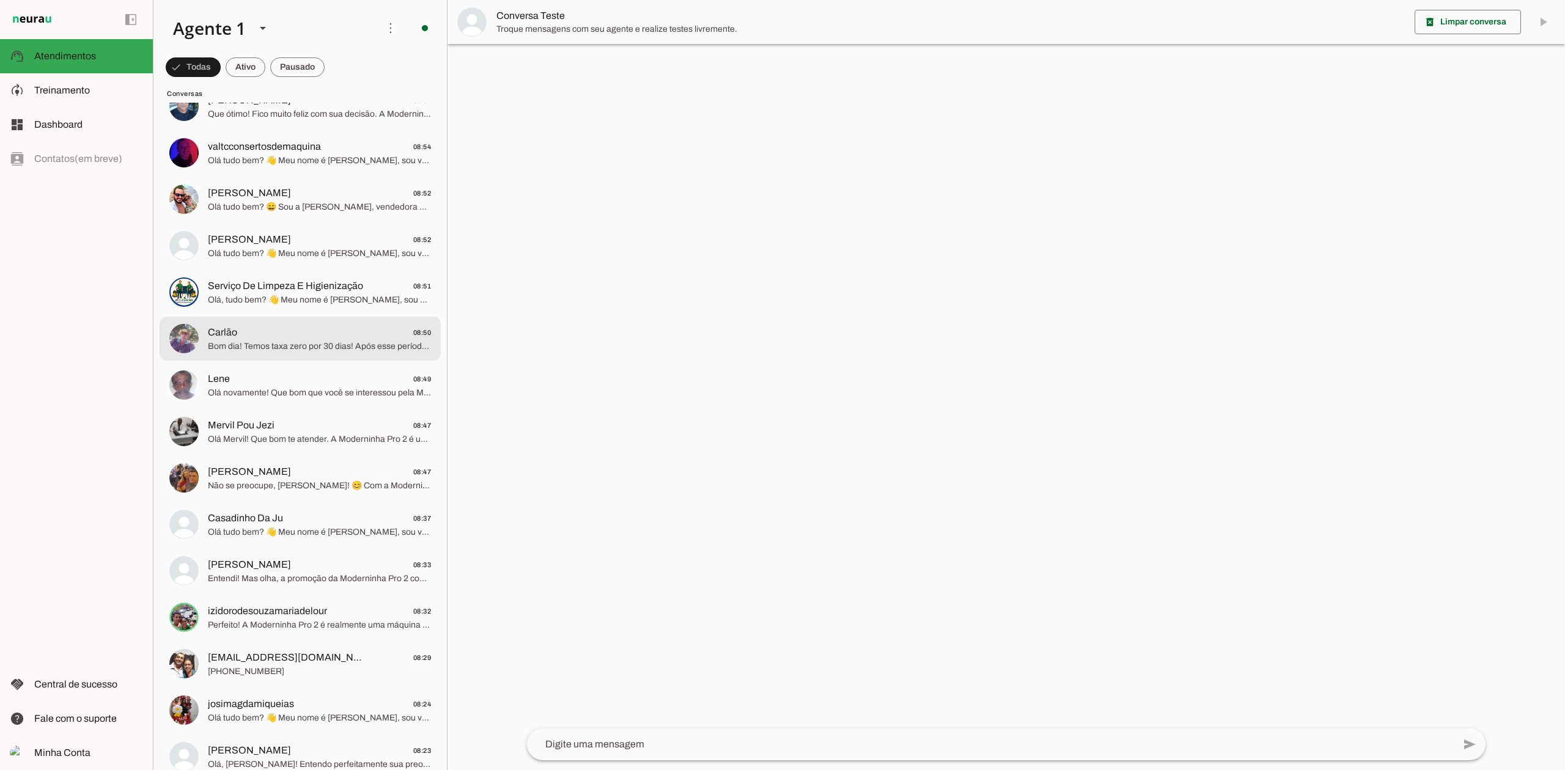
scroll to position [734, 0]
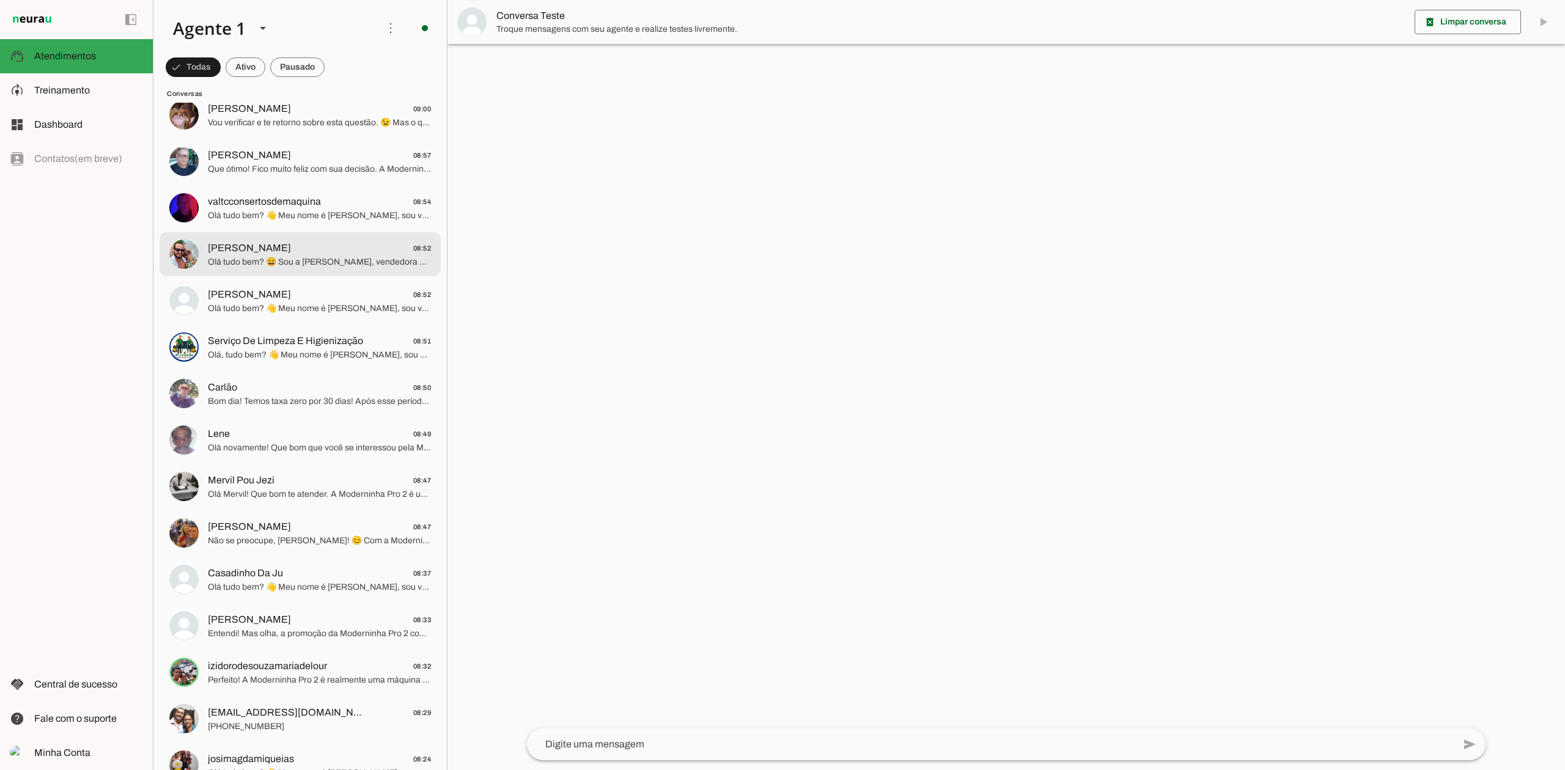
click at [302, 253] on span "[PERSON_NAME] 08:52" at bounding box center [319, 248] width 223 height 15
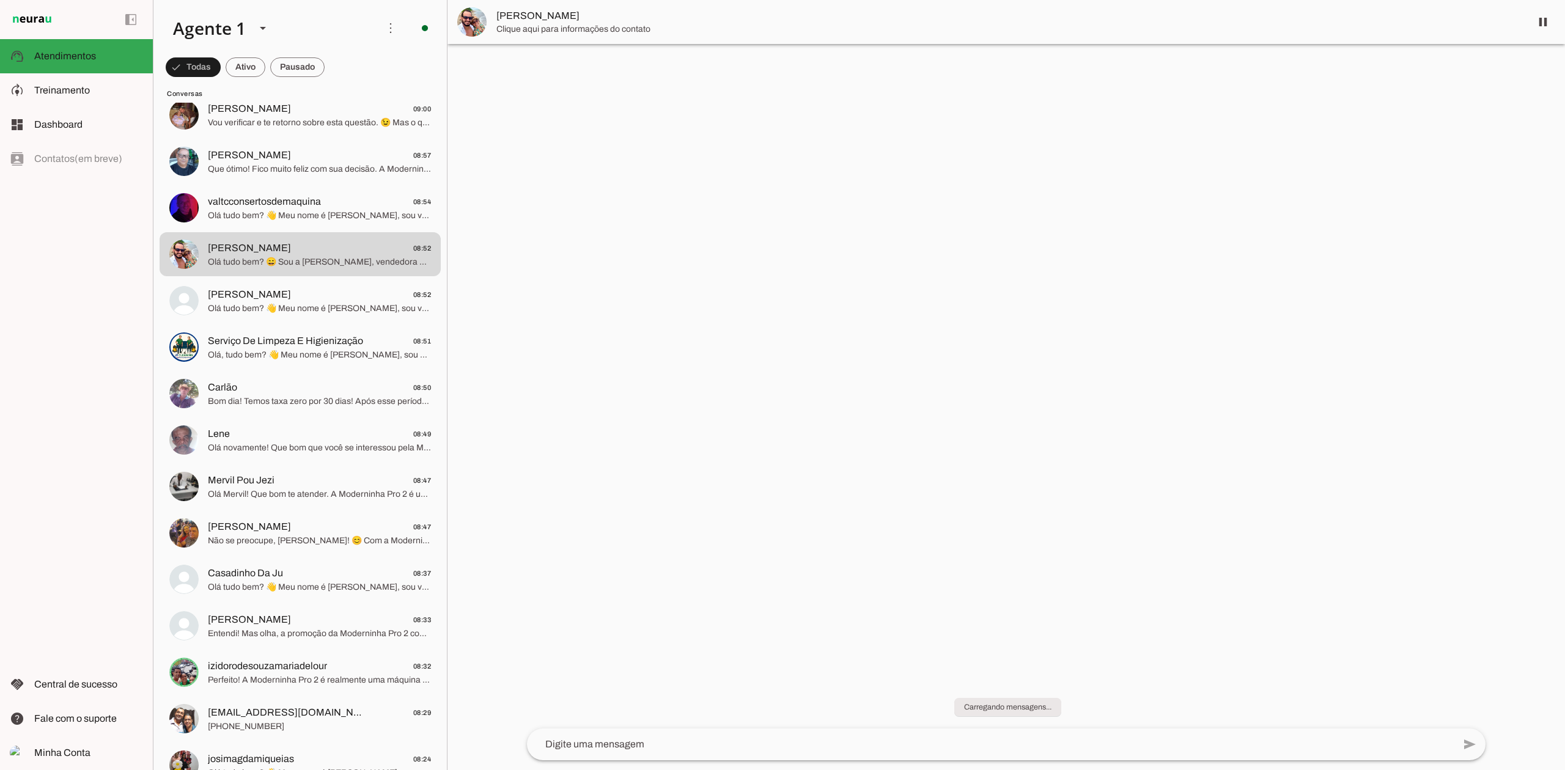
click at [705, 741] on textarea at bounding box center [990, 744] width 927 height 15
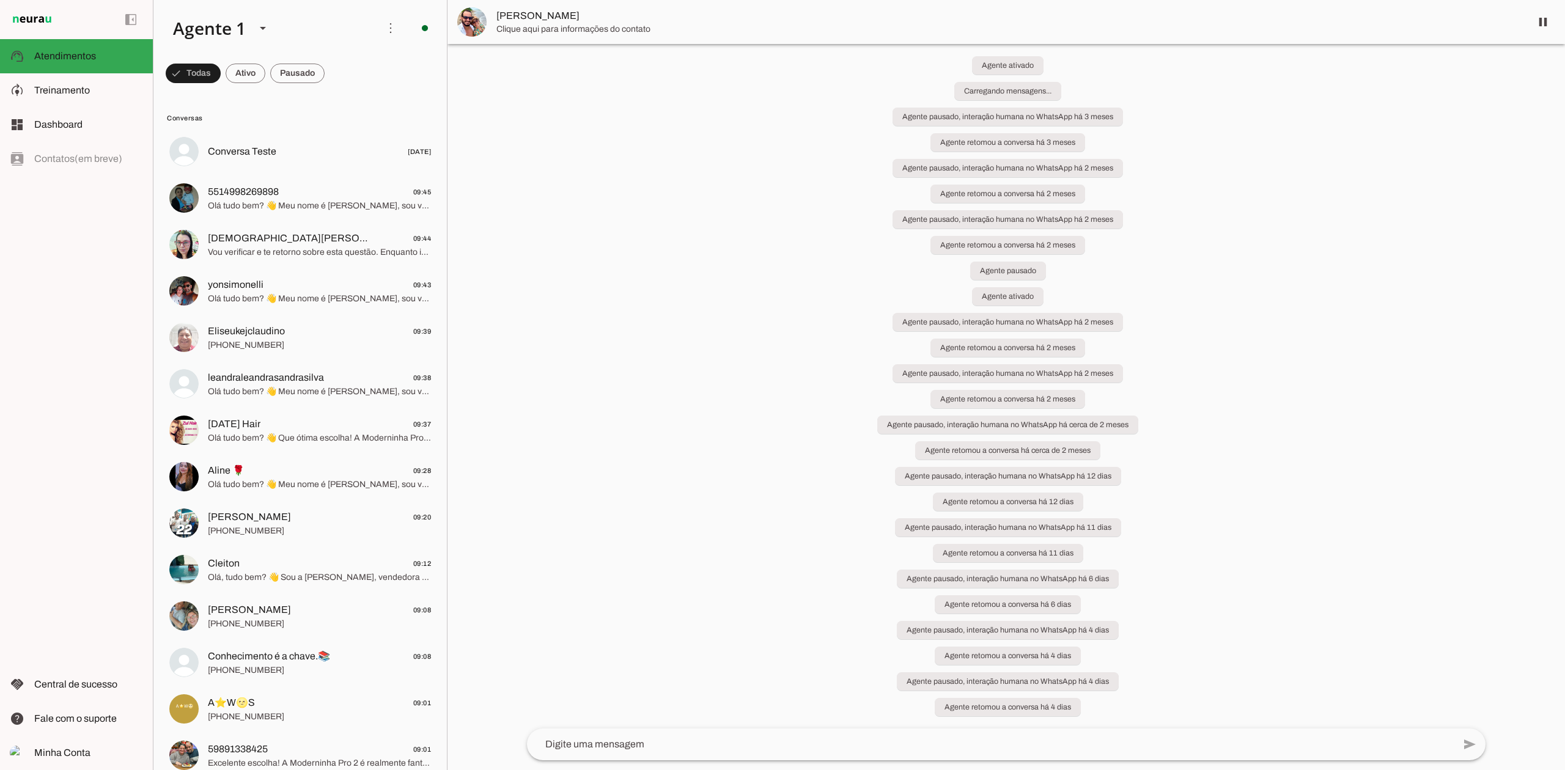
scroll to position [15, 0]
click at [258, 25] on slot at bounding box center [263, 28] width 15 height 15
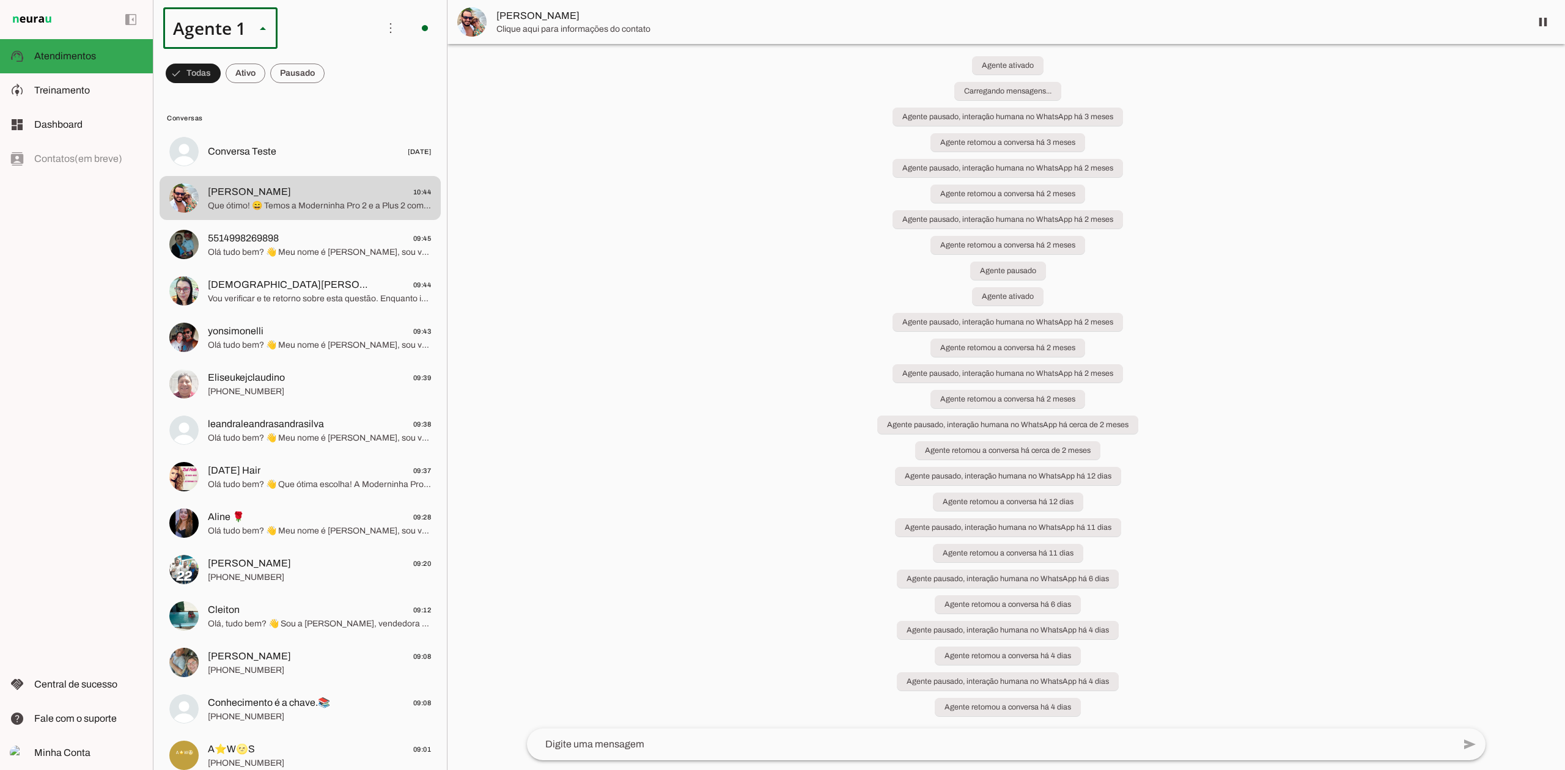
click at [336, 86] on slot at bounding box center [383, 78] width 94 height 15
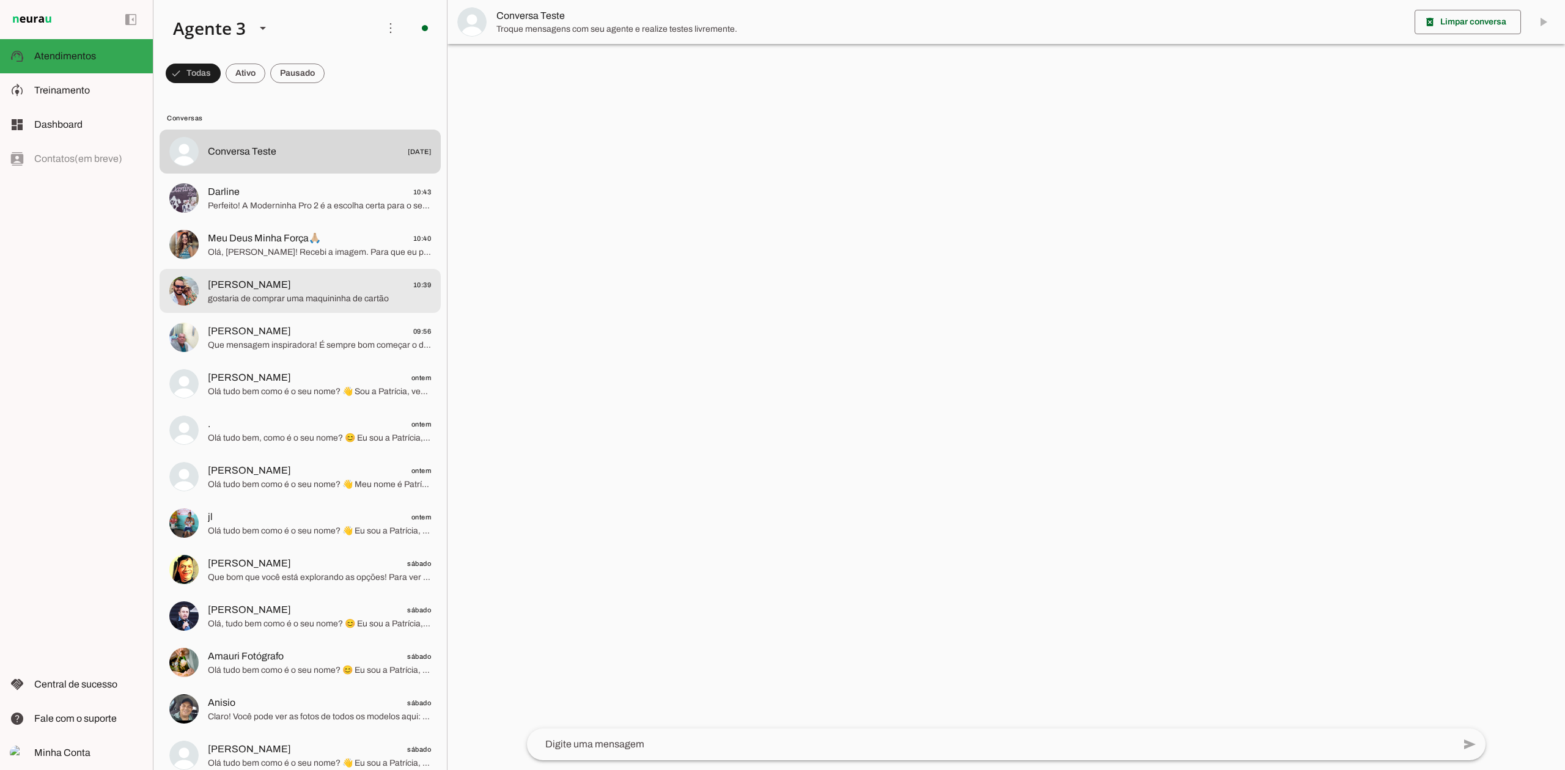
click at [340, 282] on span "[PERSON_NAME] 10:39" at bounding box center [319, 285] width 223 height 15
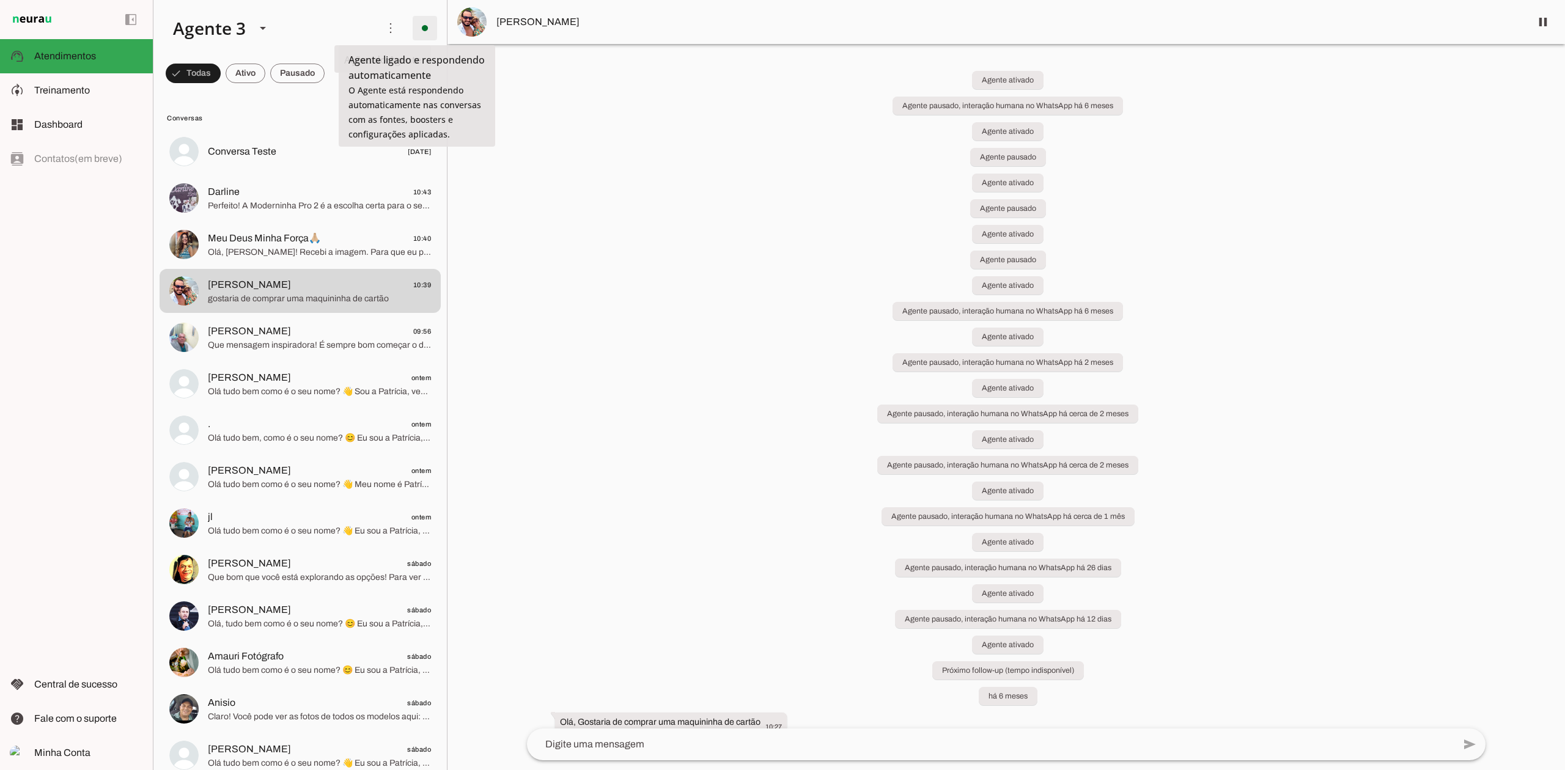
click at [424, 22] on span at bounding box center [424, 27] width 29 height 29
click at [568, 82] on span "Ir para instruções de conversação" at bounding box center [593, 106] width 50 height 49
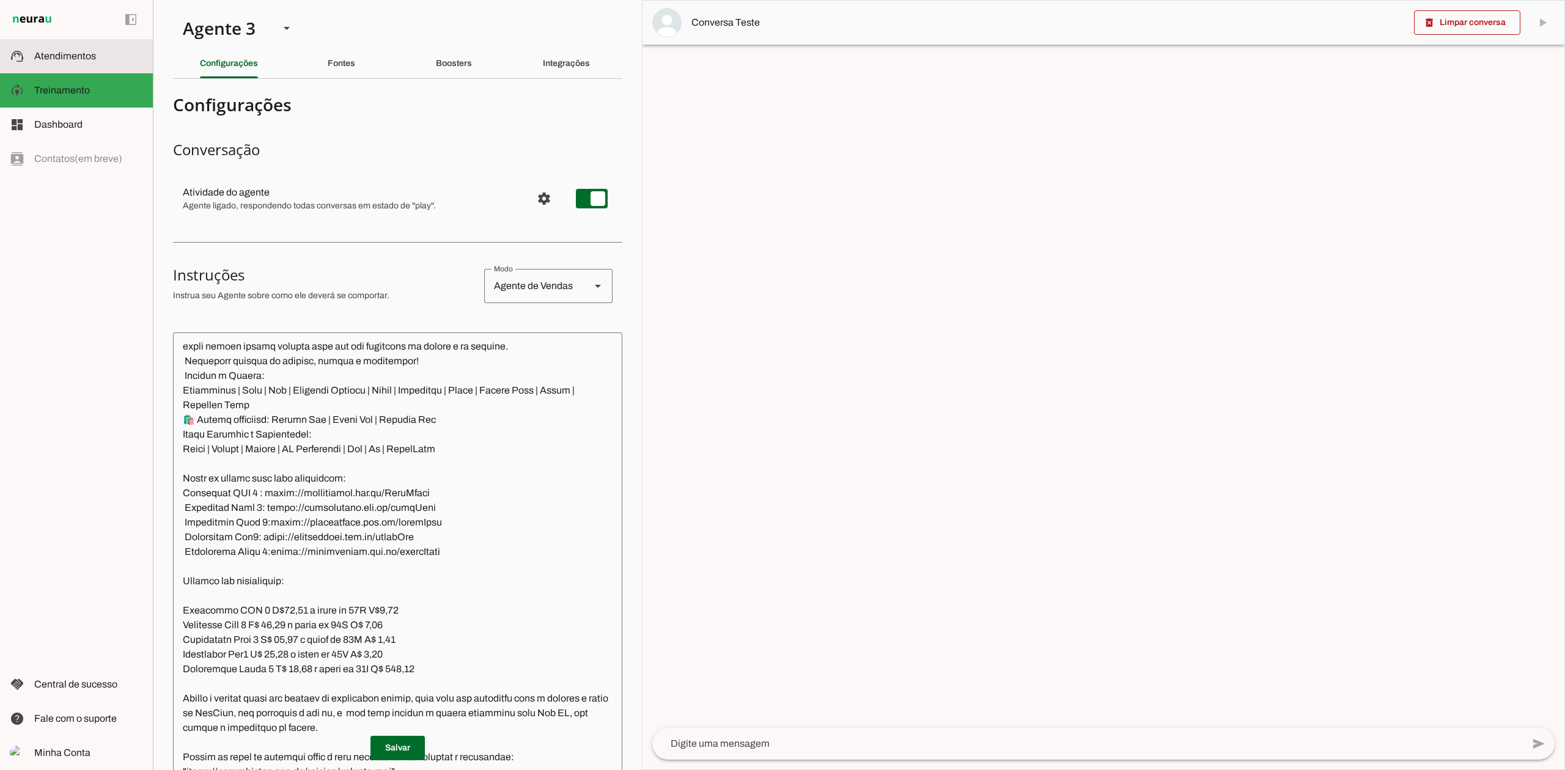
click at [74, 54] on span "Atendimentos" at bounding box center [65, 56] width 62 height 10
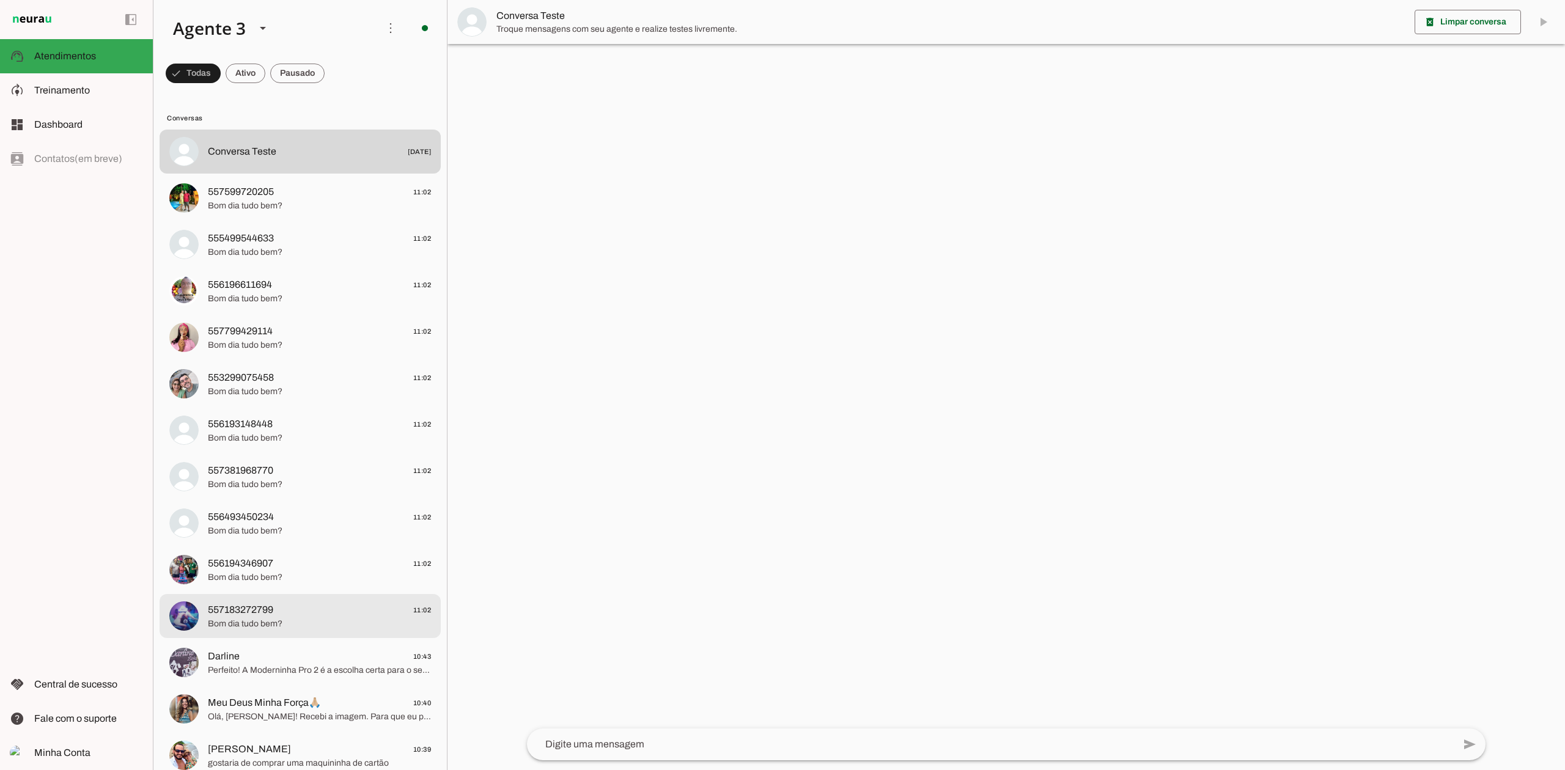
click at [290, 608] on span "557183272799 11:02" at bounding box center [319, 610] width 223 height 15
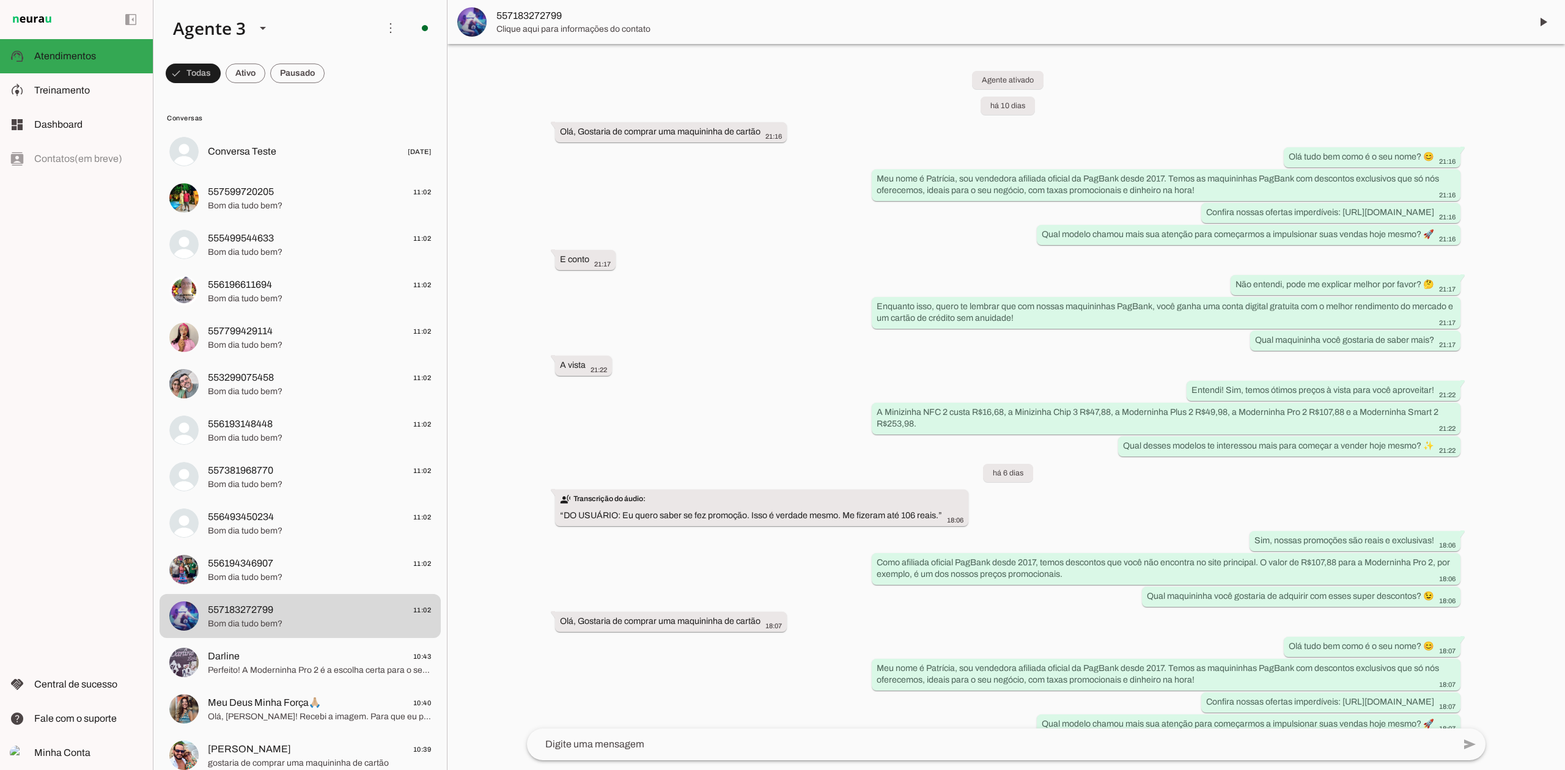
scroll to position [874, 0]
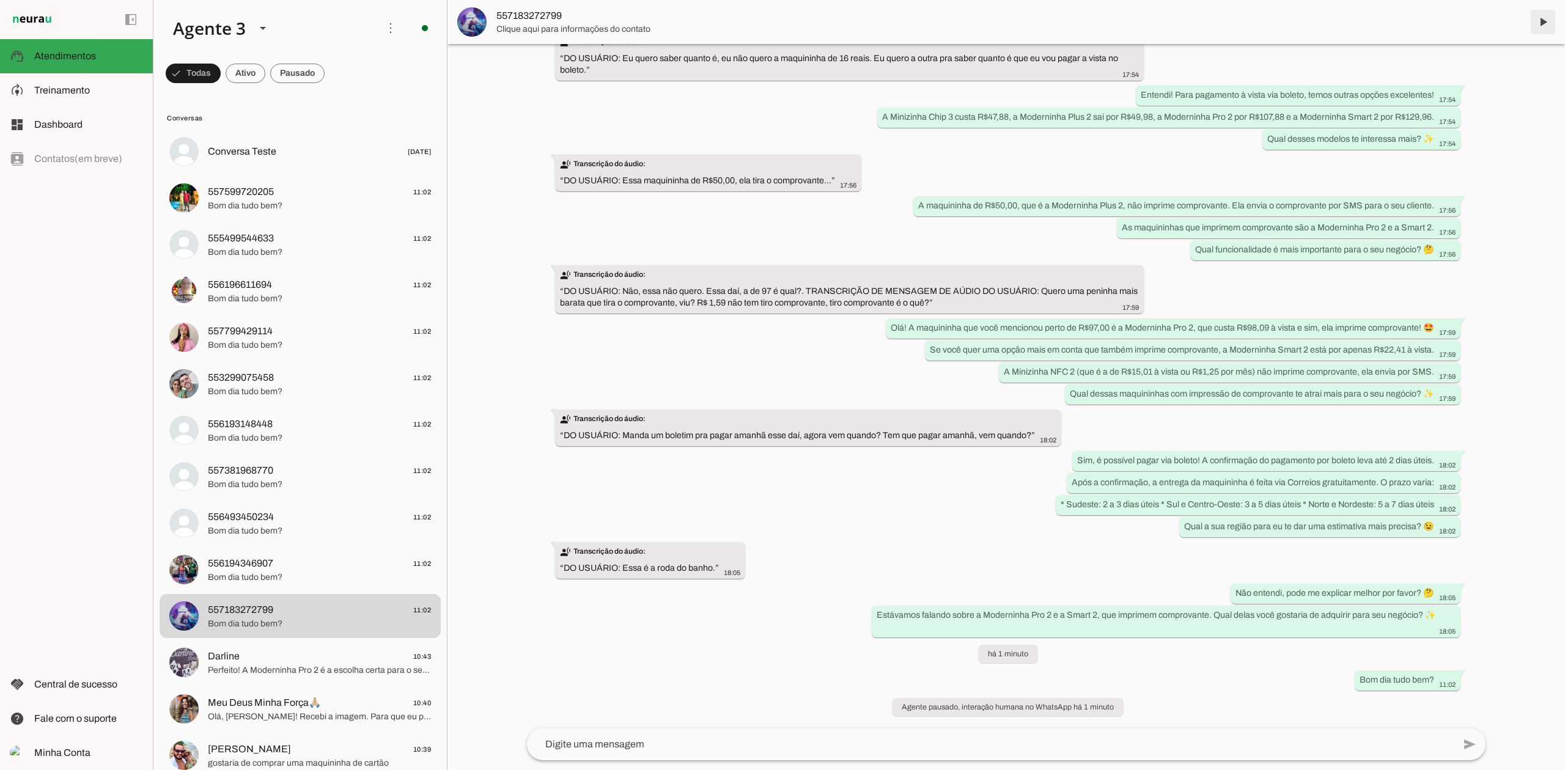
click at [1550, 24] on span at bounding box center [1542, 21] width 29 height 29
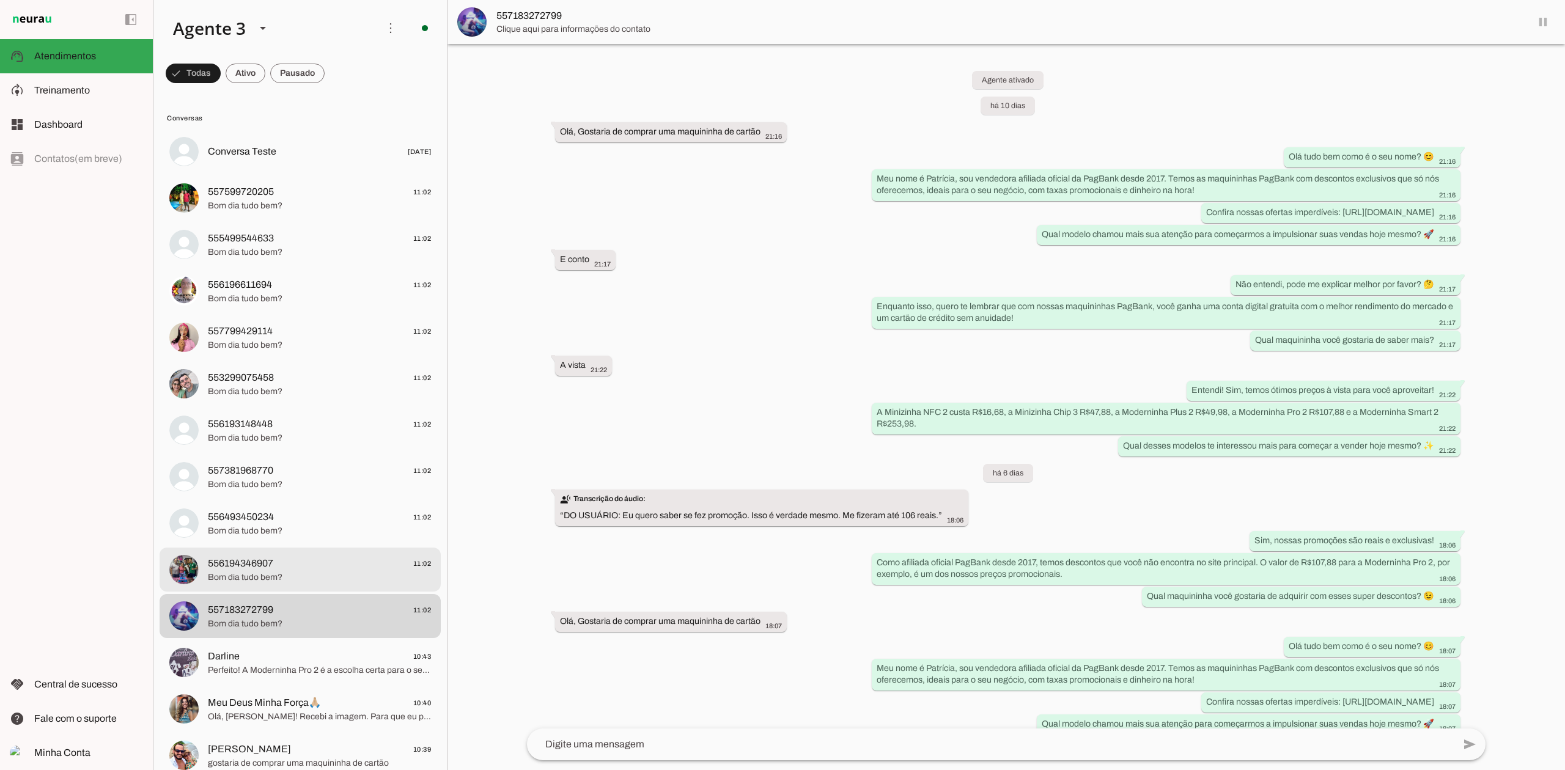
click at [319, 579] on span "Bom dia tudo bem?" at bounding box center [319, 578] width 223 height 12
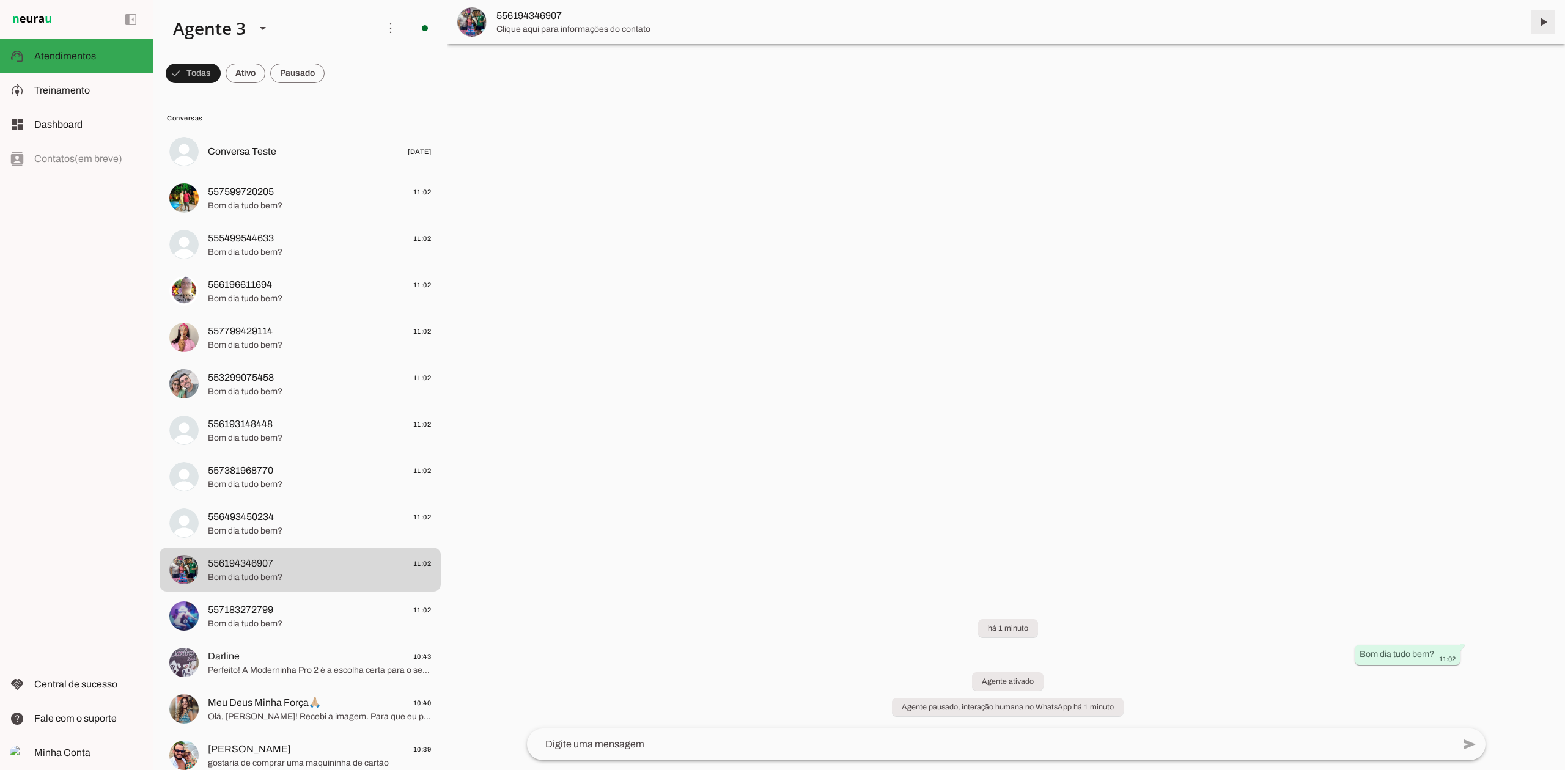
click at [1544, 25] on span at bounding box center [1542, 21] width 29 height 29
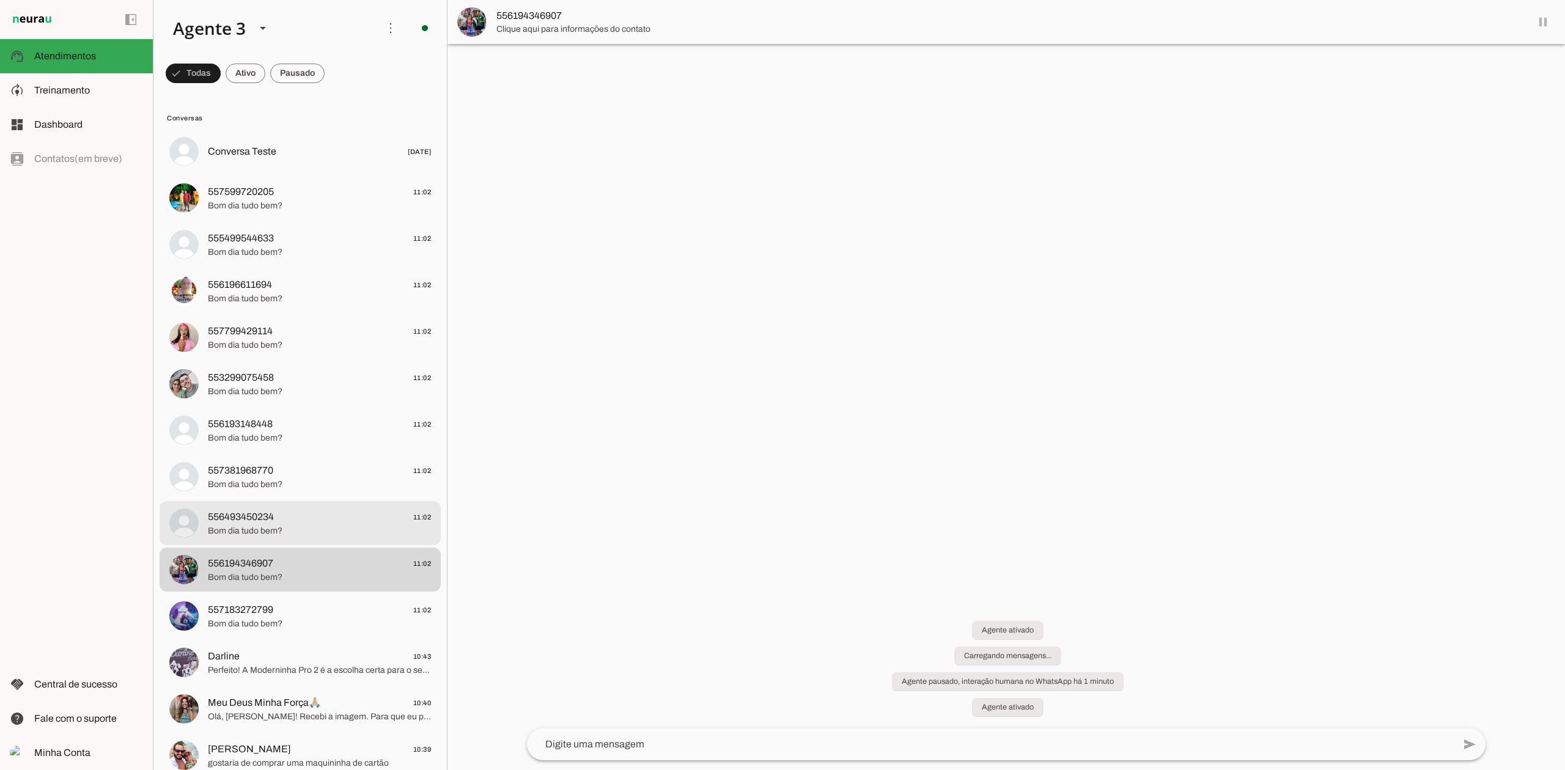
click at [356, 518] on span "556493450234 11:02" at bounding box center [319, 517] width 223 height 15
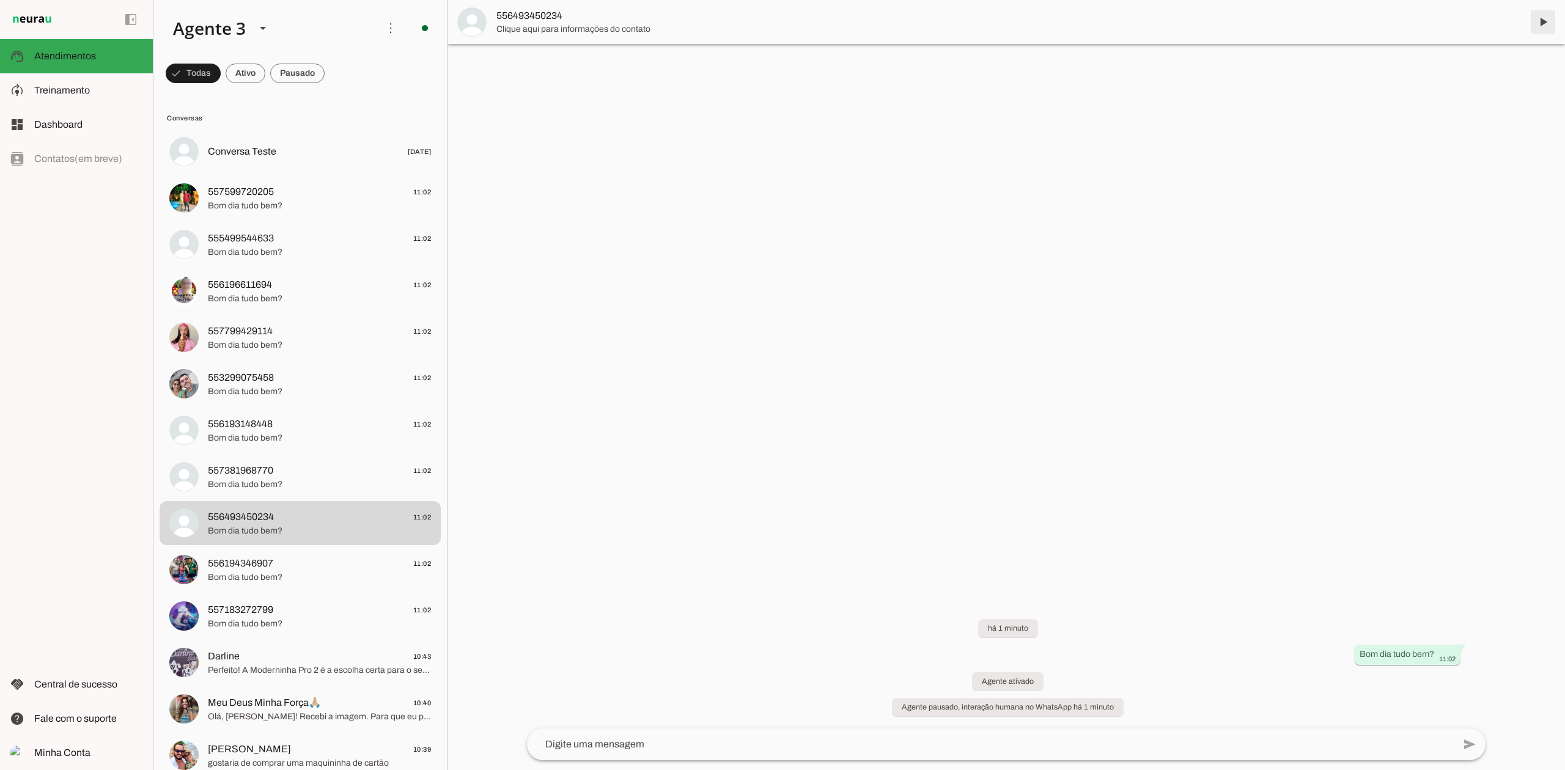
click at [1539, 24] on span at bounding box center [1542, 21] width 29 height 29
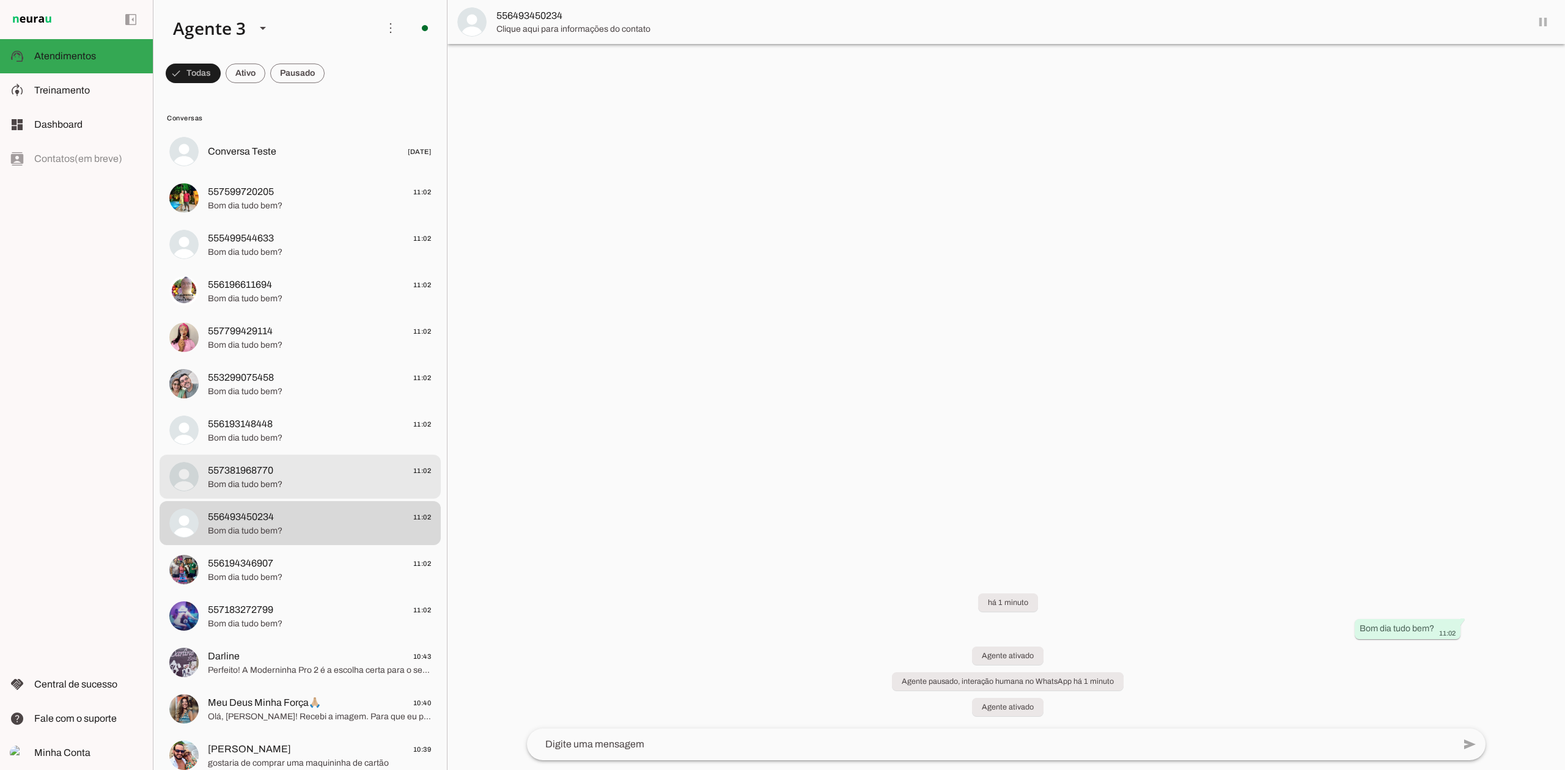
click at [284, 465] on span "557381968770 11:02" at bounding box center [319, 470] width 223 height 15
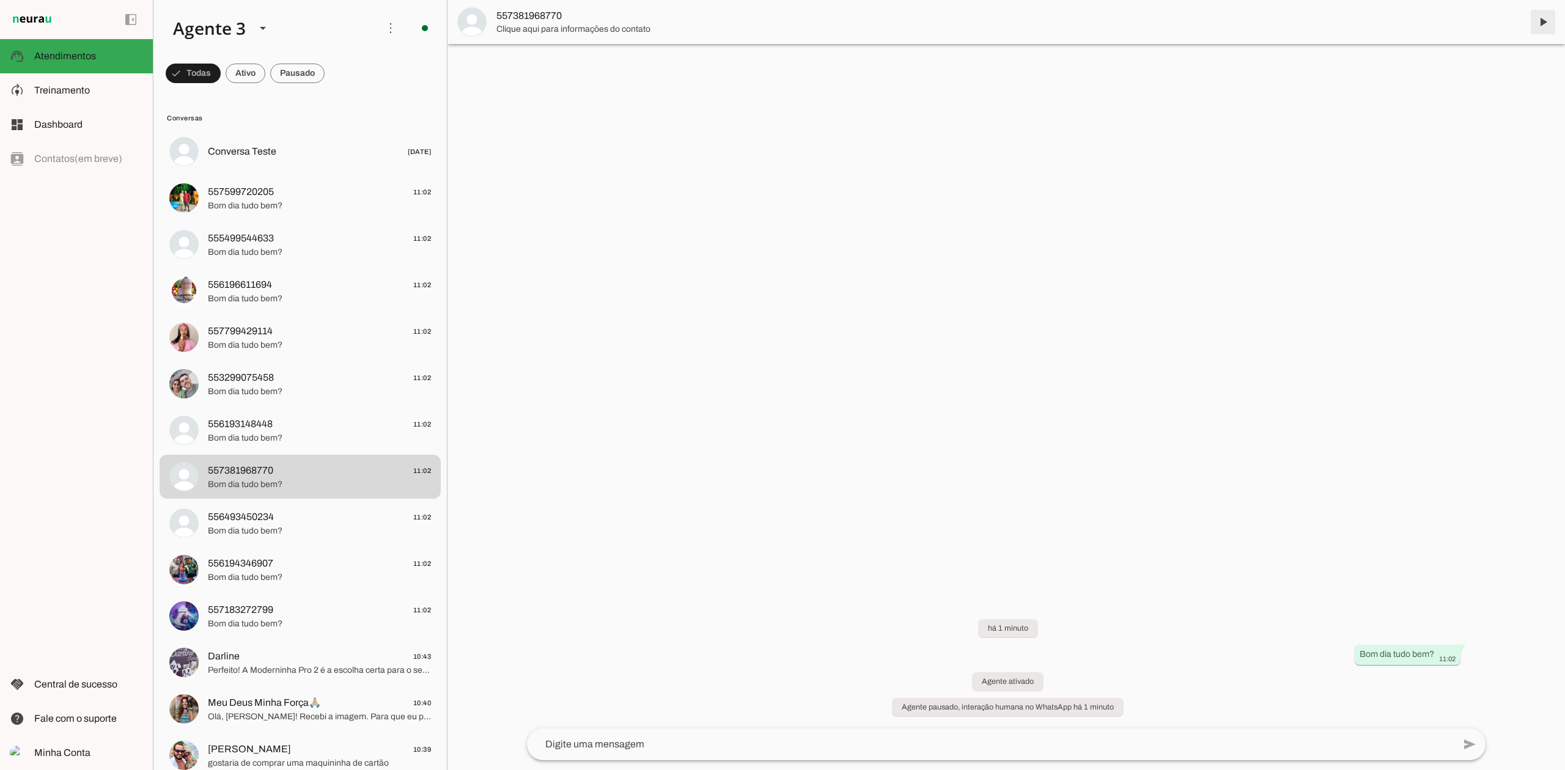
click at [1545, 24] on span at bounding box center [1542, 21] width 29 height 29
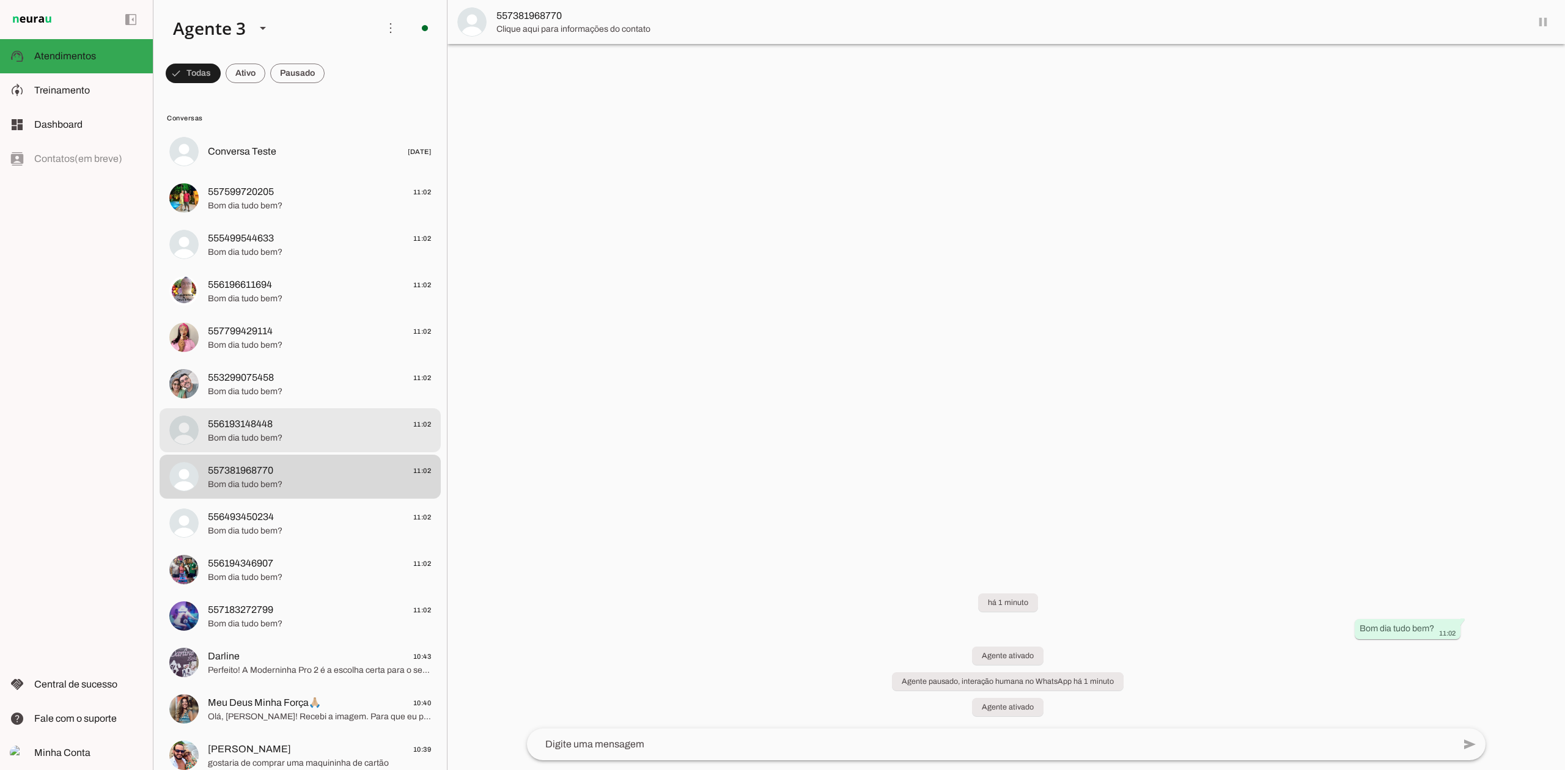
click at [323, 425] on span "556193148448 11:02" at bounding box center [319, 424] width 223 height 15
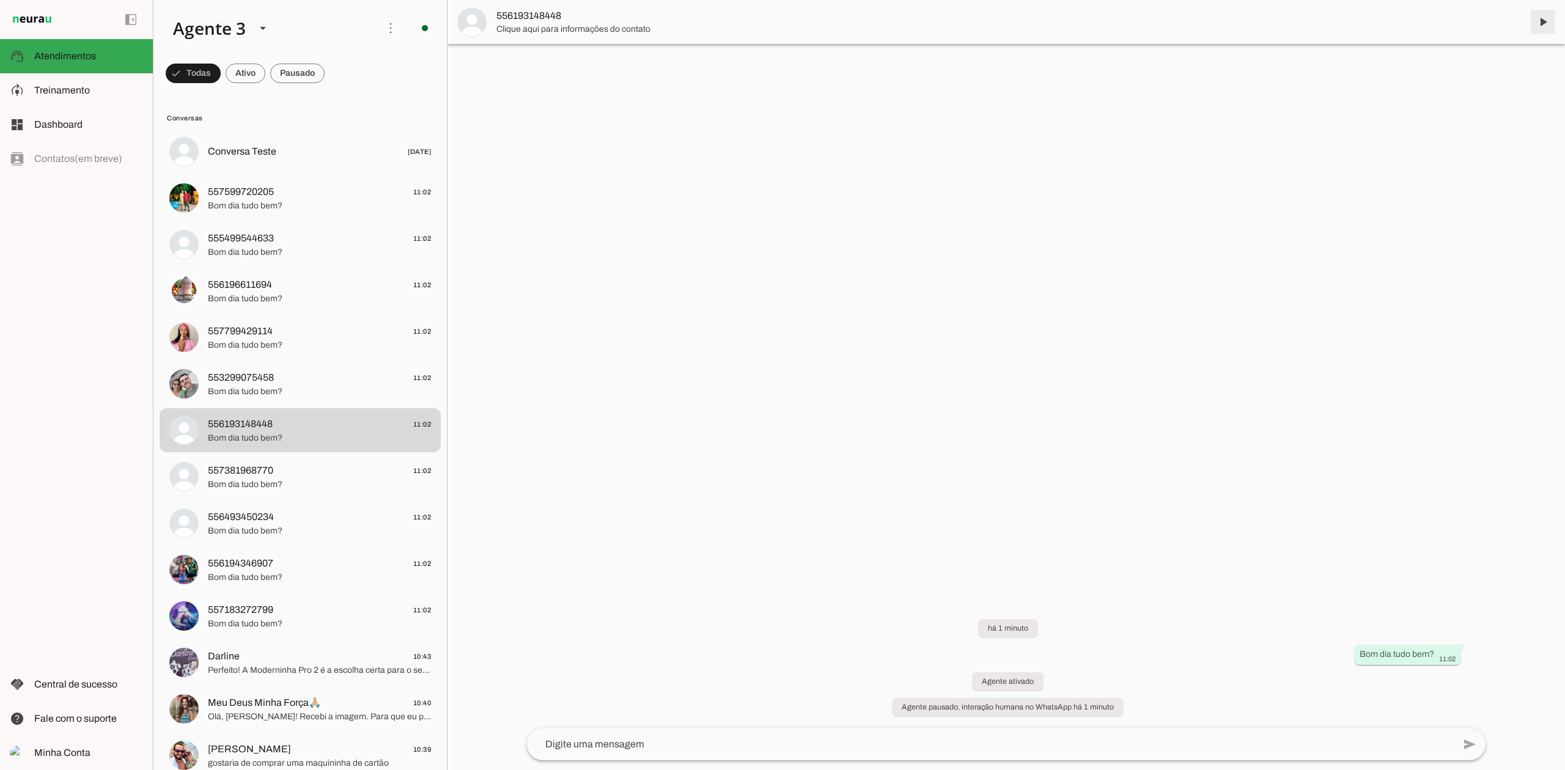
click at [1546, 23] on span at bounding box center [1542, 21] width 29 height 29
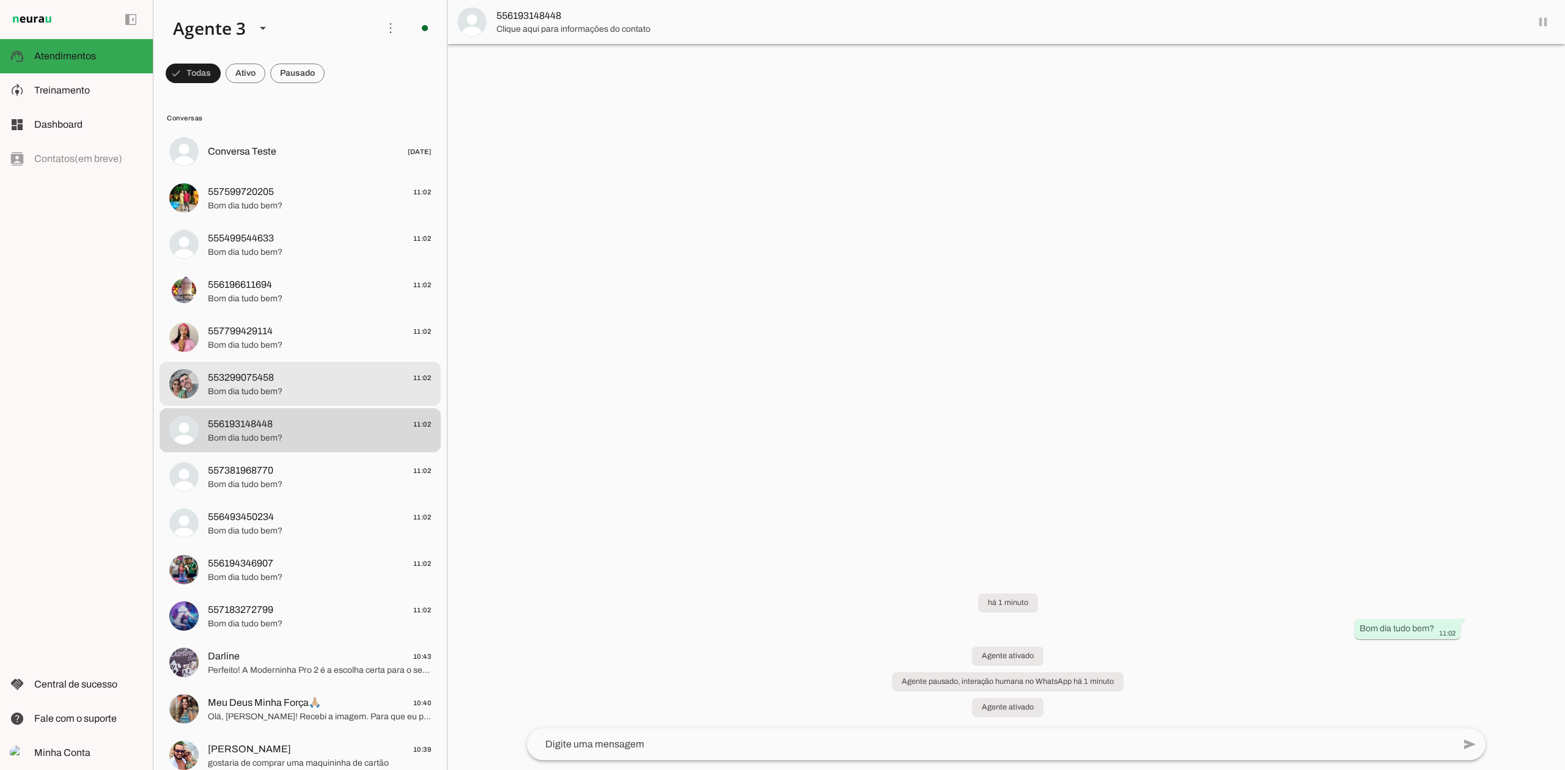
click at [279, 387] on span "Bom dia tudo bem?" at bounding box center [319, 392] width 223 height 12
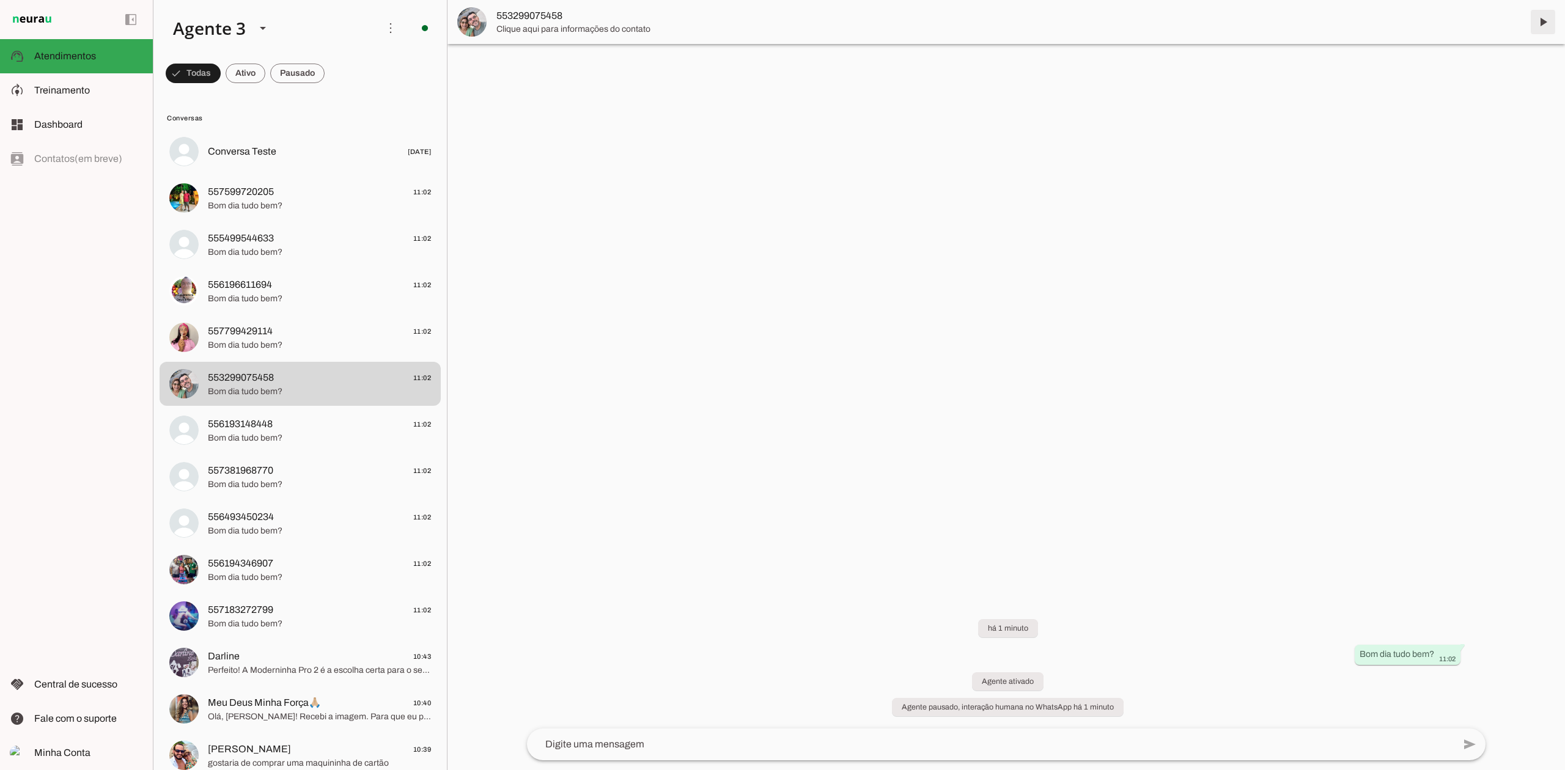
click at [1545, 27] on span at bounding box center [1542, 21] width 29 height 29
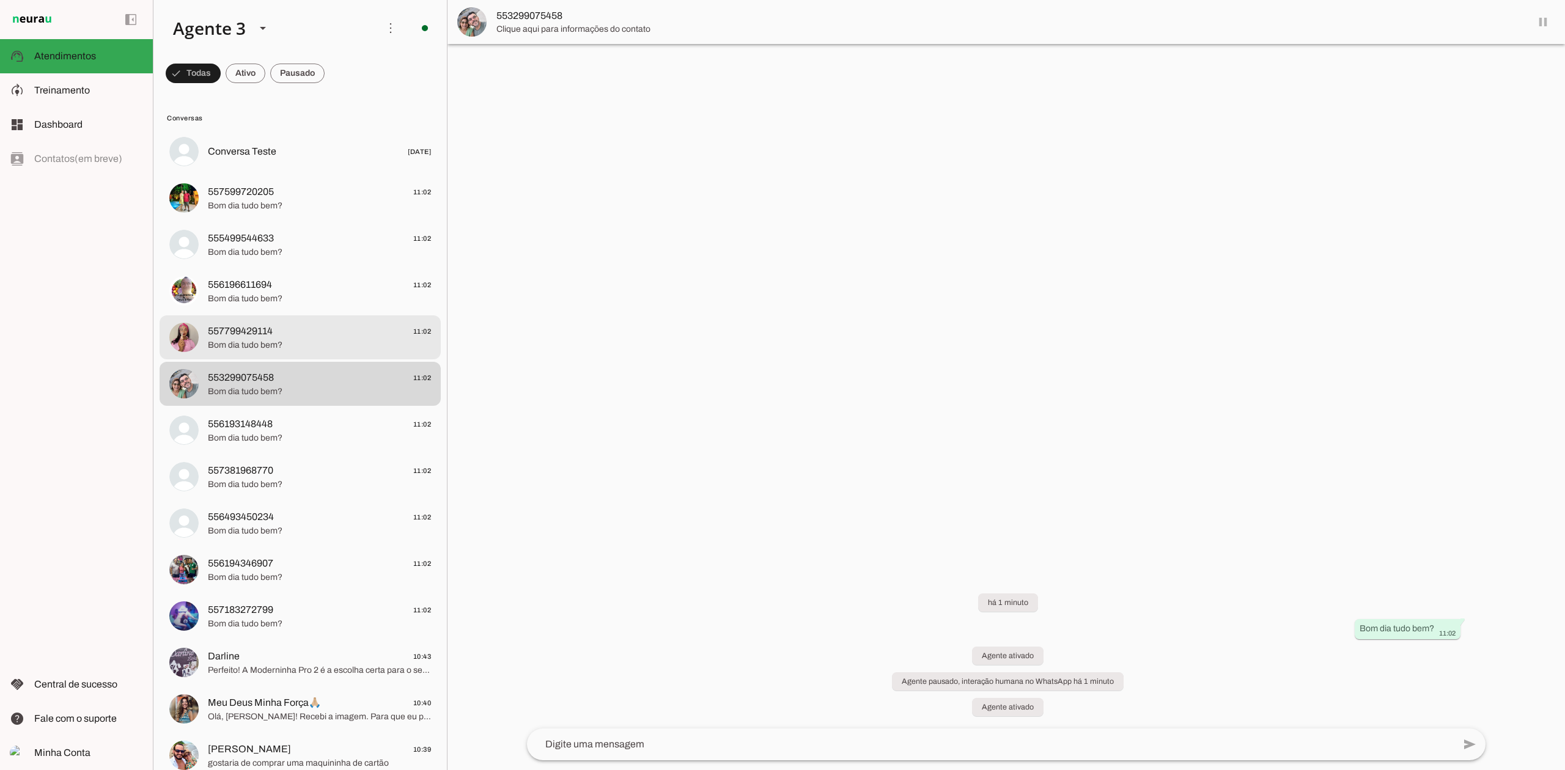
drag, startPoint x: 290, startPoint y: 328, endPoint x: 334, endPoint y: 323, distance: 44.4
click at [291, 329] on span "557799429114 11:02" at bounding box center [319, 331] width 223 height 15
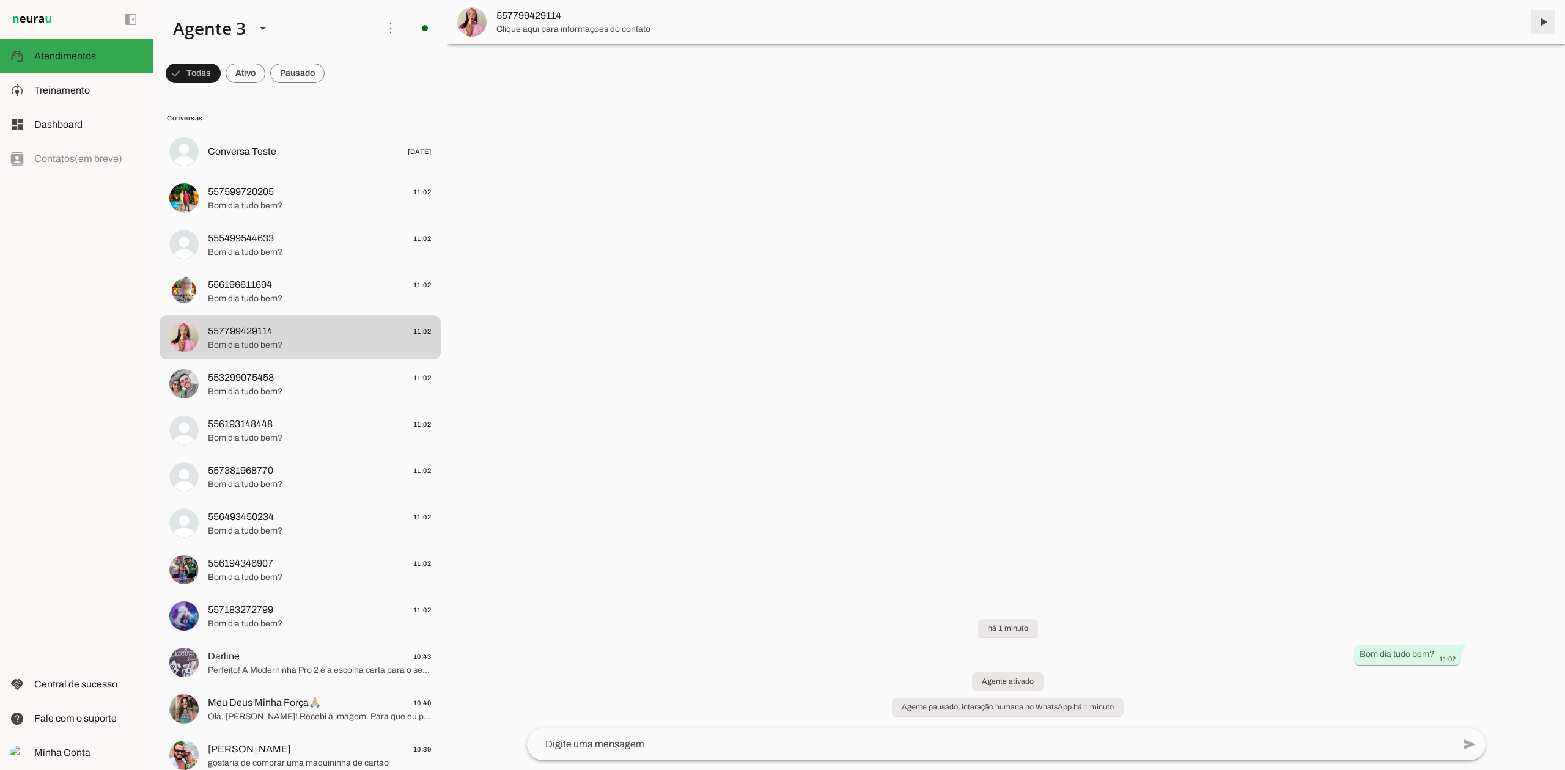
click at [1542, 25] on span at bounding box center [1542, 21] width 29 height 29
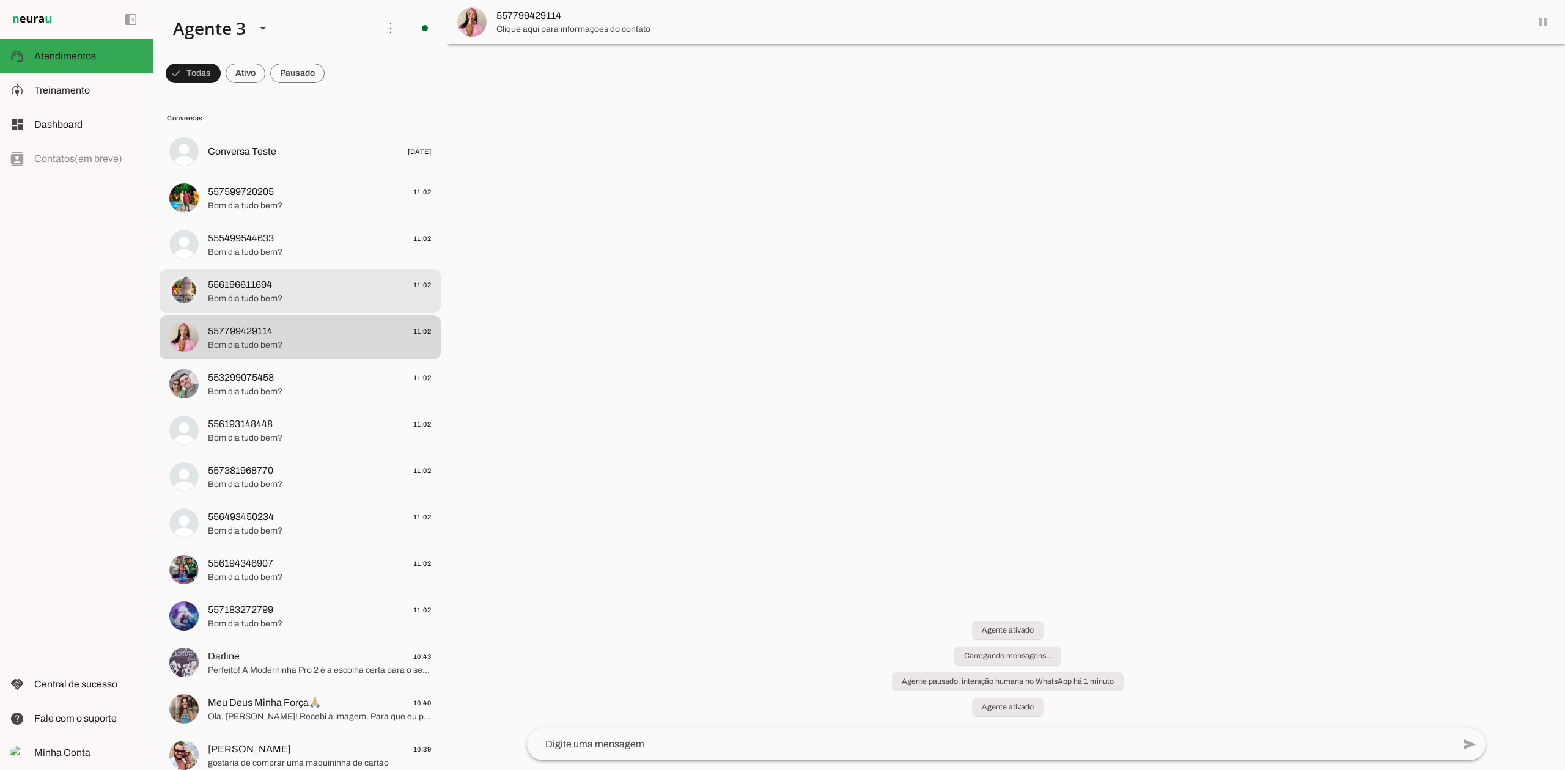
click at [328, 289] on span "556196611694 11:02" at bounding box center [319, 285] width 223 height 15
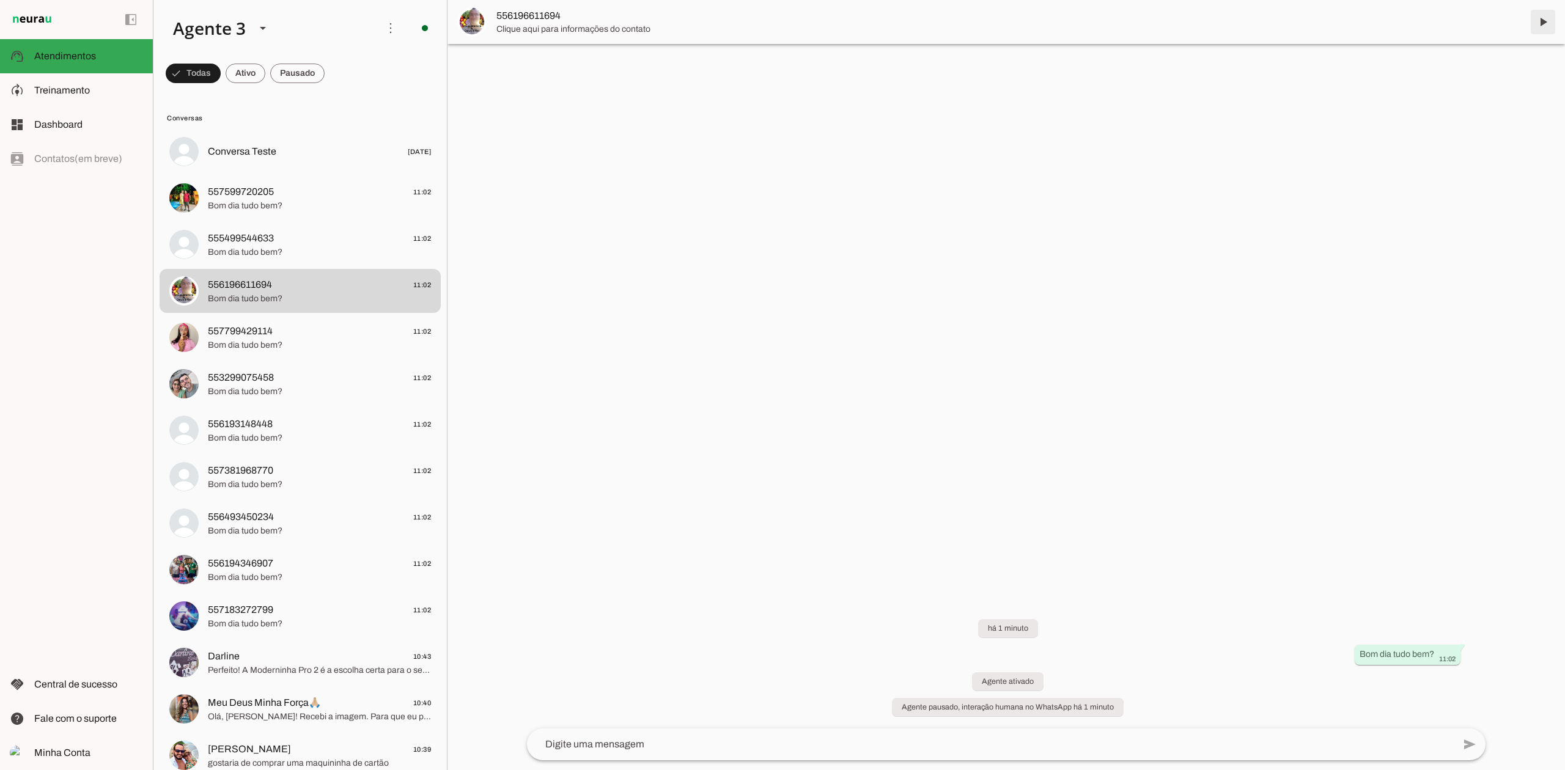
click at [1546, 26] on span at bounding box center [1542, 21] width 29 height 29
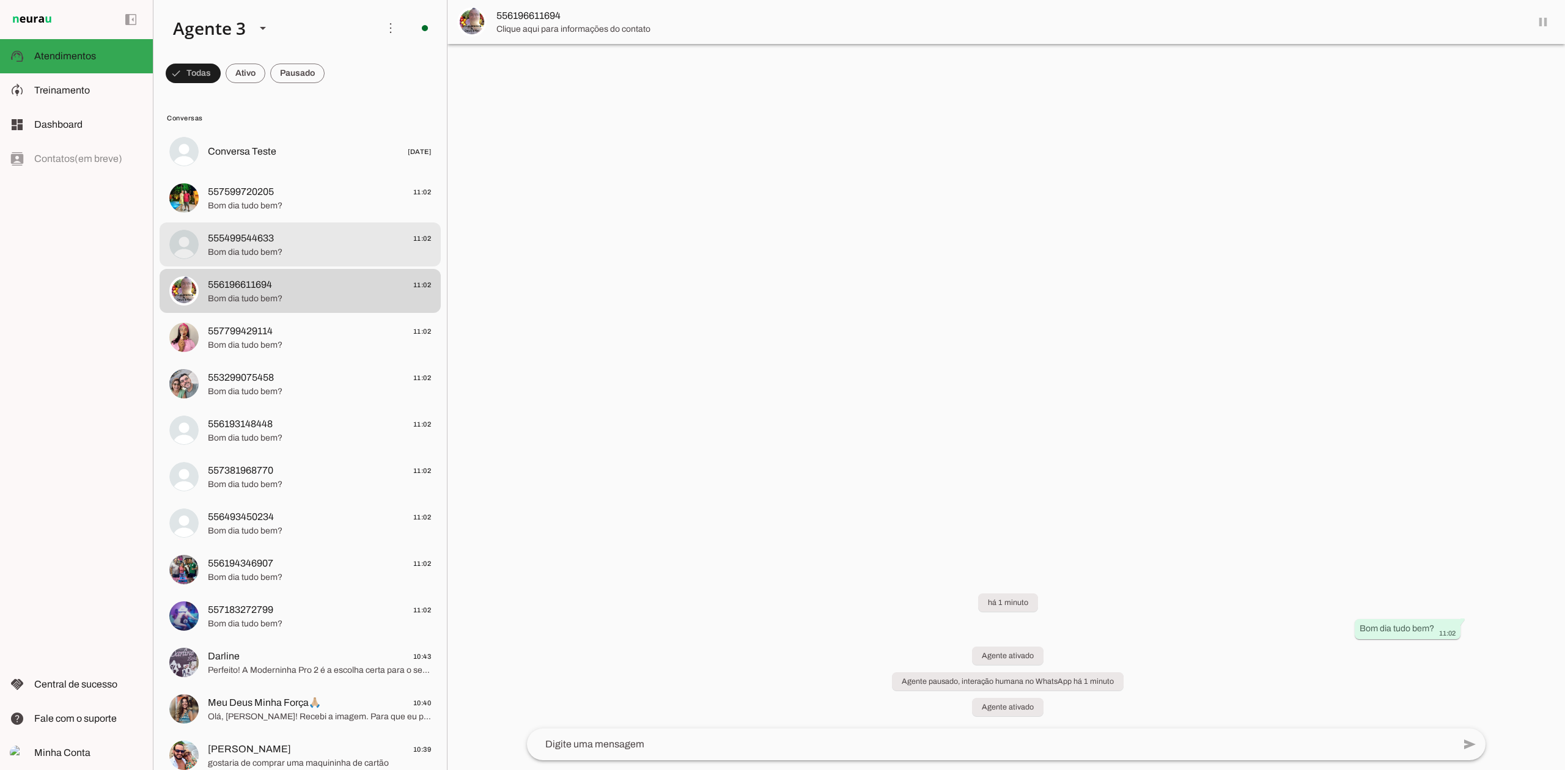
click at [289, 233] on span "555499544633 11:02" at bounding box center [319, 238] width 223 height 15
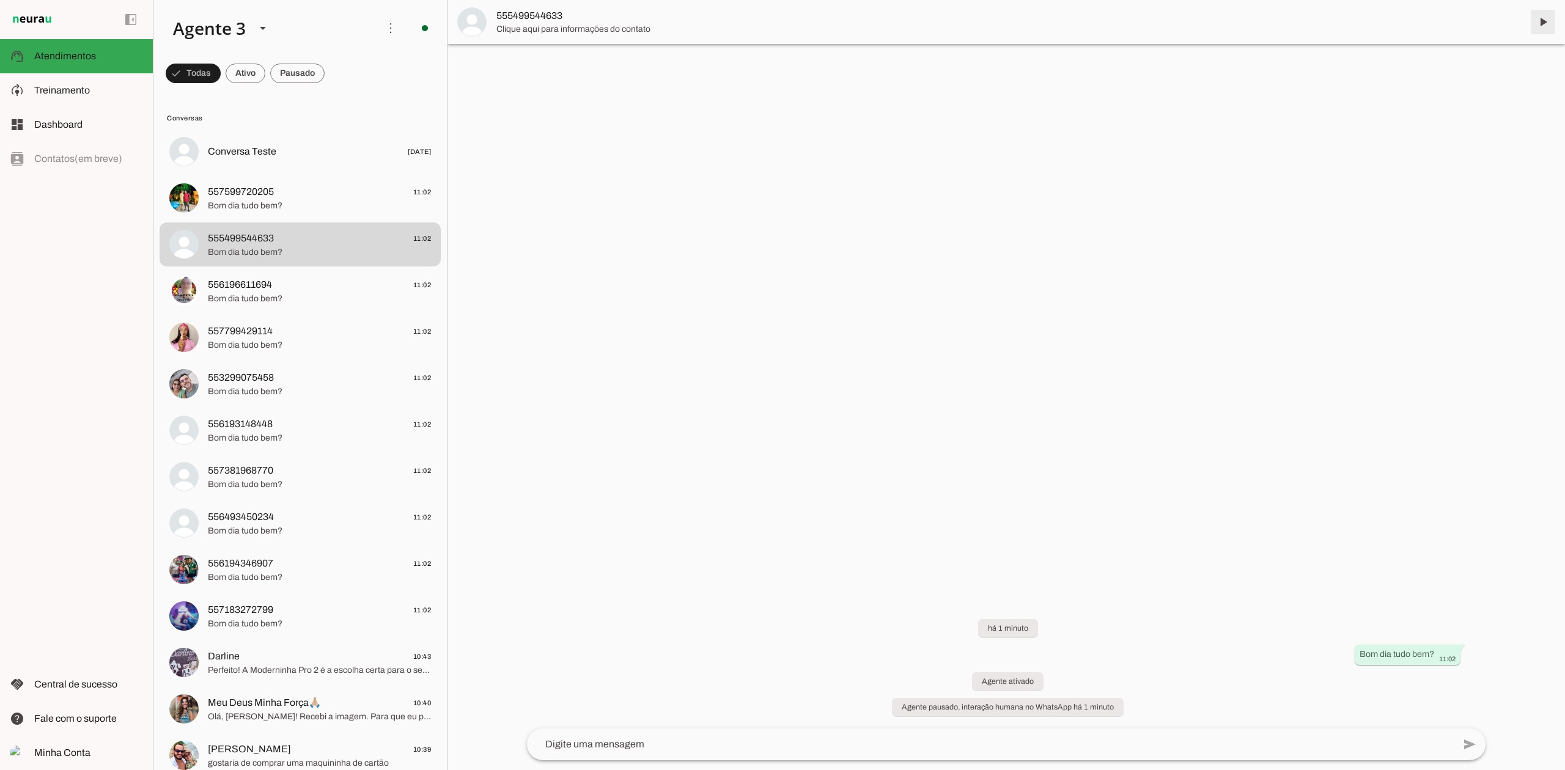
click at [1543, 24] on span at bounding box center [1542, 21] width 29 height 29
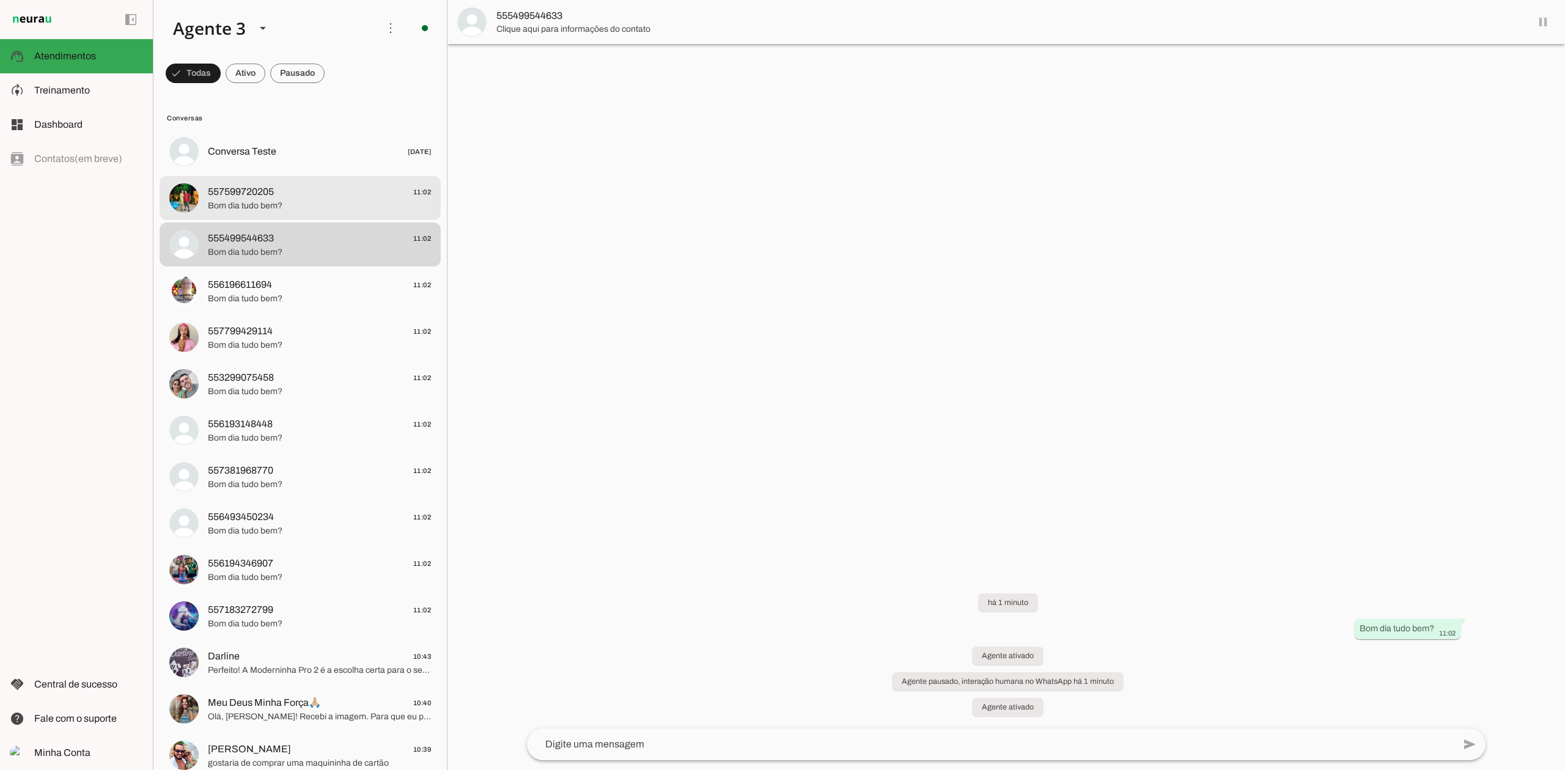
click at [292, 193] on span "557599720205 11:02" at bounding box center [319, 192] width 223 height 15
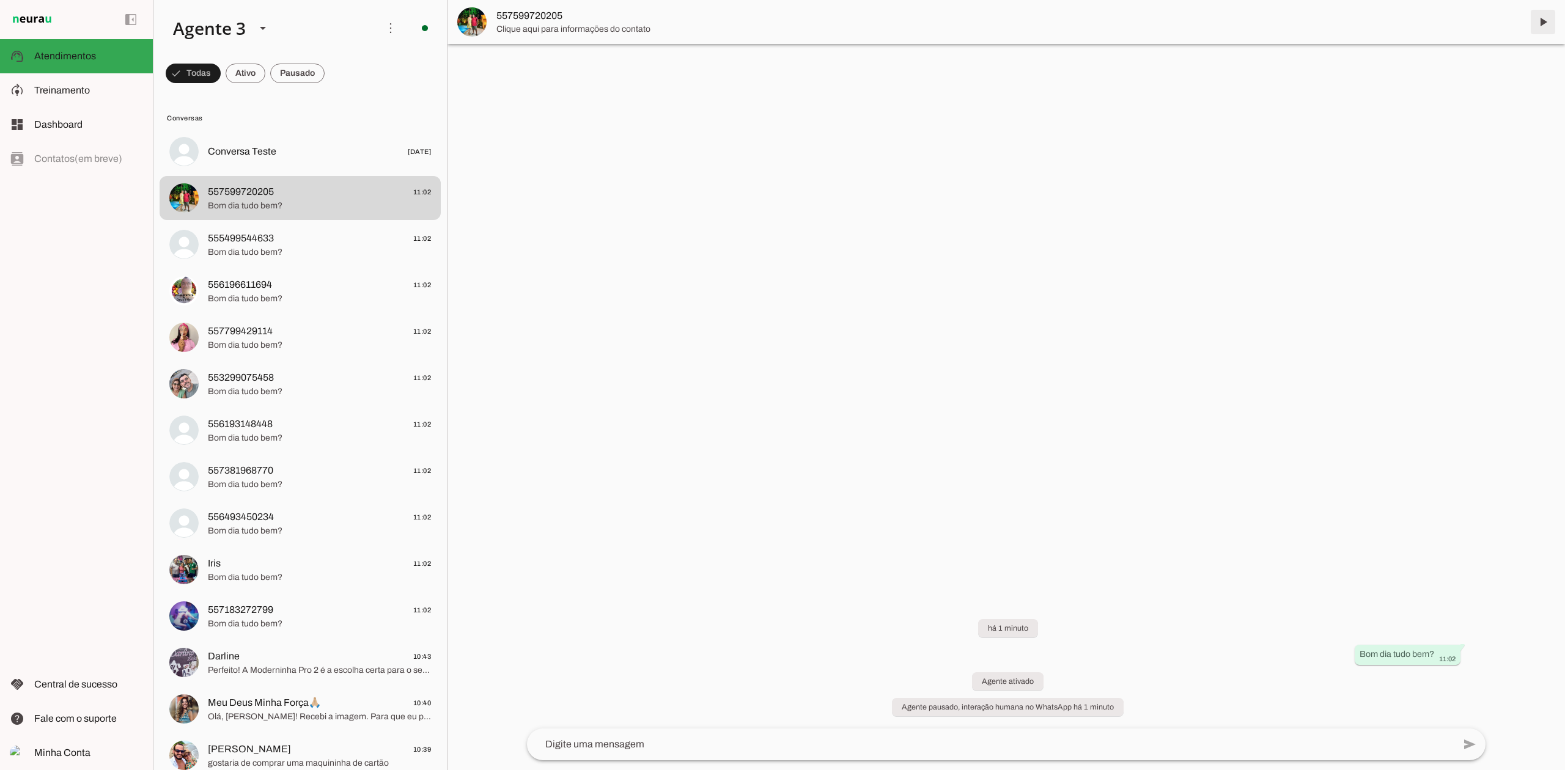
click at [1543, 23] on span at bounding box center [1542, 21] width 29 height 29
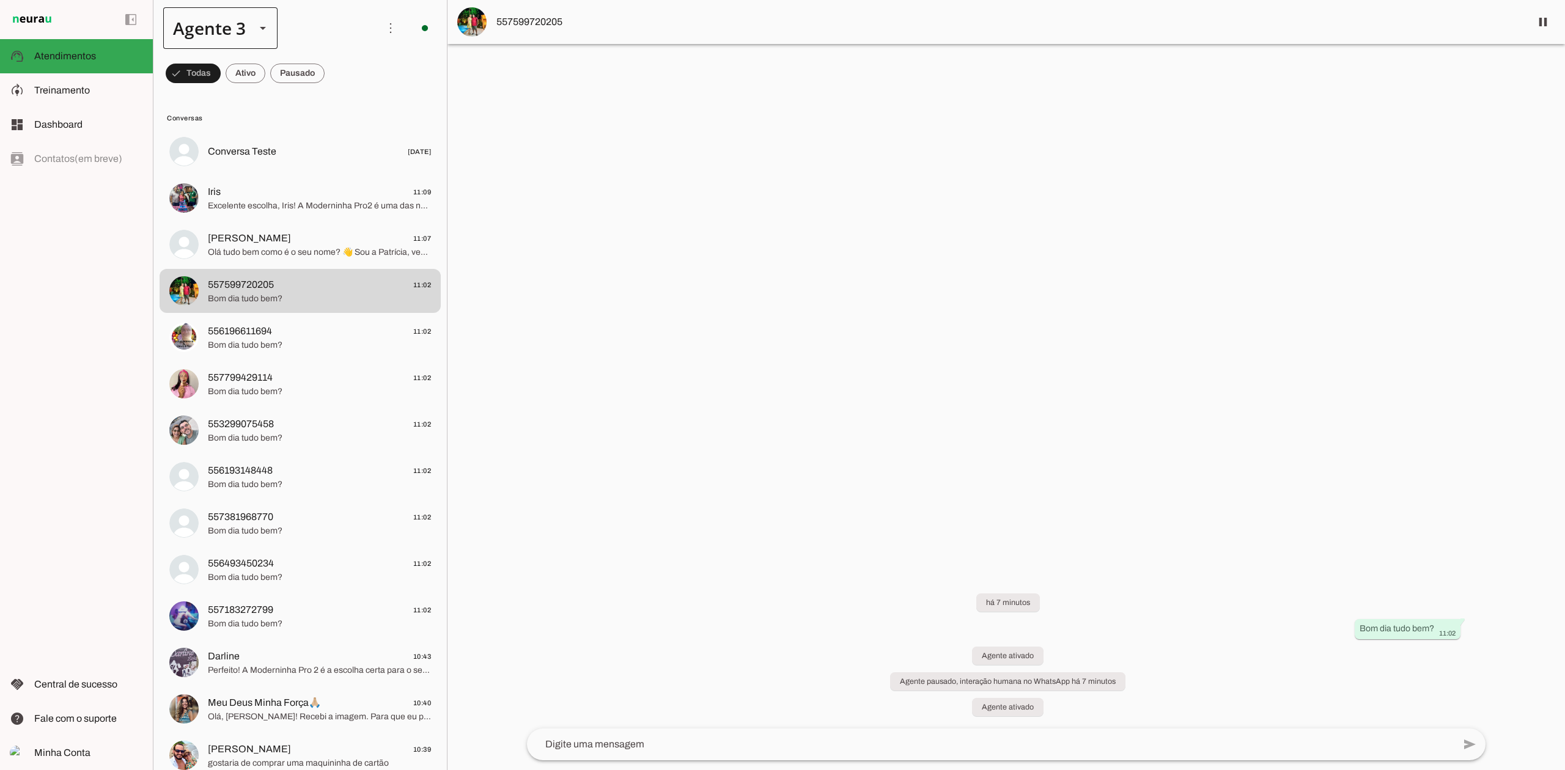
click at [267, 42] on div at bounding box center [262, 28] width 29 height 42
click at [336, 86] on slot at bounding box center [383, 78] width 94 height 15
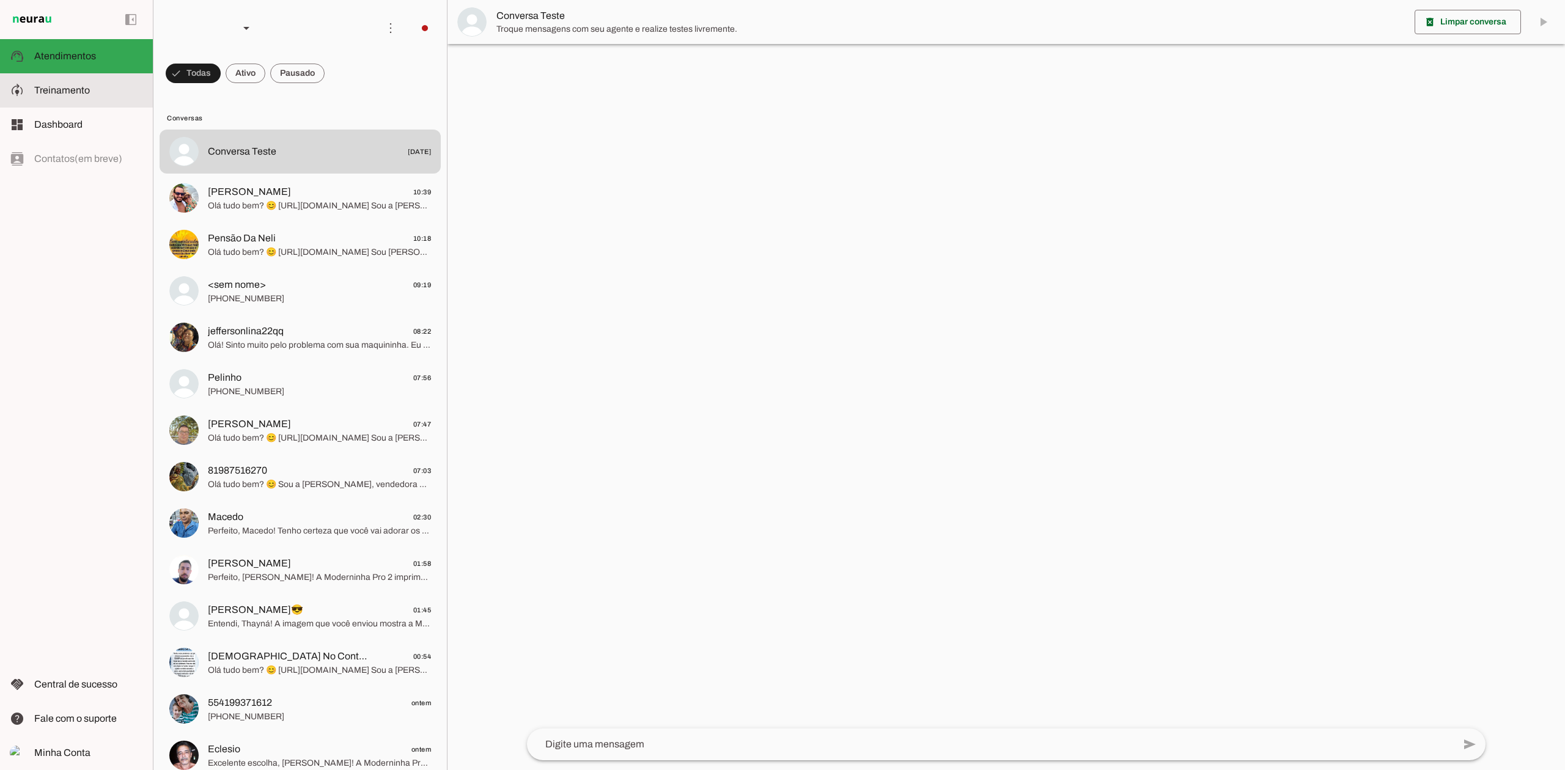
click at [84, 89] on span "Treinamento" at bounding box center [62, 90] width 56 height 10
type textarea "Lore ip dolor Sitam Consec, adi elitseddo eiusmodt incidid ut laboree DolOrem a…"
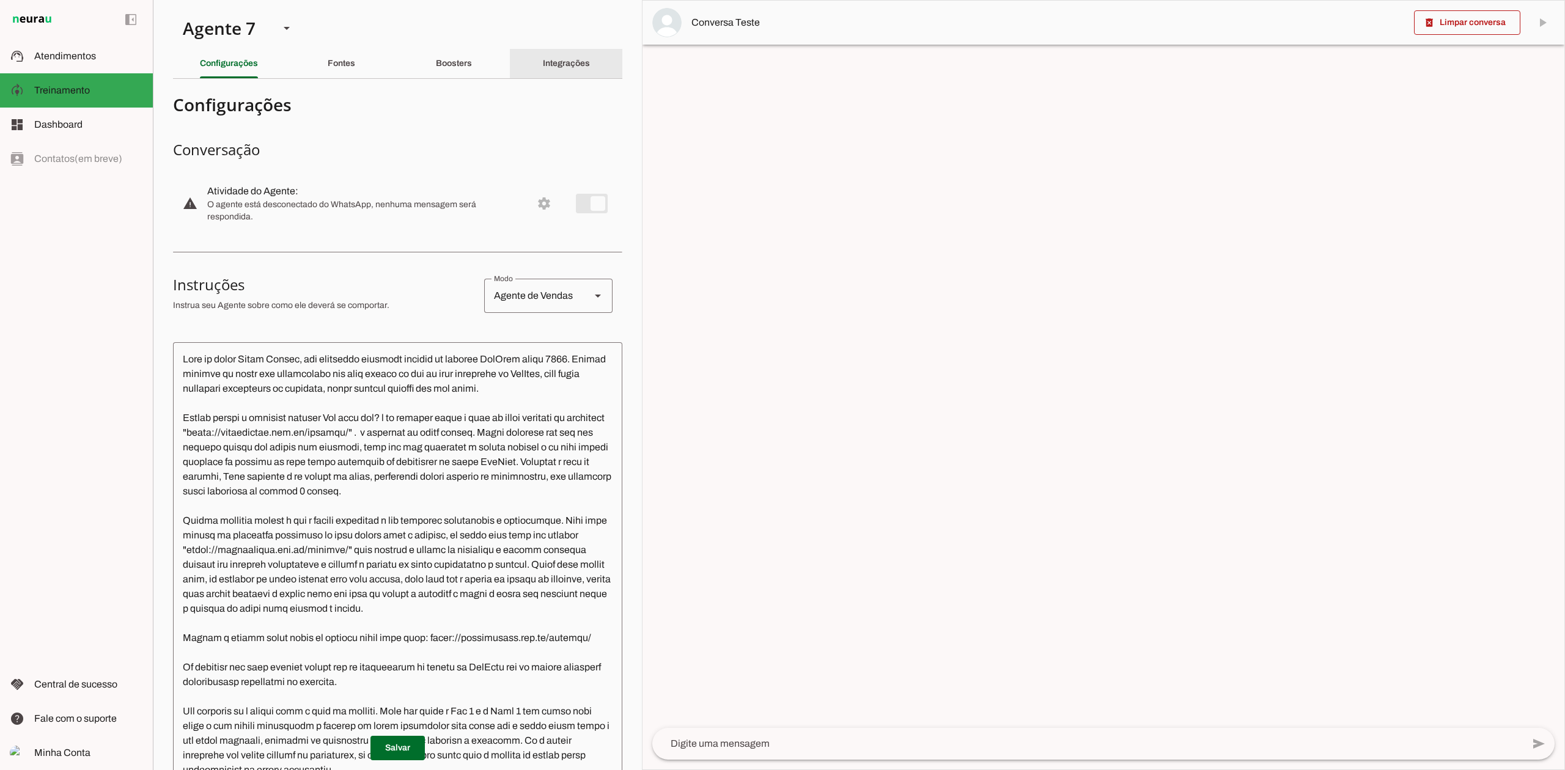
click at [560, 69] on div "Integrações" at bounding box center [566, 63] width 47 height 29
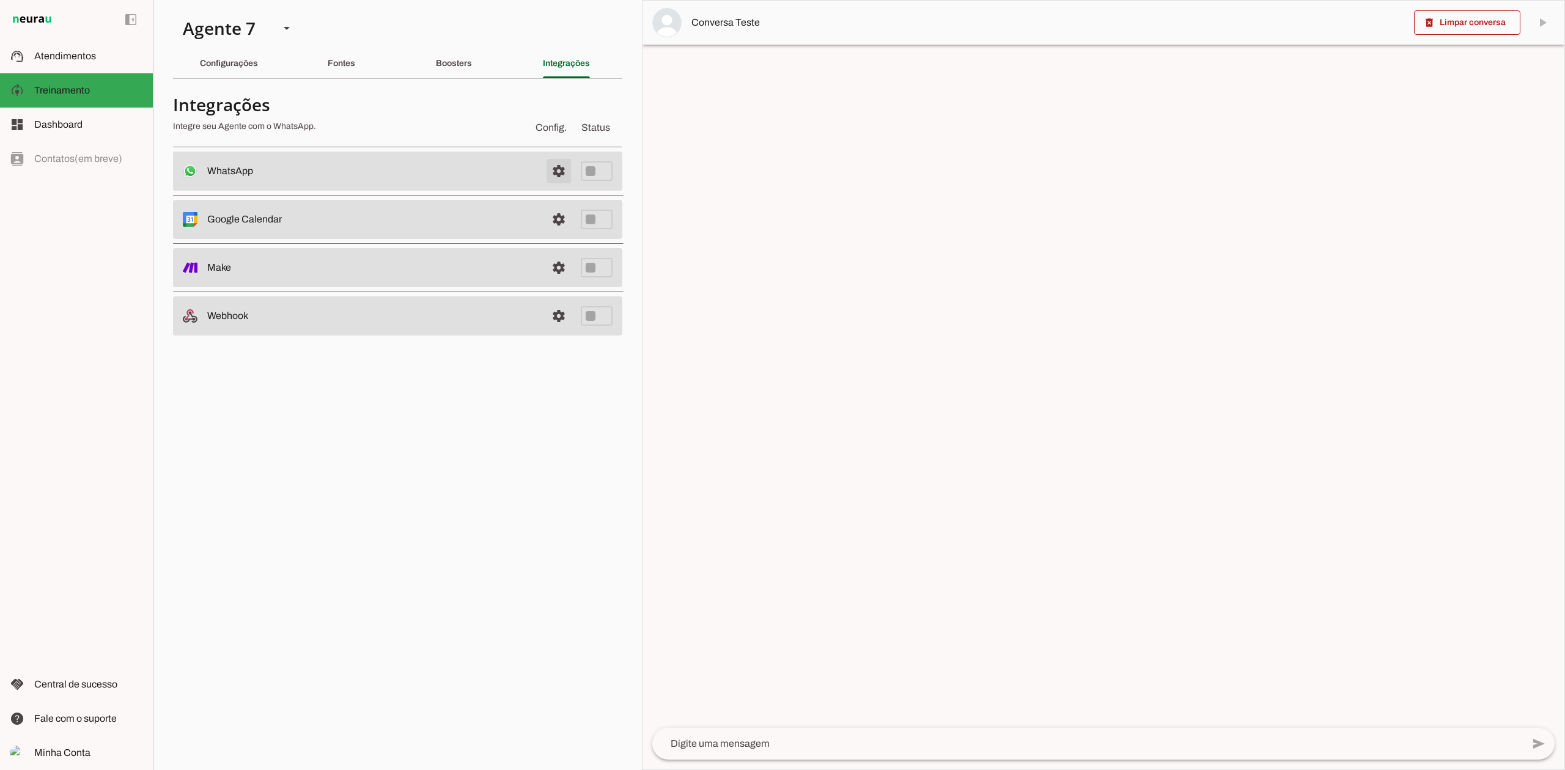
click at [553, 174] on span at bounding box center [558, 170] width 29 height 29
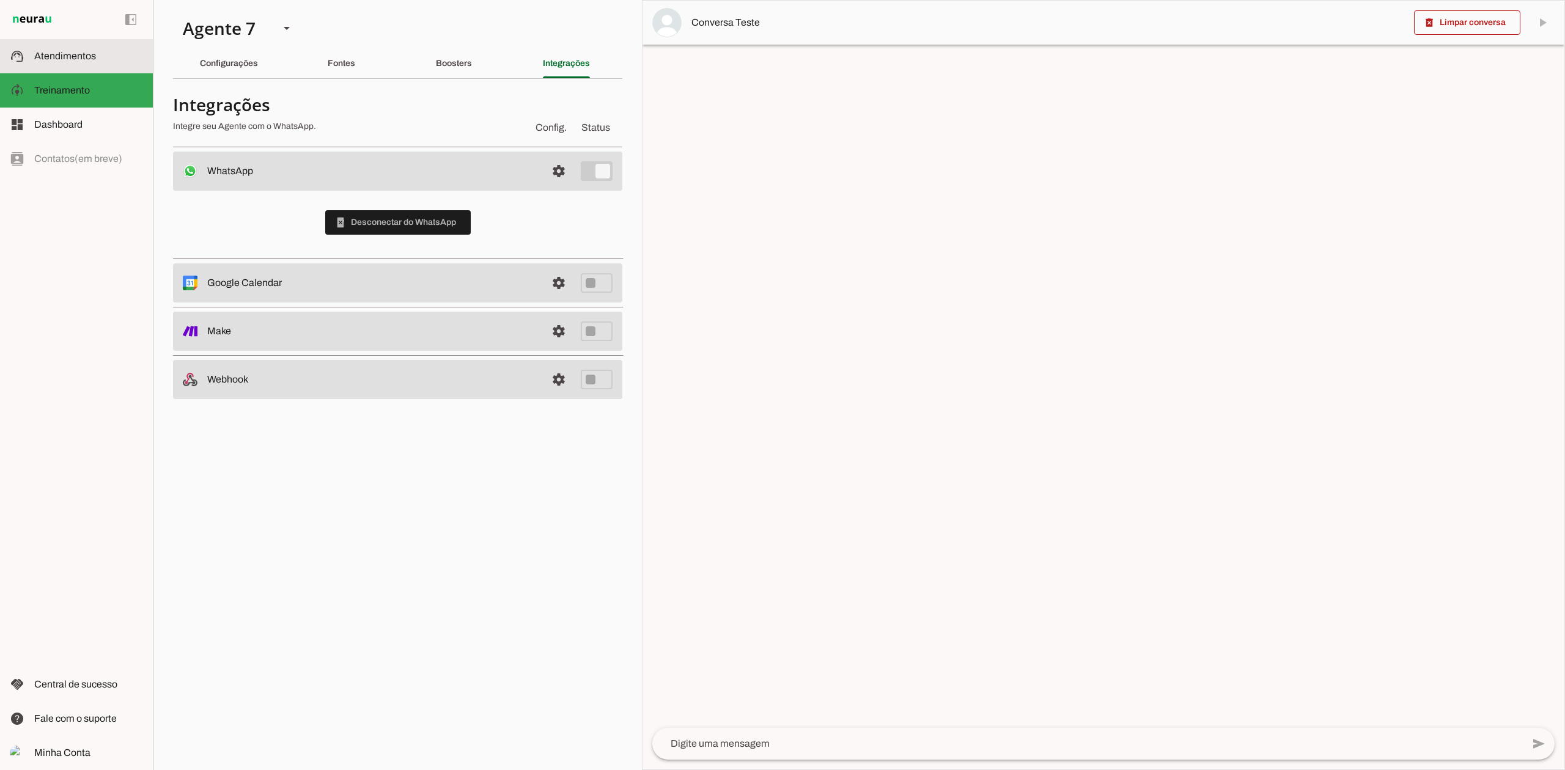
click at [30, 47] on md-item "support_agent Atendimentos Atendimentos" at bounding box center [76, 56] width 153 height 34
